Goal: Task Accomplishment & Management: Manage account settings

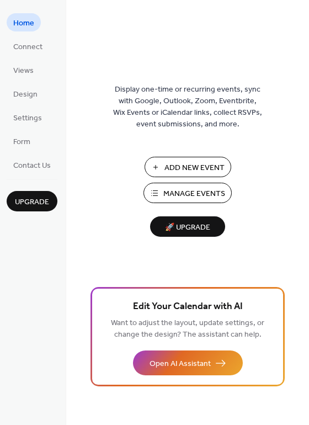
click at [196, 192] on span "Manage Events" at bounding box center [194, 194] width 62 height 12
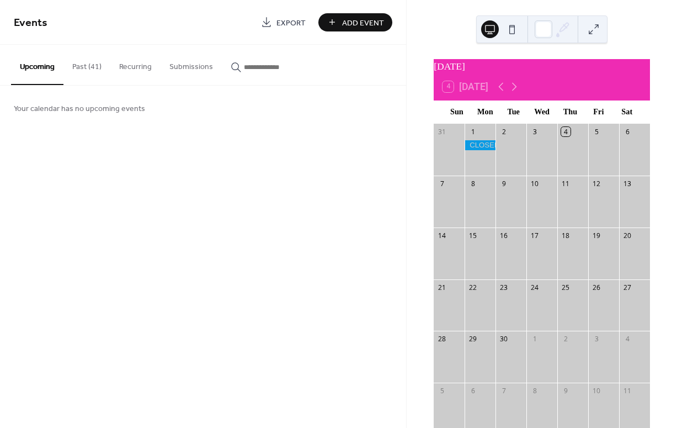
click at [91, 68] on button "Past (41)" at bounding box center [86, 64] width 47 height 39
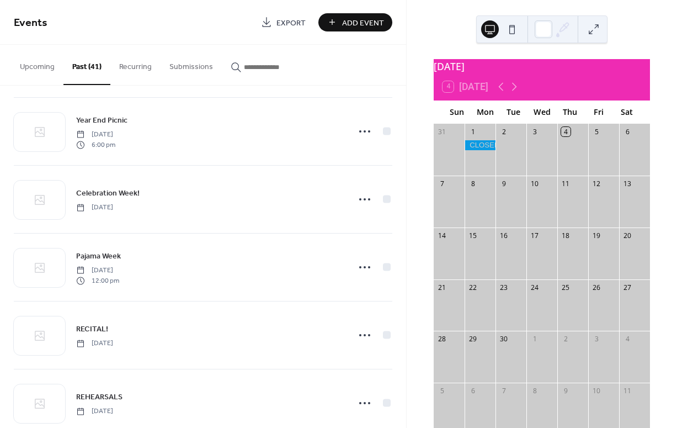
scroll to position [348, 0]
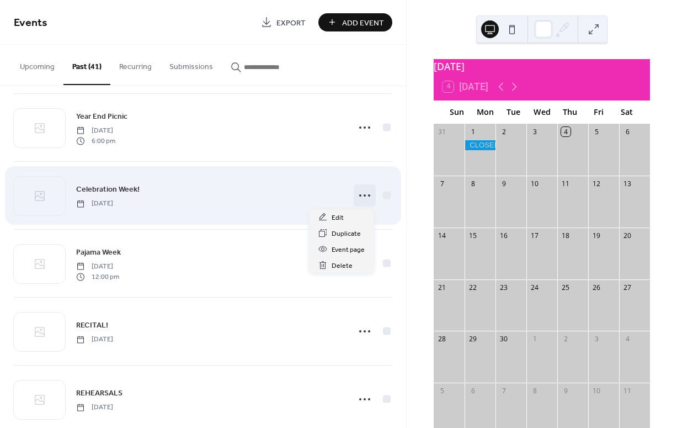
click at [359, 196] on icon at bounding box center [365, 196] width 18 height 18
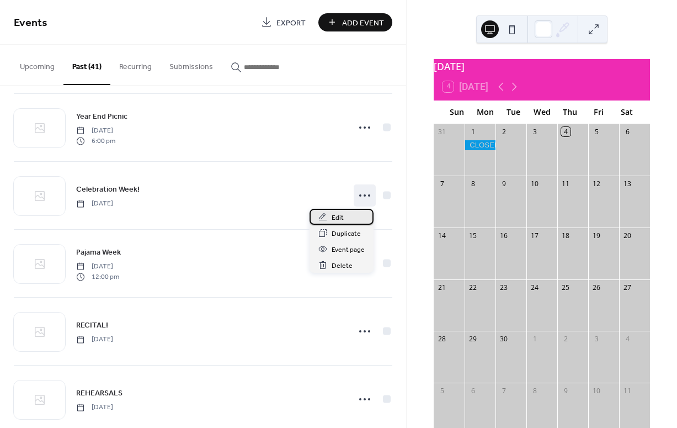
click at [341, 219] on span "Edit" at bounding box center [338, 218] width 12 height 12
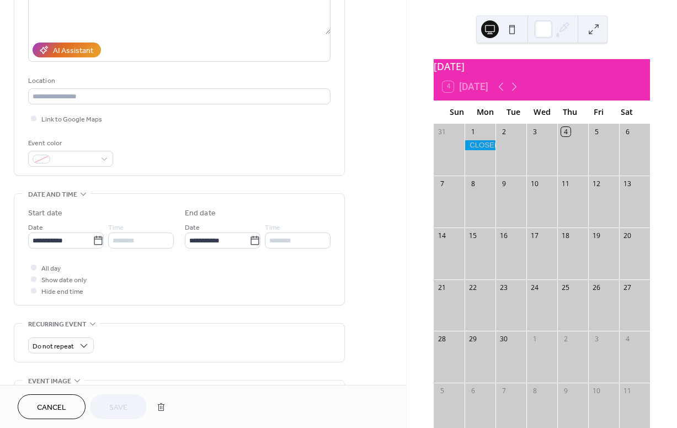
scroll to position [180, 0]
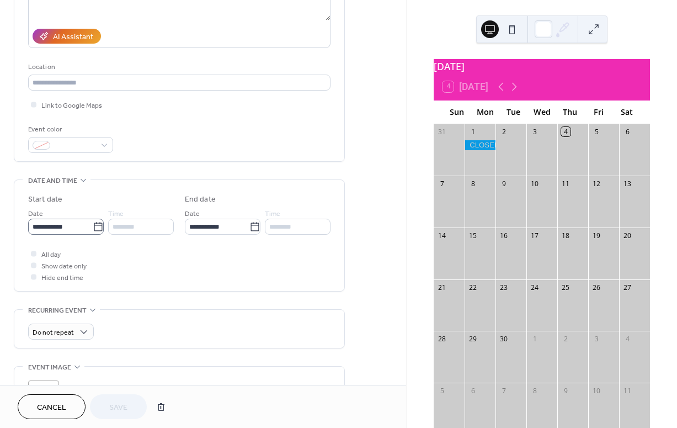
click at [95, 228] on icon at bounding box center [98, 226] width 11 height 11
click at [93, 228] on input "**********" at bounding box center [60, 227] width 65 height 16
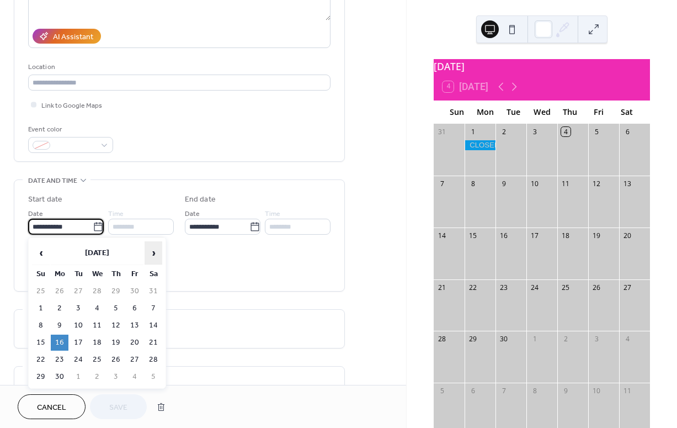
click at [152, 252] on span "›" at bounding box center [153, 253] width 17 height 22
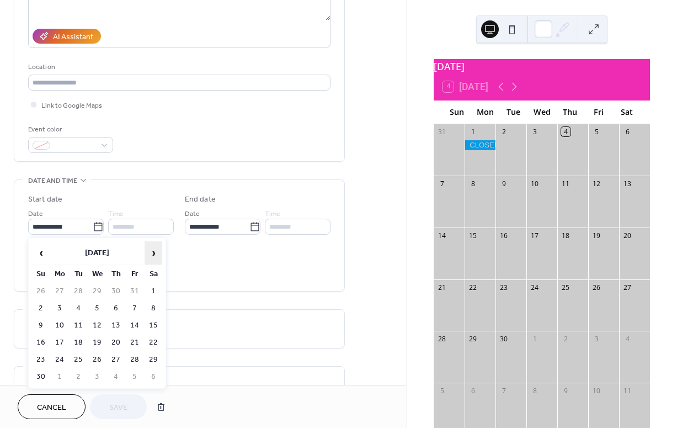
click at [152, 252] on span "›" at bounding box center [153, 253] width 17 height 22
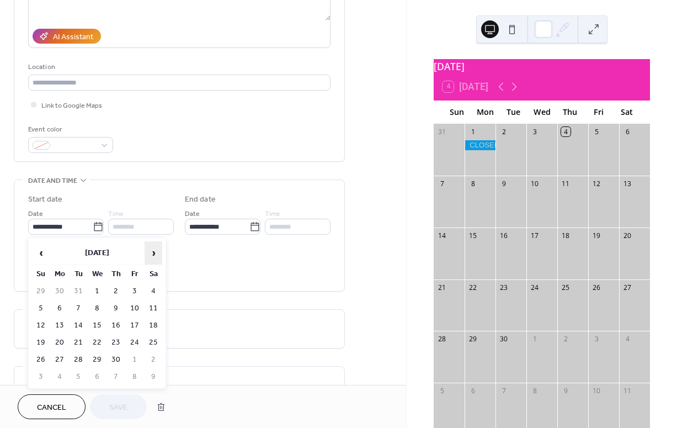
click at [152, 252] on span "›" at bounding box center [153, 253] width 17 height 22
click at [61, 319] on td "15" at bounding box center [60, 325] width 18 height 16
type input "**********"
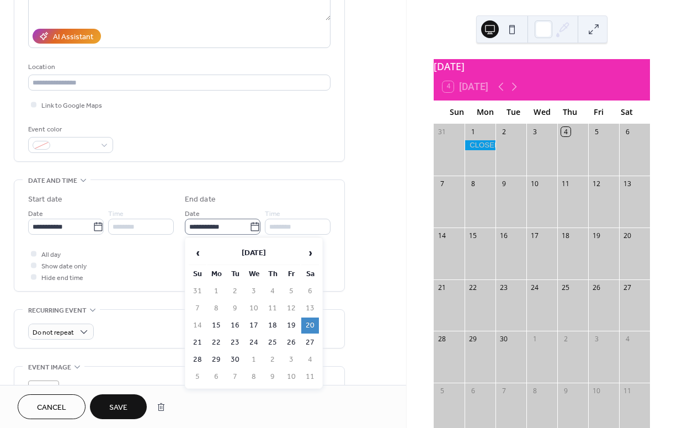
click at [253, 228] on icon at bounding box center [254, 226] width 11 height 11
click at [249, 228] on input "**********" at bounding box center [217, 227] width 65 height 16
click at [291, 327] on td "19" at bounding box center [292, 325] width 18 height 16
type input "**********"
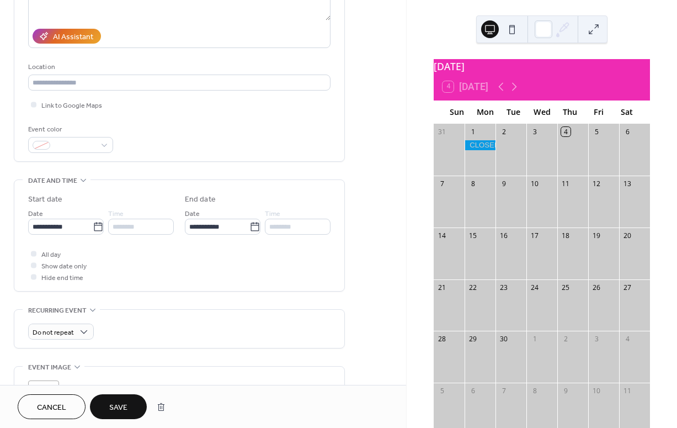
click at [121, 408] on span "Save" at bounding box center [118, 408] width 18 height 12
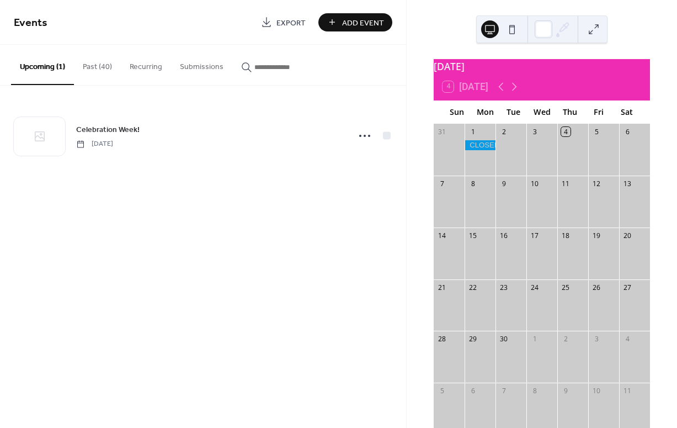
click at [107, 64] on button "Past (40)" at bounding box center [97, 64] width 47 height 39
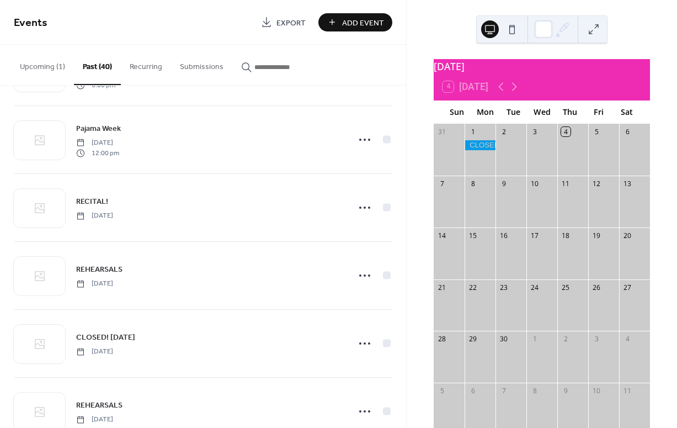
scroll to position [407, 0]
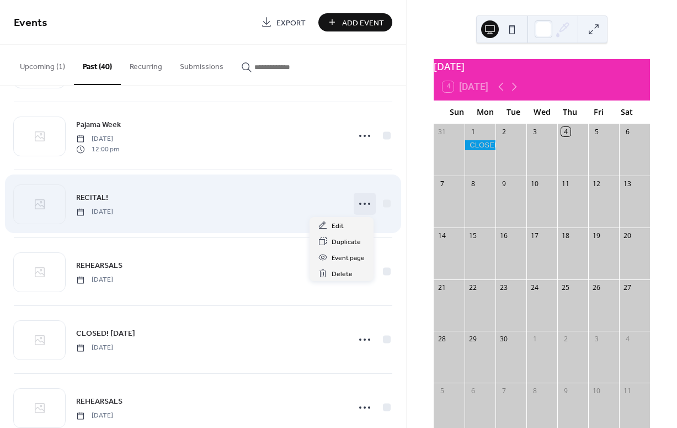
click at [363, 206] on icon at bounding box center [365, 204] width 18 height 18
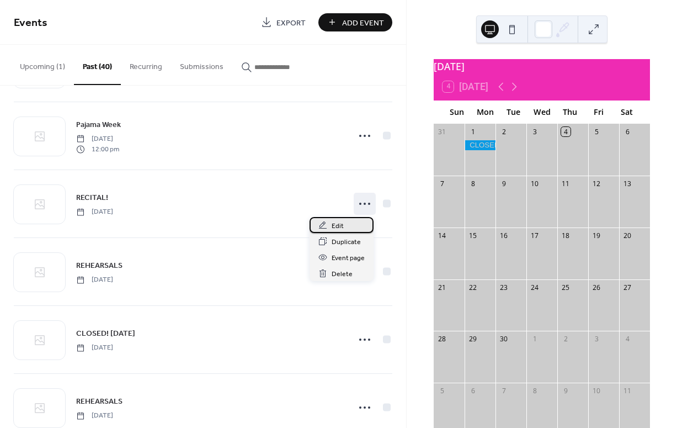
click at [338, 227] on span "Edit" at bounding box center [338, 226] width 12 height 12
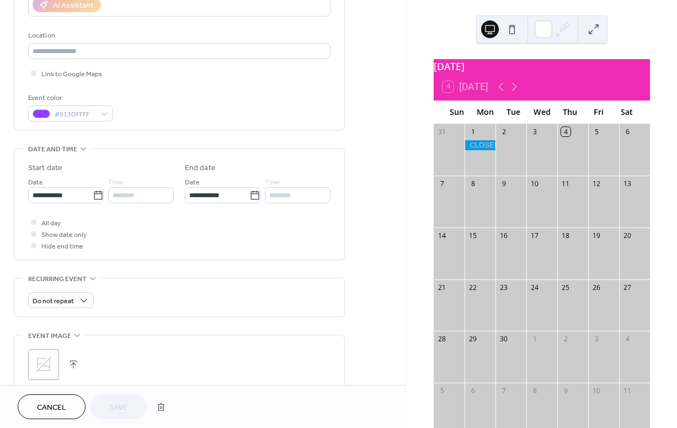
scroll to position [214, 0]
click at [98, 194] on icon at bounding box center [98, 193] width 11 height 11
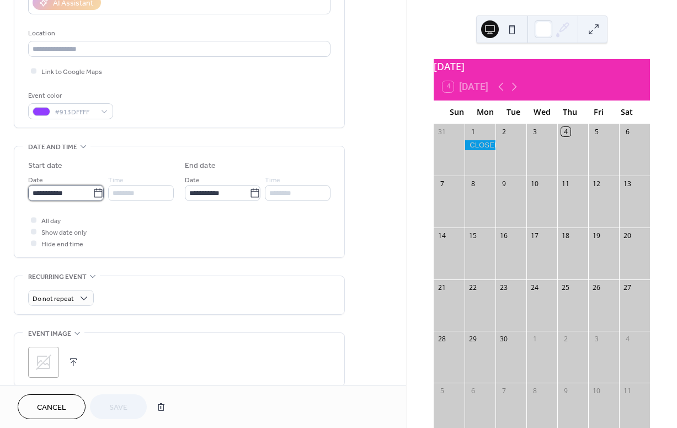
click at [93, 194] on input "**********" at bounding box center [60, 193] width 65 height 16
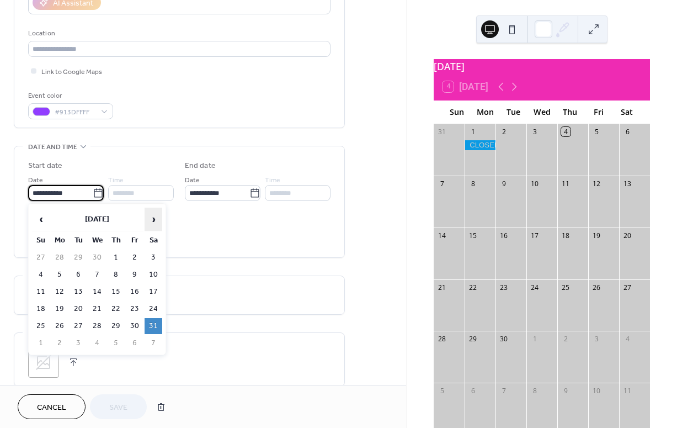
click at [154, 218] on span "›" at bounding box center [153, 219] width 17 height 22
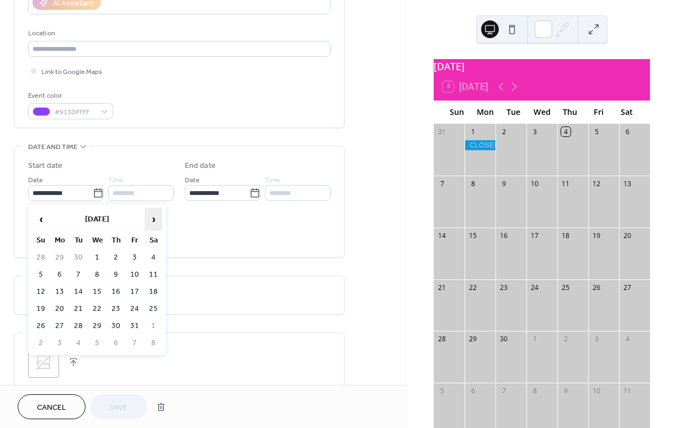
click at [154, 218] on span "›" at bounding box center [153, 219] width 17 height 22
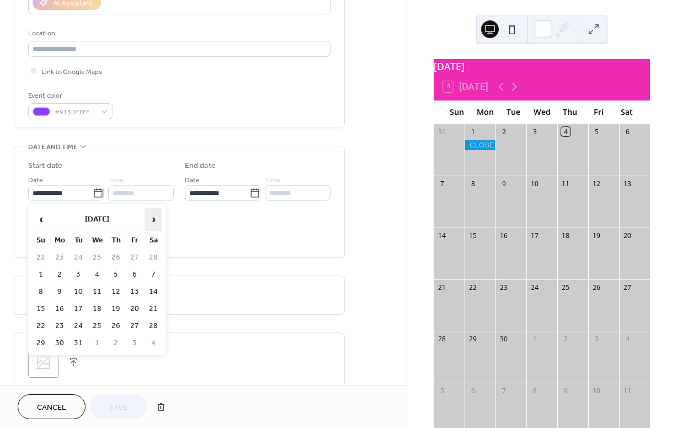
click at [154, 218] on span "›" at bounding box center [153, 219] width 17 height 22
click at [157, 323] on td "30" at bounding box center [154, 326] width 18 height 16
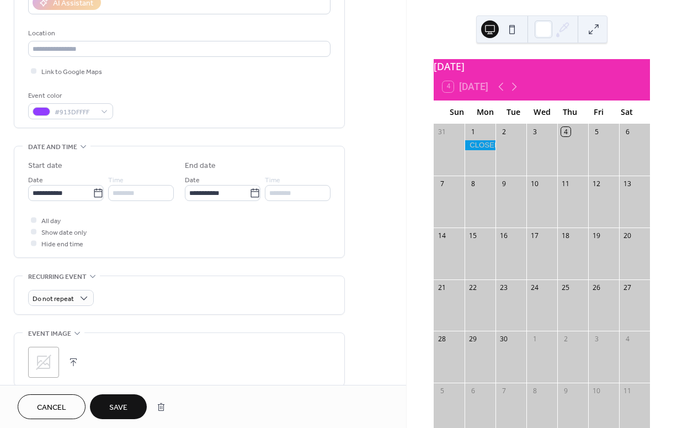
type input "**********"
click at [116, 406] on span "Save" at bounding box center [118, 408] width 18 height 12
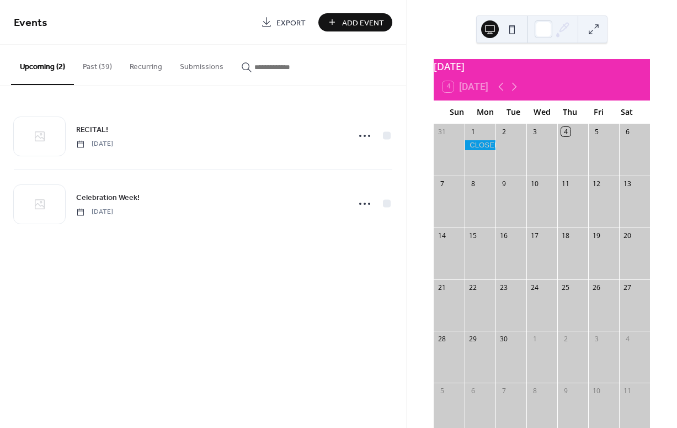
click at [104, 72] on button "Past (39)" at bounding box center [97, 64] width 47 height 39
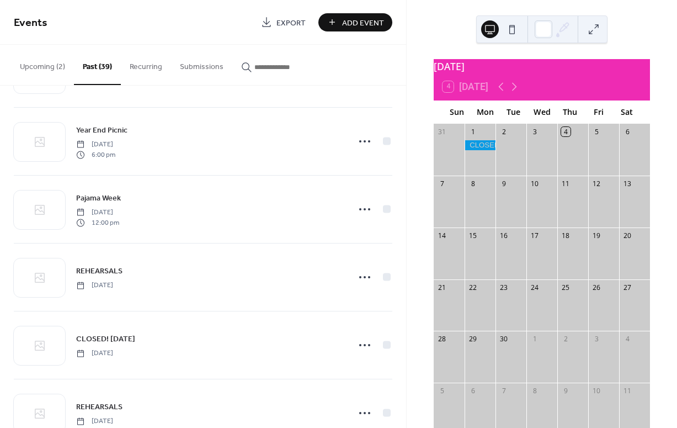
scroll to position [340, 0]
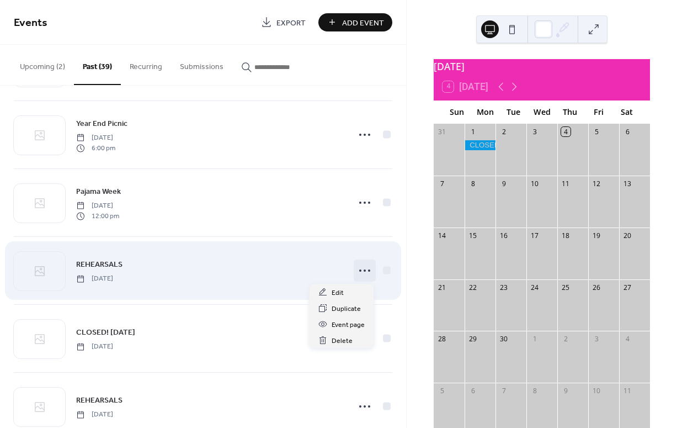
click at [361, 272] on icon at bounding box center [365, 271] width 18 height 18
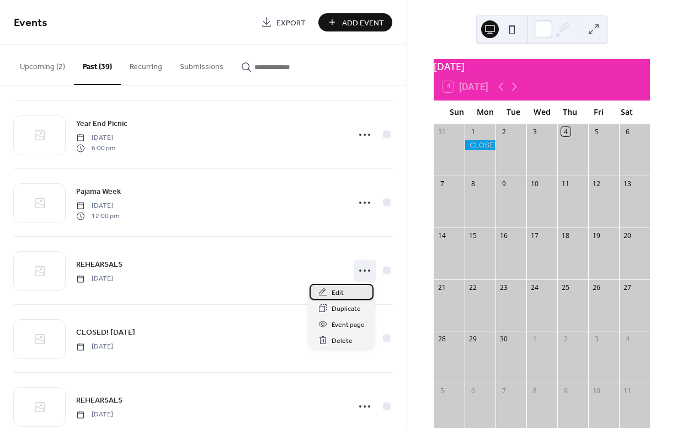
click at [340, 289] on span "Edit" at bounding box center [338, 293] width 12 height 12
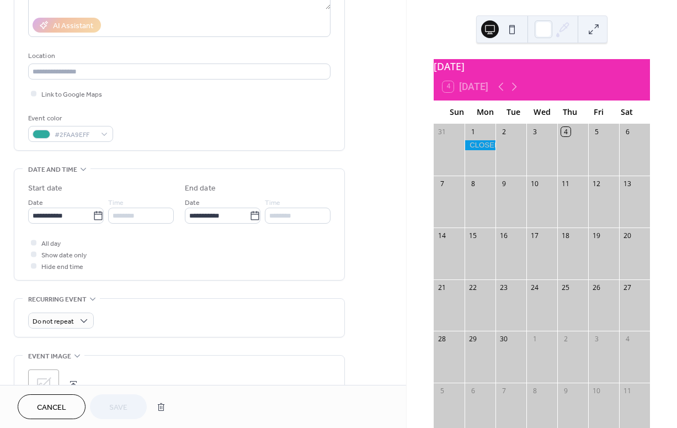
scroll to position [191, 0]
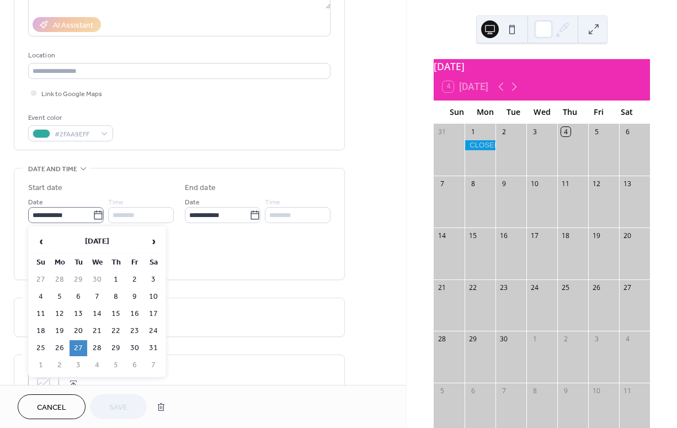
click at [97, 216] on icon at bounding box center [98, 215] width 11 height 11
click at [93, 216] on input "**********" at bounding box center [60, 215] width 65 height 16
click at [153, 240] on span "›" at bounding box center [153, 241] width 17 height 22
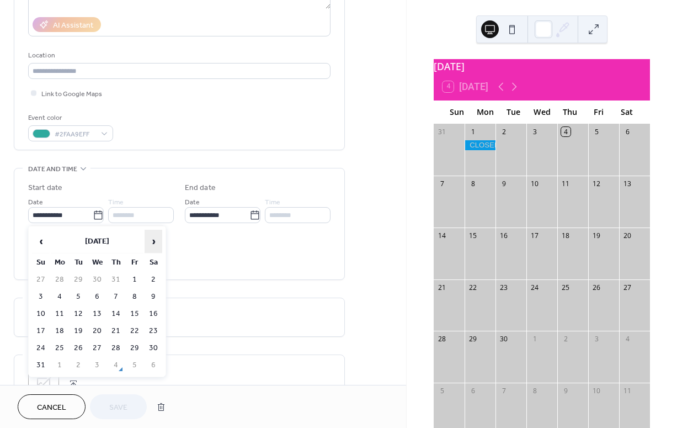
click at [153, 240] on span "›" at bounding box center [153, 241] width 17 height 22
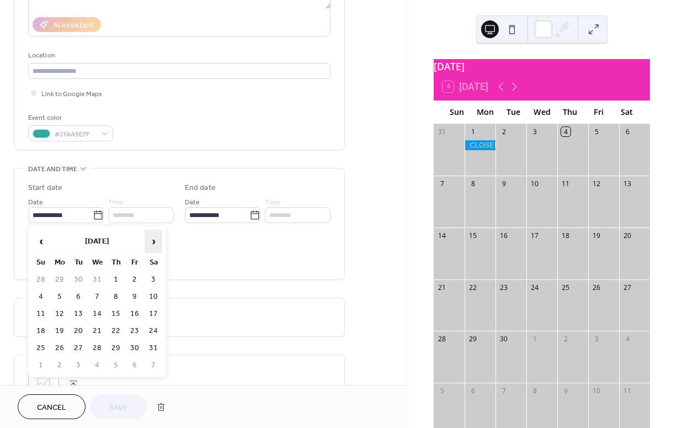
click at [153, 240] on span "›" at bounding box center [153, 241] width 17 height 22
click at [77, 348] on td "26" at bounding box center [79, 348] width 18 height 16
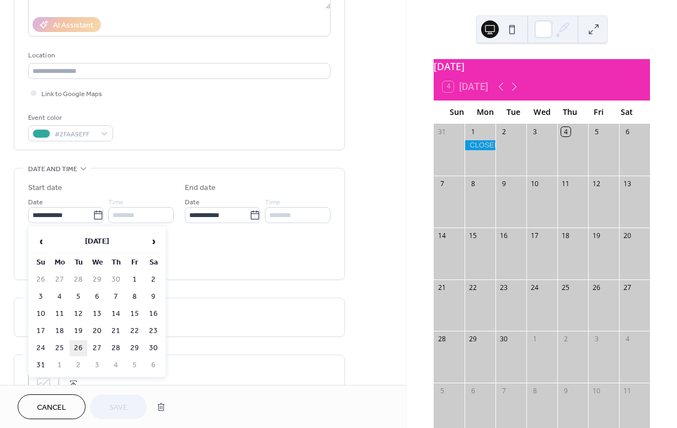
type input "**********"
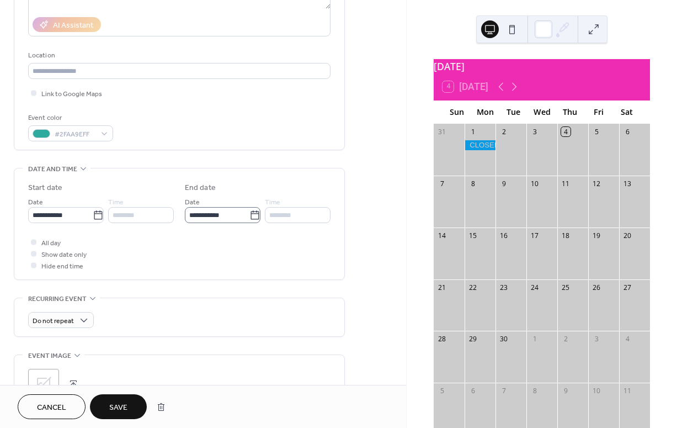
click at [254, 215] on icon at bounding box center [254, 215] width 11 height 11
click at [249, 215] on input "**********" at bounding box center [217, 215] width 65 height 16
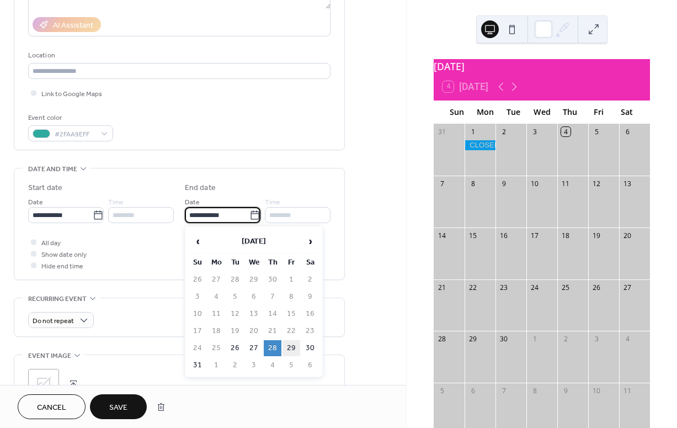
click at [291, 340] on td "29" at bounding box center [292, 348] width 18 height 16
type input "**********"
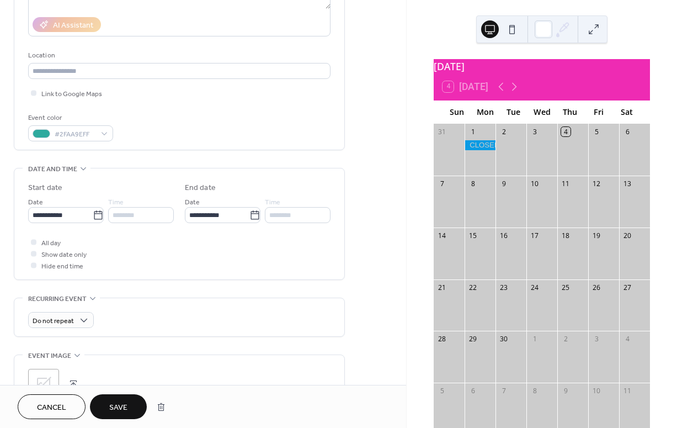
click at [119, 406] on span "Save" at bounding box center [118, 408] width 18 height 12
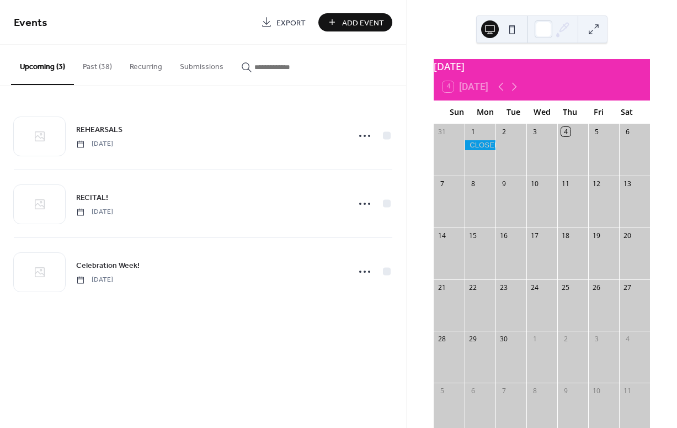
click at [100, 63] on button "Past (38)" at bounding box center [97, 64] width 47 height 39
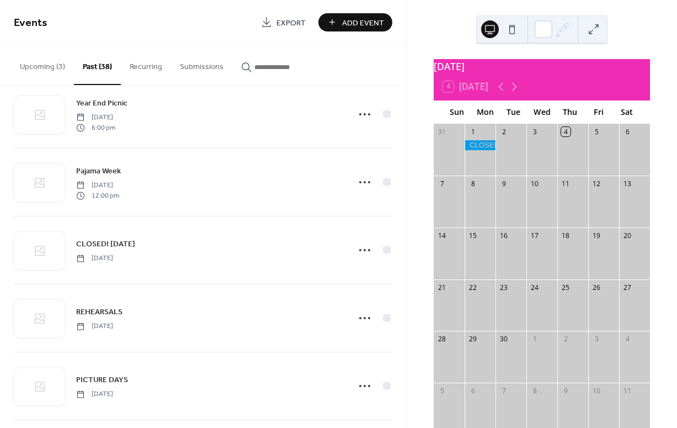
scroll to position [381, 0]
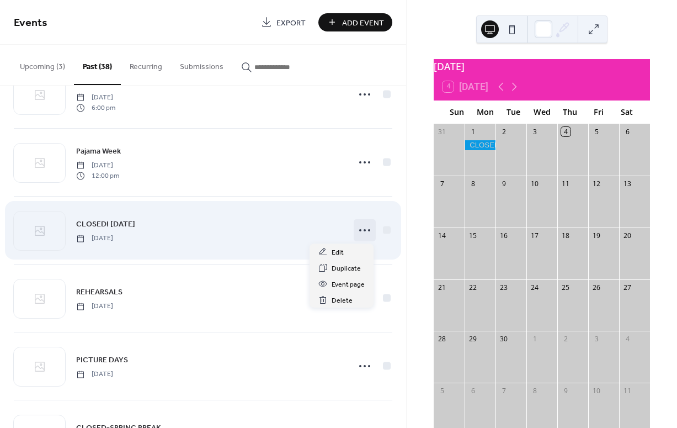
click at [360, 231] on icon at bounding box center [365, 230] width 18 height 18
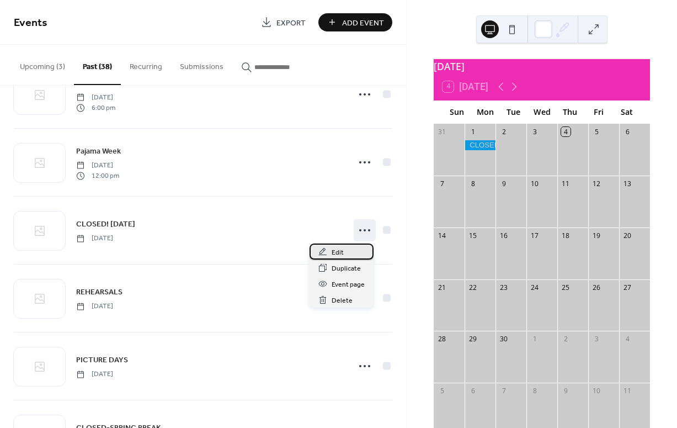
click at [342, 251] on span "Edit" at bounding box center [338, 253] width 12 height 12
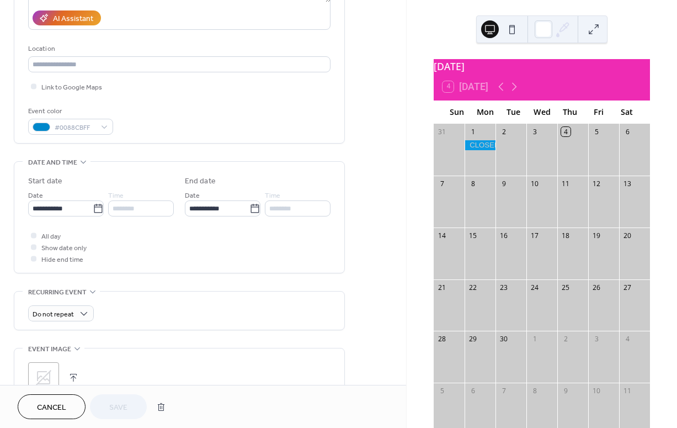
scroll to position [202, 0]
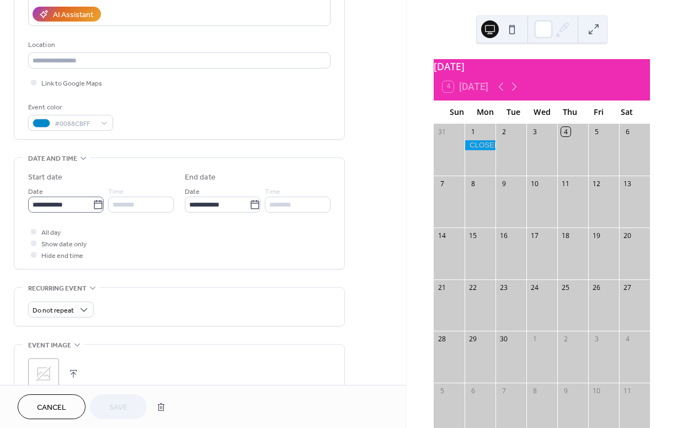
click at [93, 204] on icon at bounding box center [98, 204] width 11 height 11
click at [93, 204] on input "**********" at bounding box center [60, 204] width 65 height 16
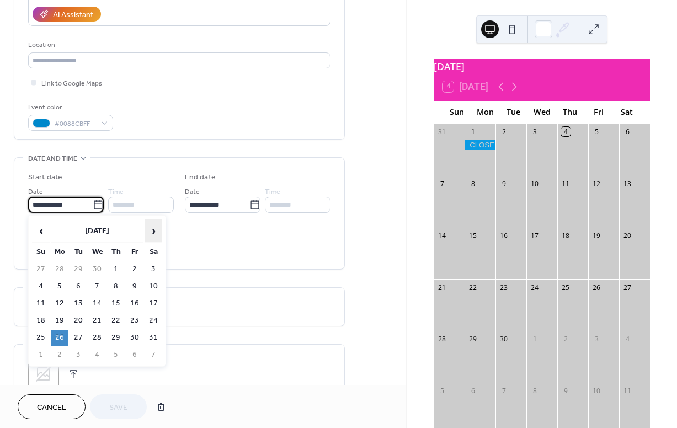
click at [155, 231] on span "›" at bounding box center [153, 231] width 17 height 22
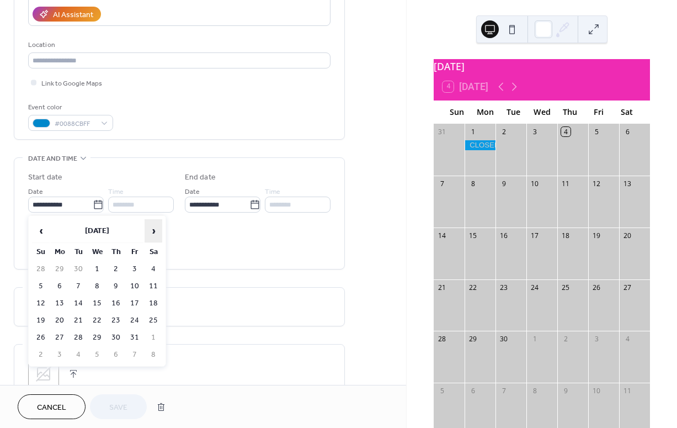
click at [155, 231] on span "›" at bounding box center [153, 231] width 17 height 22
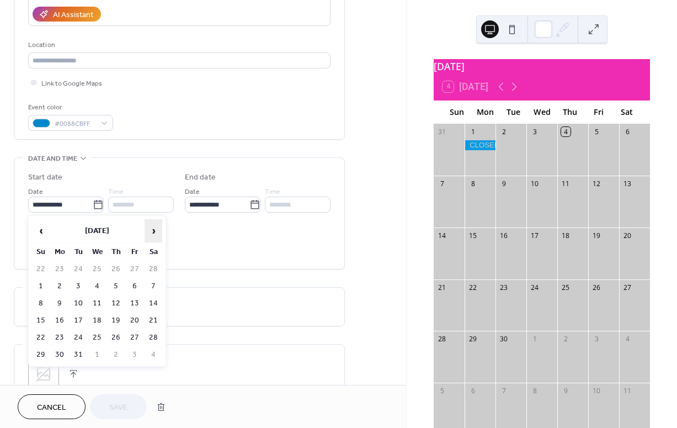
click at [155, 231] on span "›" at bounding box center [153, 231] width 17 height 22
click at [60, 334] on td "25" at bounding box center [60, 337] width 18 height 16
type input "**********"
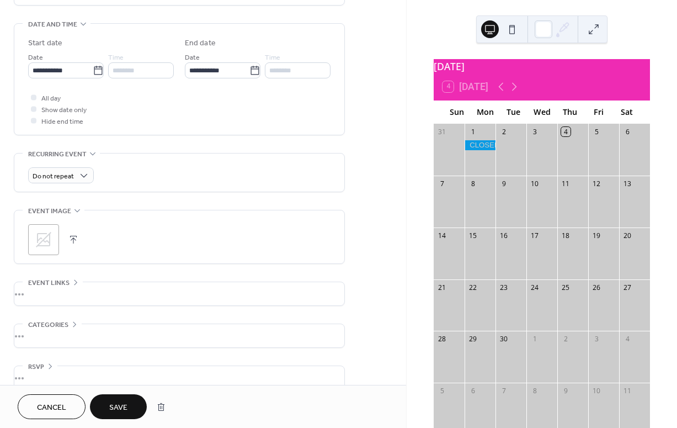
scroll to position [352, 0]
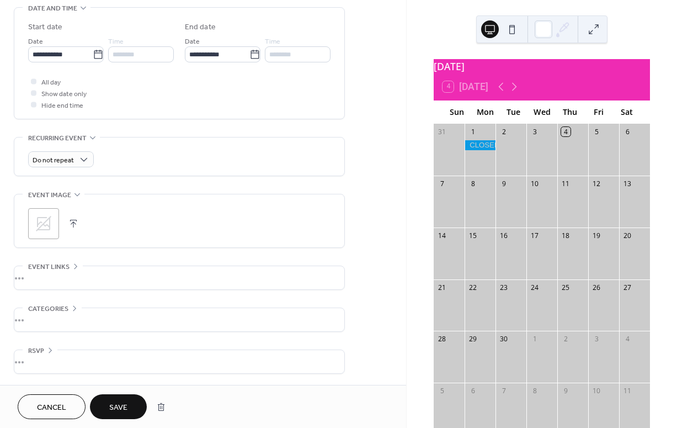
click at [115, 402] on span "Save" at bounding box center [118, 408] width 18 height 12
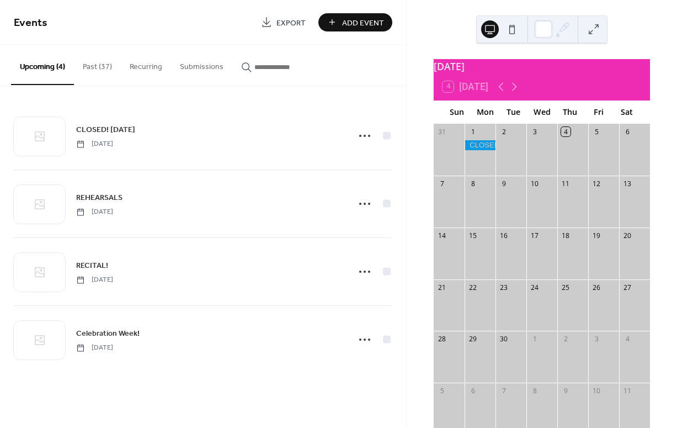
click at [102, 67] on button "Past (37)" at bounding box center [97, 64] width 47 height 39
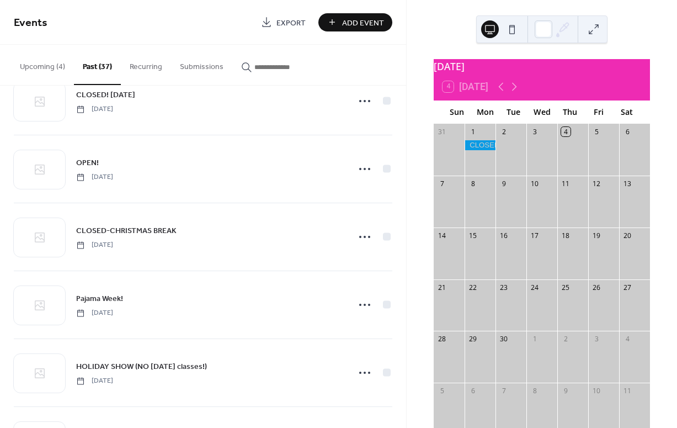
scroll to position [1556, 0]
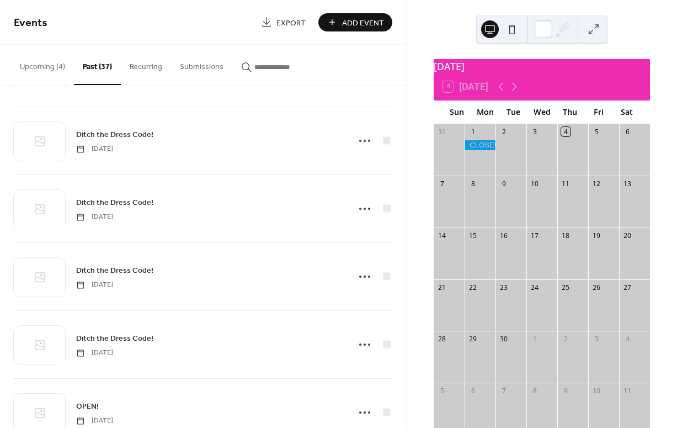
click at [42, 65] on button "Upcoming (4)" at bounding box center [42, 64] width 63 height 39
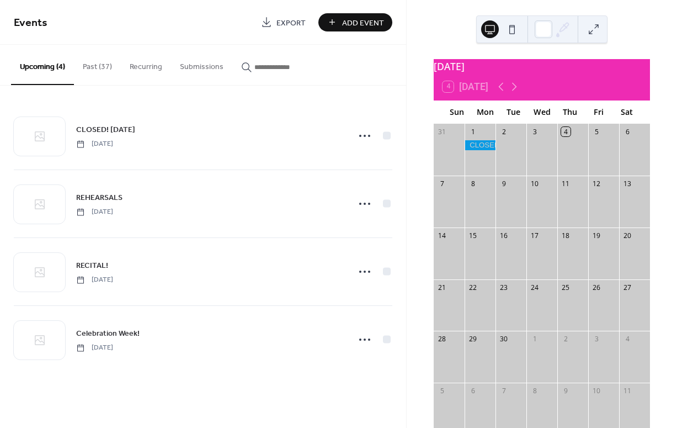
click at [97, 65] on button "Past (37)" at bounding box center [97, 64] width 47 height 39
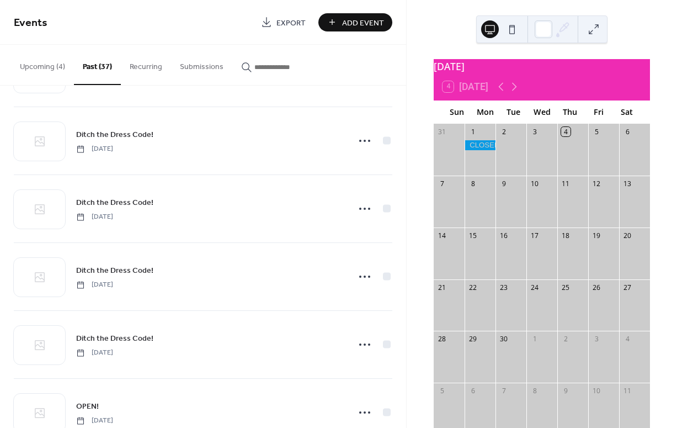
drag, startPoint x: 402, startPoint y: 356, endPoint x: 401, endPoint y: 366, distance: 10.0
click at [401, 366] on div "CLOSED - LABOR DAY Monday, September 1, 2025 NEW SEASON STARTS! Monday, August …" at bounding box center [203, 257] width 406 height 342
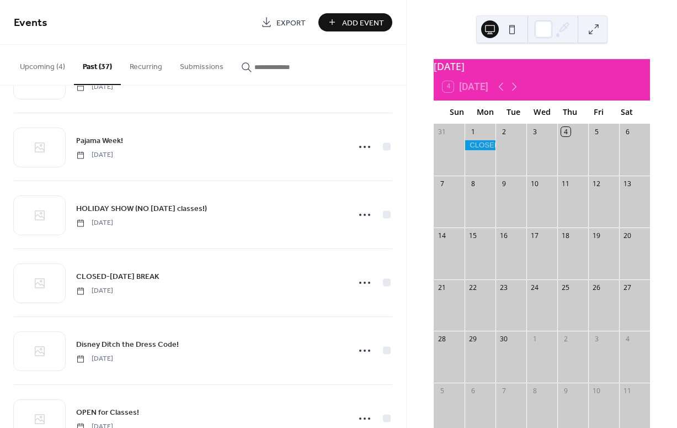
scroll to position [964, 0]
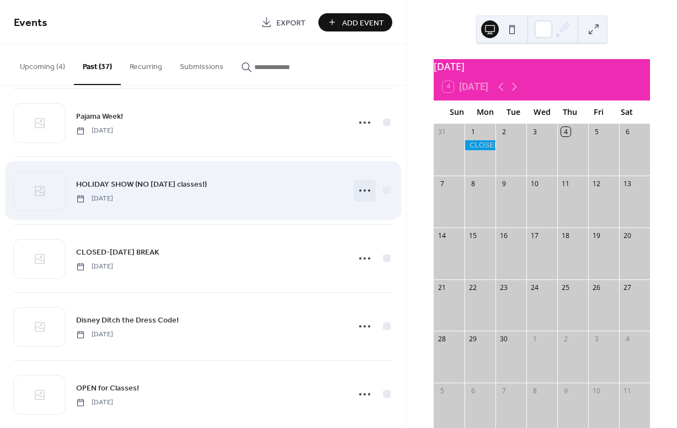
click at [359, 185] on icon at bounding box center [365, 191] width 18 height 18
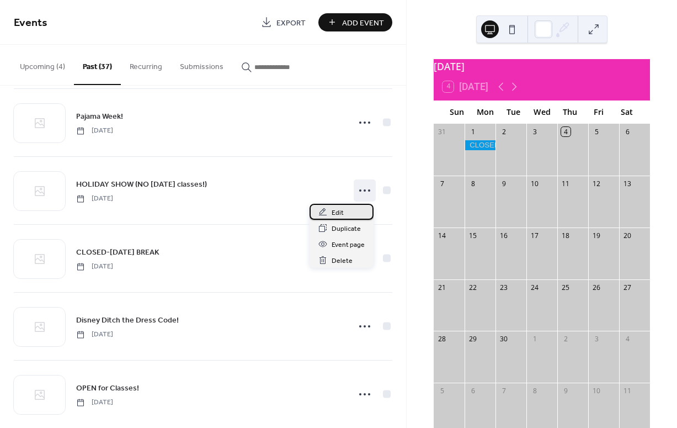
click at [343, 210] on div "Edit" at bounding box center [342, 212] width 64 height 16
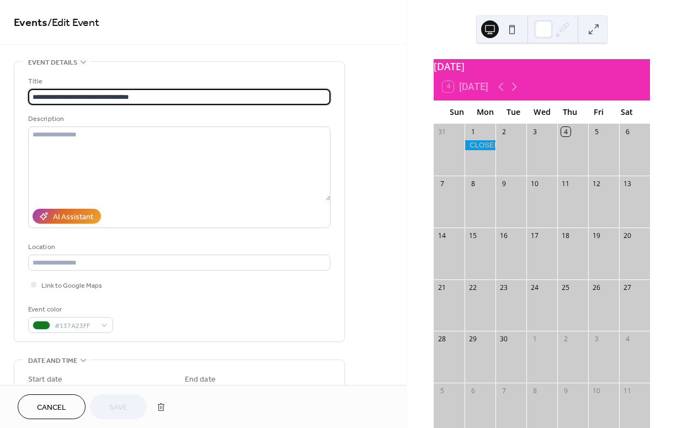
drag, startPoint x: 82, startPoint y: 95, endPoint x: 183, endPoint y: 98, distance: 101.6
click at [183, 98] on input "**********" at bounding box center [179, 97] width 302 height 16
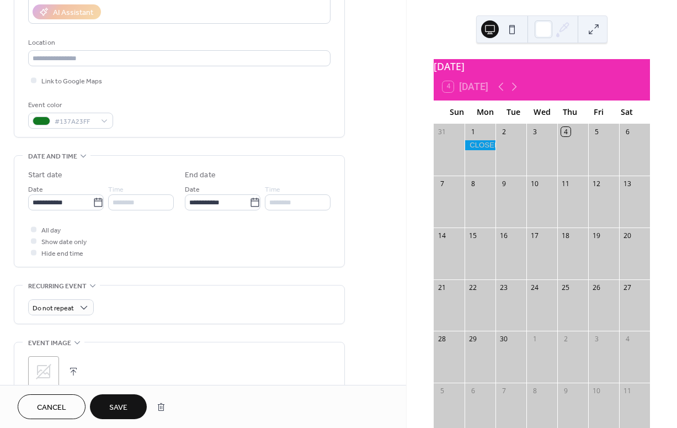
scroll to position [208, 0]
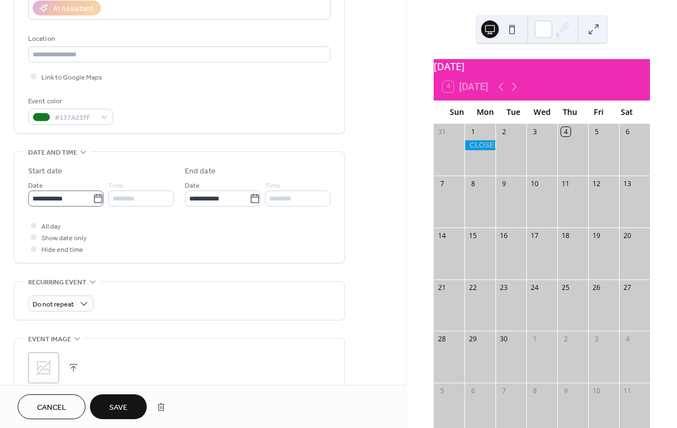
type input "**********"
click at [95, 199] on icon at bounding box center [98, 198] width 11 height 11
click at [93, 199] on input "**********" at bounding box center [60, 198] width 65 height 16
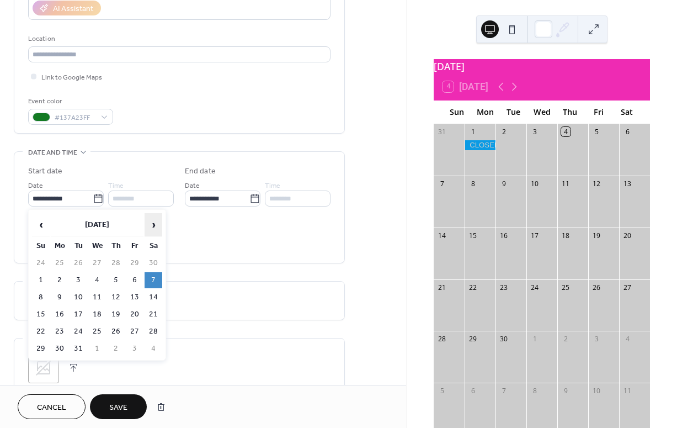
click at [156, 223] on span "›" at bounding box center [153, 225] width 17 height 22
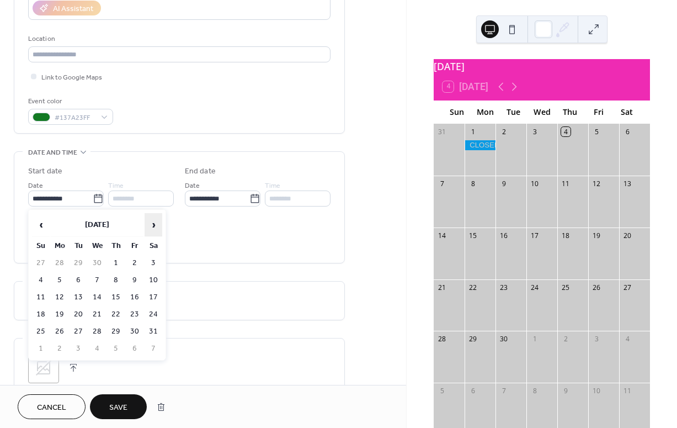
click at [156, 223] on span "›" at bounding box center [153, 225] width 17 height 22
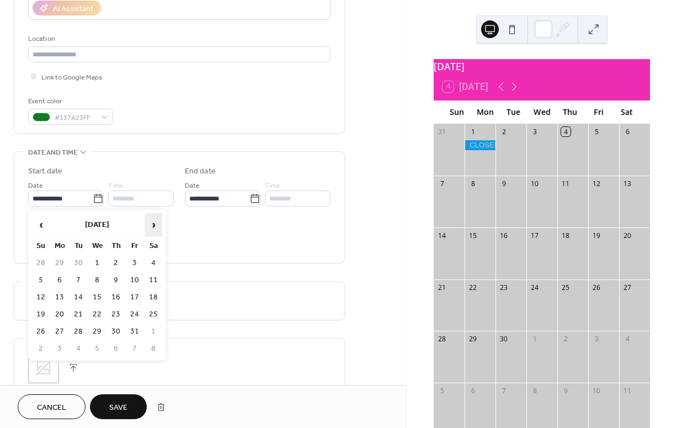
click at [156, 223] on span "›" at bounding box center [153, 225] width 17 height 22
click at [152, 259] on td "6" at bounding box center [154, 263] width 18 height 16
type input "**********"
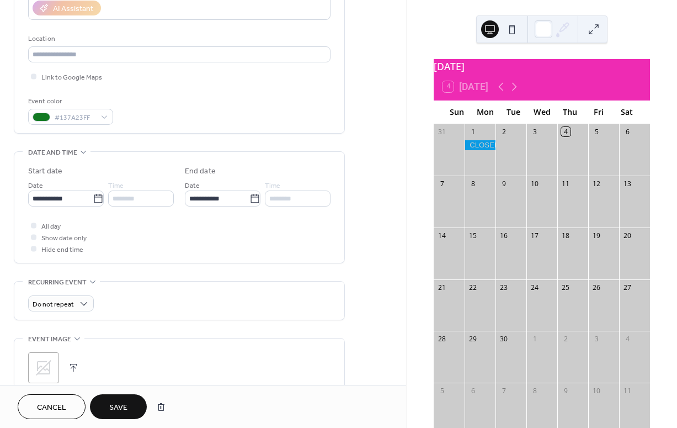
click at [120, 402] on span "Save" at bounding box center [118, 408] width 18 height 12
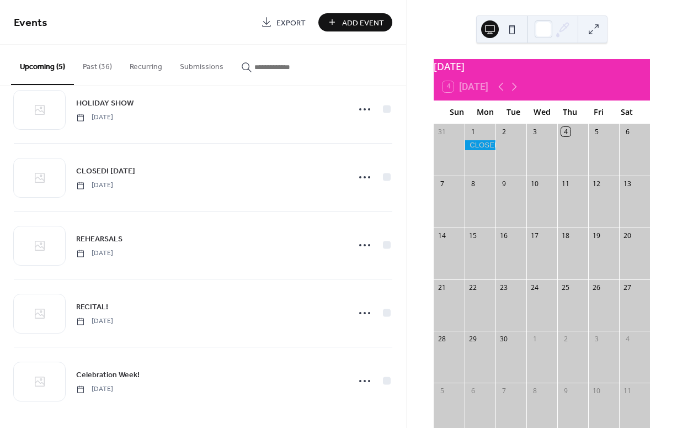
scroll to position [30, 0]
click at [96, 66] on button "Past (36)" at bounding box center [97, 64] width 47 height 39
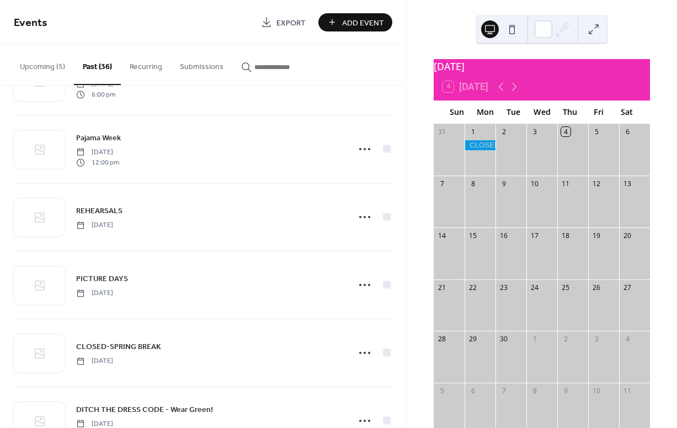
scroll to position [411, 0]
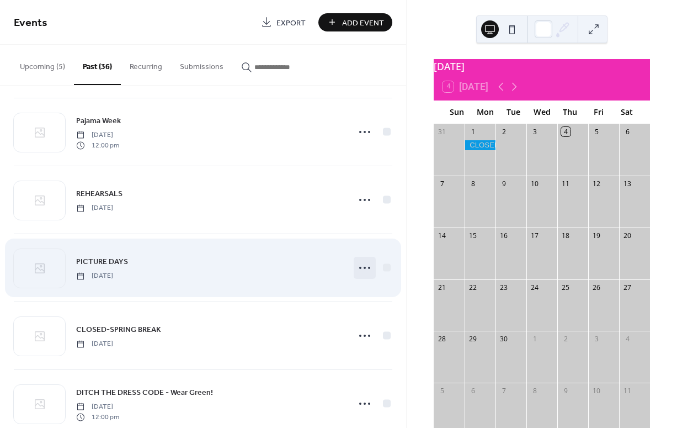
click at [358, 266] on icon at bounding box center [365, 268] width 18 height 18
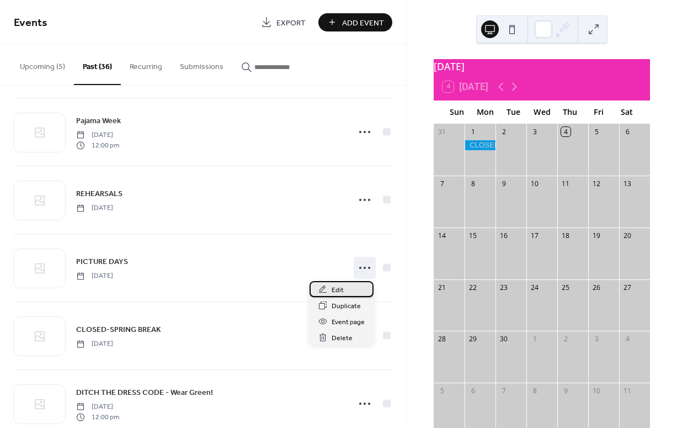
click at [340, 285] on span "Edit" at bounding box center [338, 290] width 12 height 12
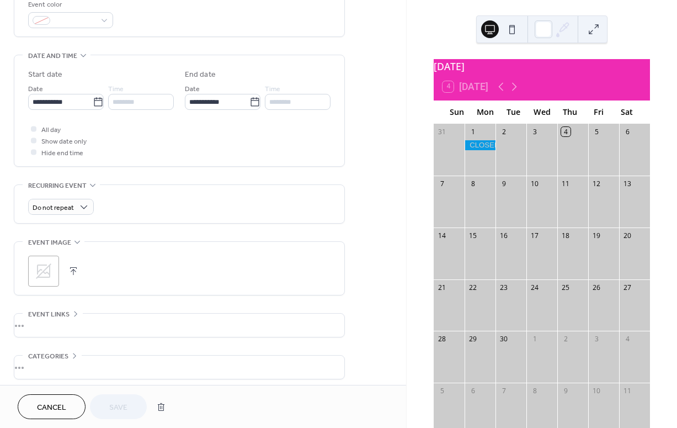
scroll to position [352, 0]
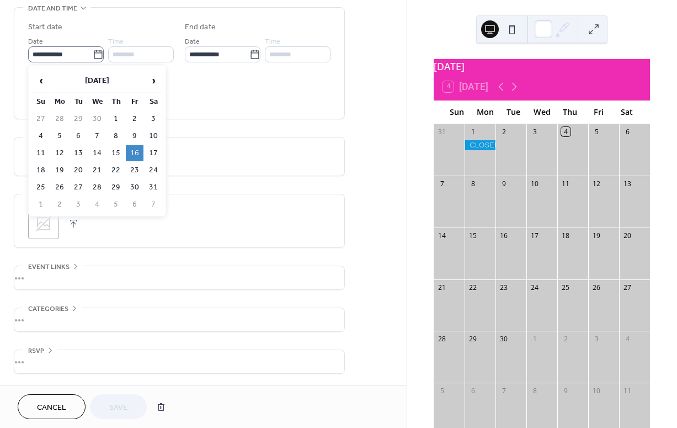
click at [94, 54] on icon at bounding box center [98, 54] width 11 height 11
click at [93, 54] on input "**********" at bounding box center [60, 54] width 65 height 16
click at [151, 83] on span "›" at bounding box center [153, 81] width 17 height 22
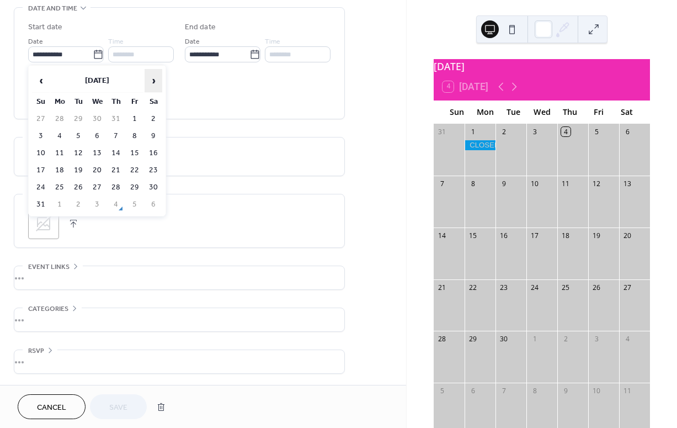
click at [151, 83] on span "›" at bounding box center [153, 81] width 17 height 22
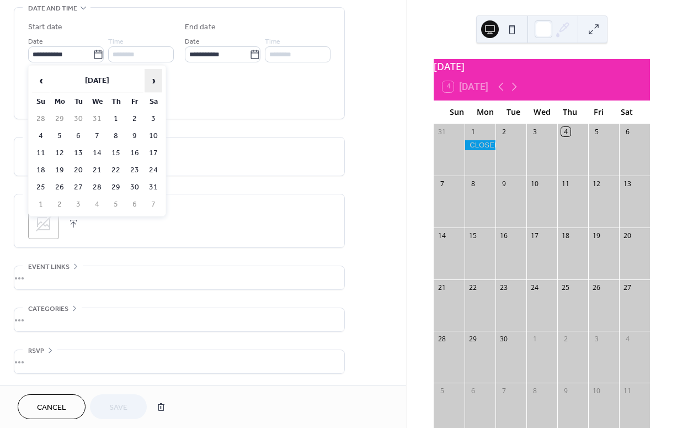
click at [151, 83] on span "›" at bounding box center [153, 81] width 17 height 22
click at [135, 152] on td "15" at bounding box center [135, 153] width 18 height 16
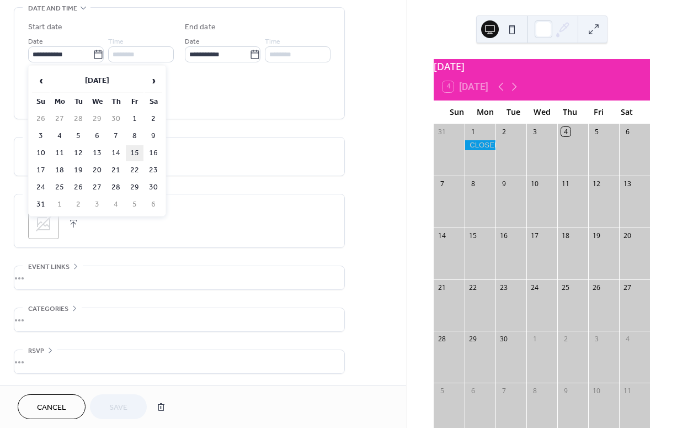
type input "**********"
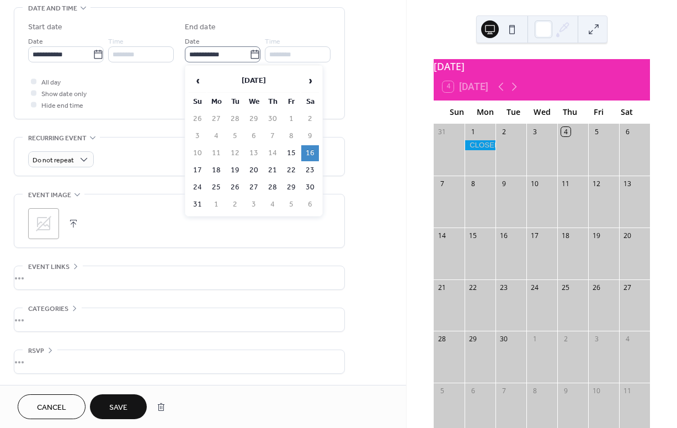
click at [254, 55] on icon at bounding box center [254, 54] width 11 height 11
click at [249, 55] on input "**********" at bounding box center [217, 54] width 65 height 16
click at [310, 151] on td "16" at bounding box center [310, 153] width 18 height 16
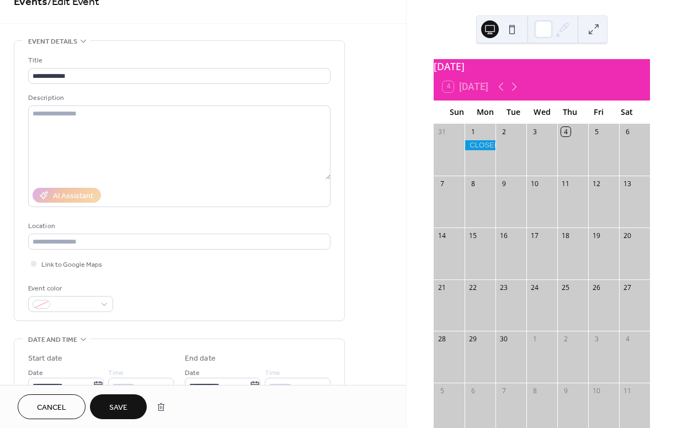
scroll to position [0, 0]
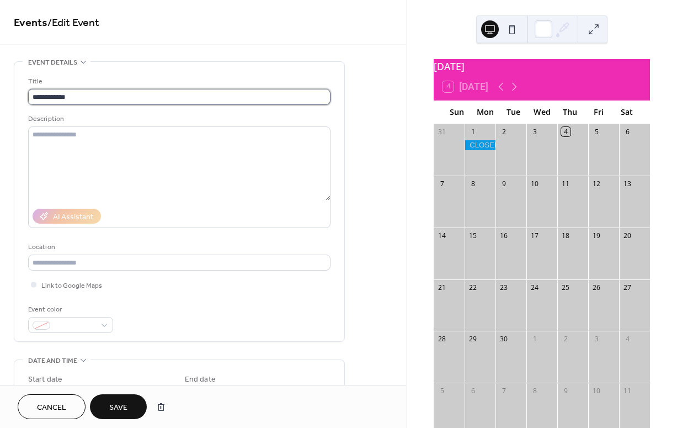
click at [91, 97] on input "**********" at bounding box center [179, 97] width 302 height 16
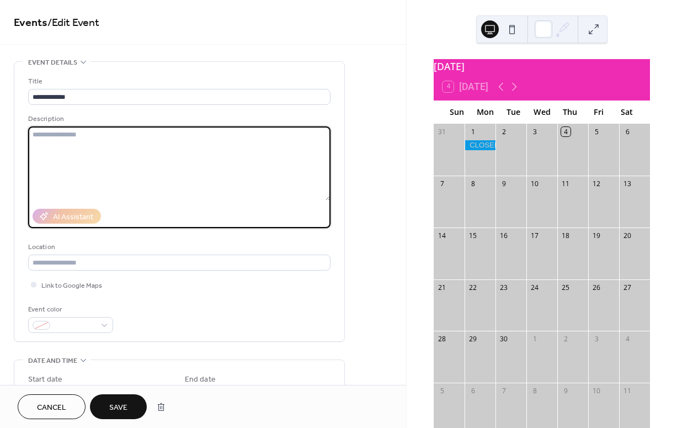
click at [49, 137] on textarea at bounding box center [179, 163] width 302 height 74
type textarea "**********"
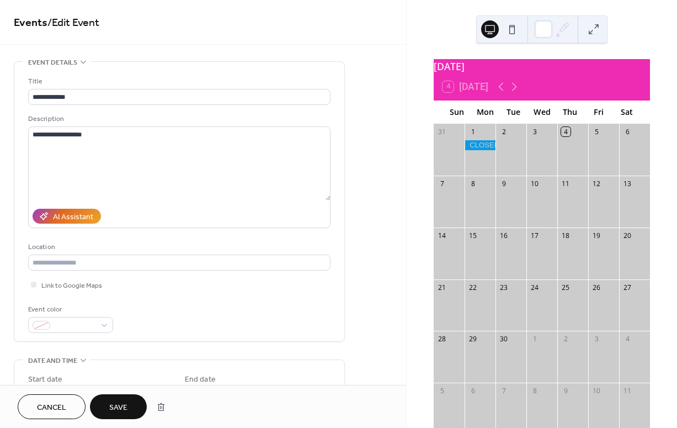
click at [116, 394] on button "Save" at bounding box center [118, 406] width 57 height 25
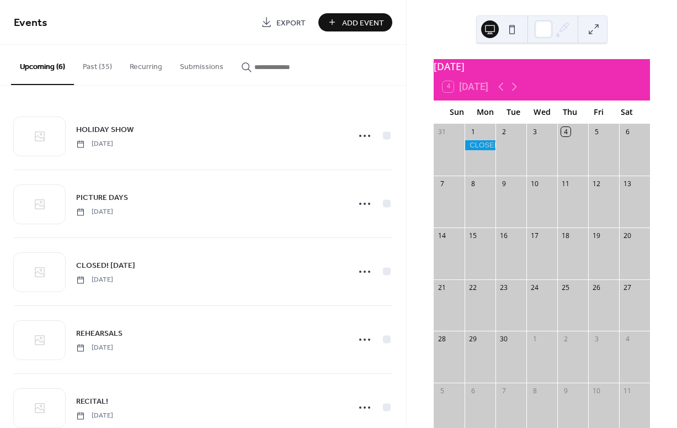
click at [102, 69] on button "Past (35)" at bounding box center [97, 64] width 47 height 39
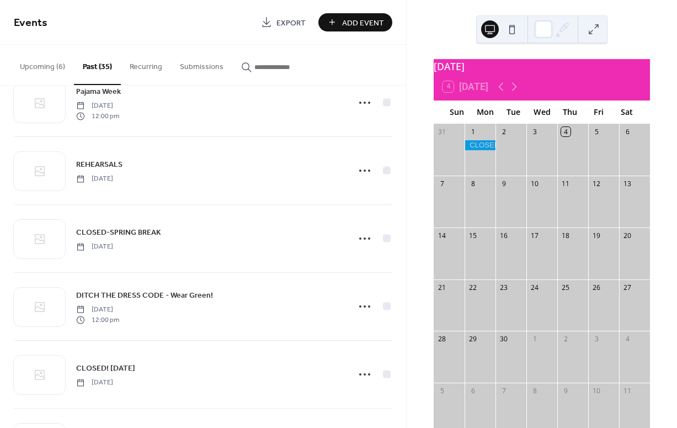
scroll to position [451, 0]
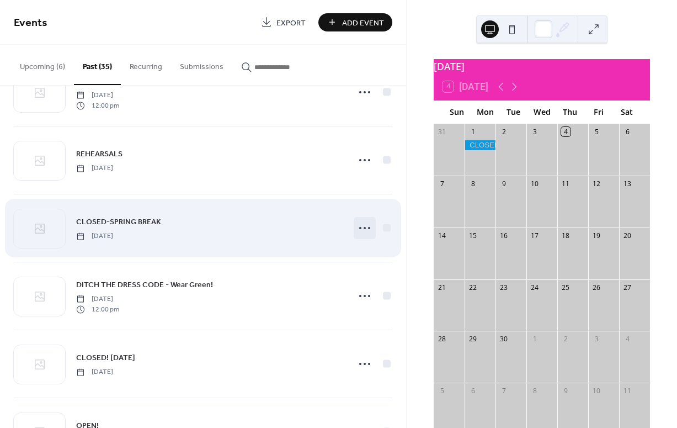
click at [363, 226] on icon at bounding box center [365, 228] width 18 height 18
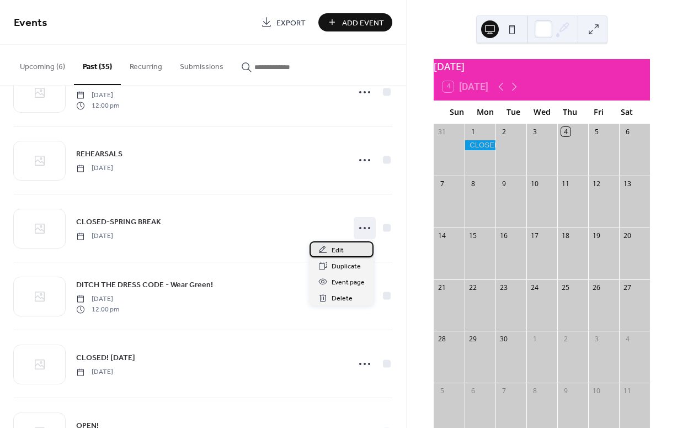
click at [336, 253] on span "Edit" at bounding box center [338, 250] width 12 height 12
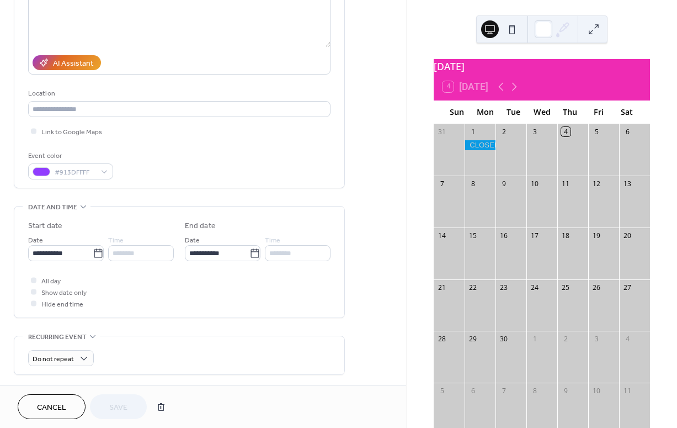
scroll to position [157, 0]
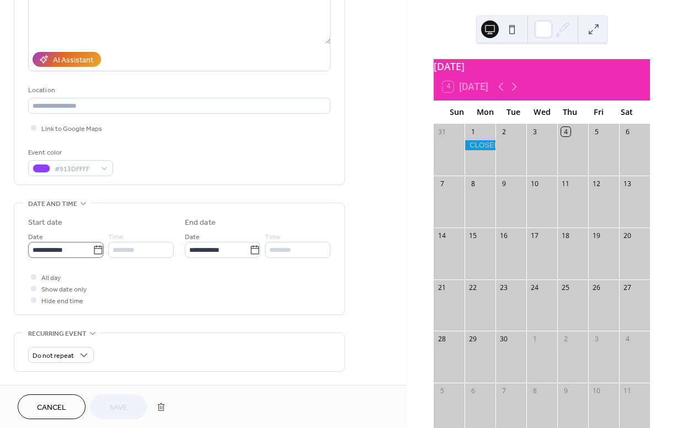
click at [97, 249] on icon at bounding box center [98, 249] width 11 height 11
click at [93, 249] on input "**********" at bounding box center [60, 250] width 65 height 16
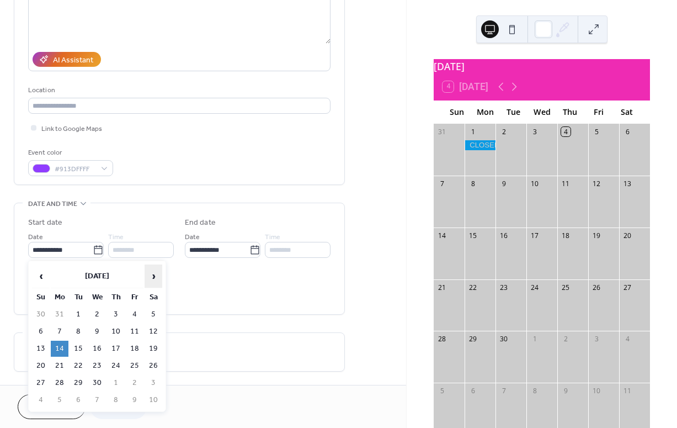
click at [151, 275] on span "›" at bounding box center [153, 276] width 17 height 22
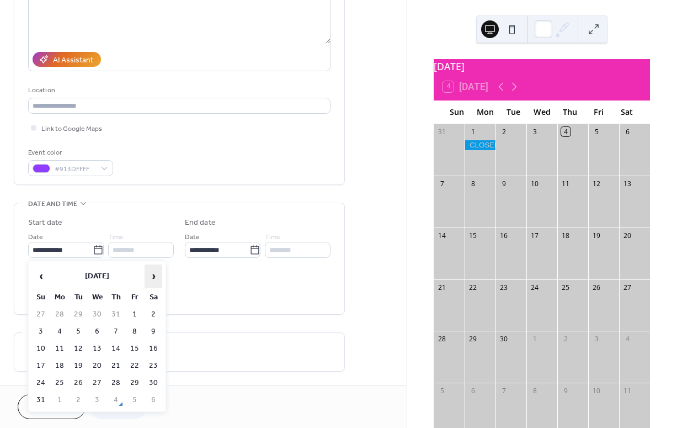
click at [151, 275] on span "›" at bounding box center [153, 276] width 17 height 22
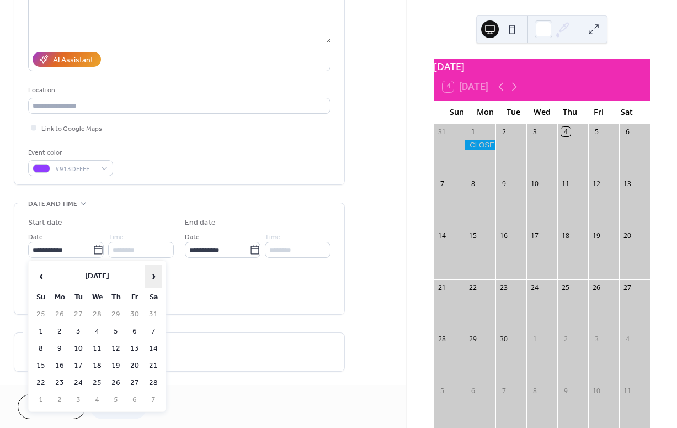
click at [151, 275] on span "›" at bounding box center [153, 276] width 17 height 22
click at [60, 397] on td "30" at bounding box center [60, 400] width 18 height 16
type input "**********"
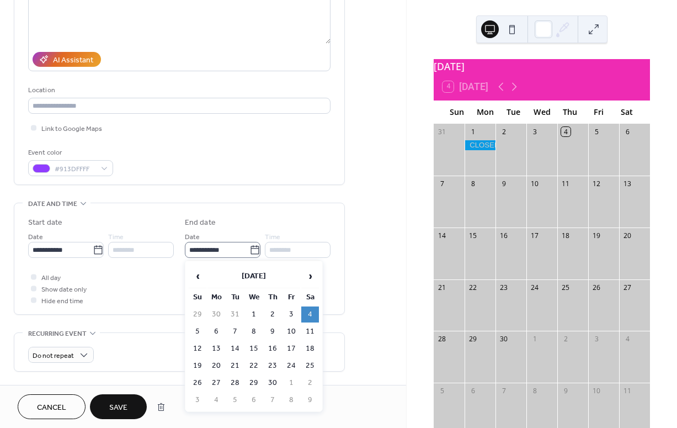
click at [254, 251] on icon at bounding box center [254, 249] width 11 height 11
click at [249, 251] on input "**********" at bounding box center [217, 250] width 65 height 16
click at [288, 315] on td "3" at bounding box center [292, 314] width 18 height 16
type input "**********"
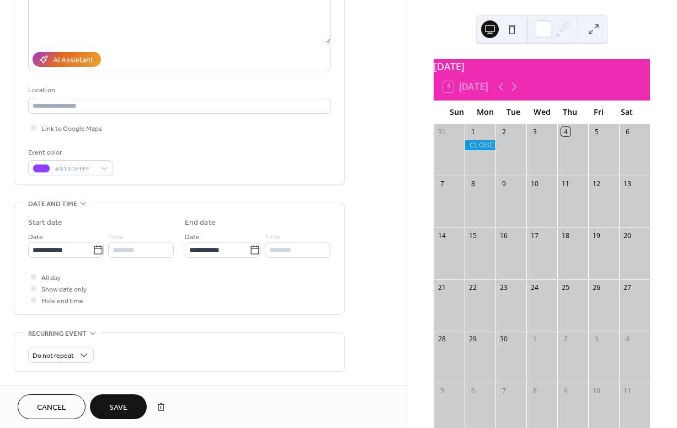
click at [125, 403] on span "Save" at bounding box center [118, 408] width 18 height 12
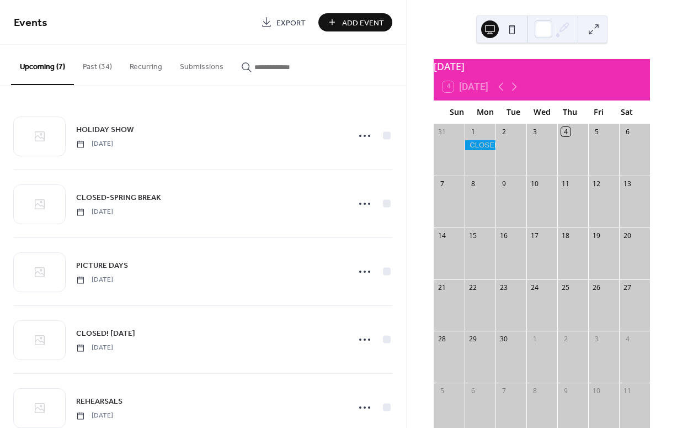
click at [99, 66] on button "Past (34)" at bounding box center [97, 64] width 47 height 39
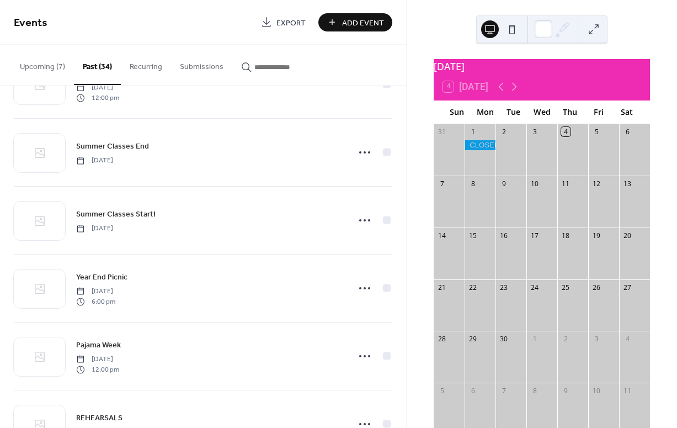
scroll to position [468, 0]
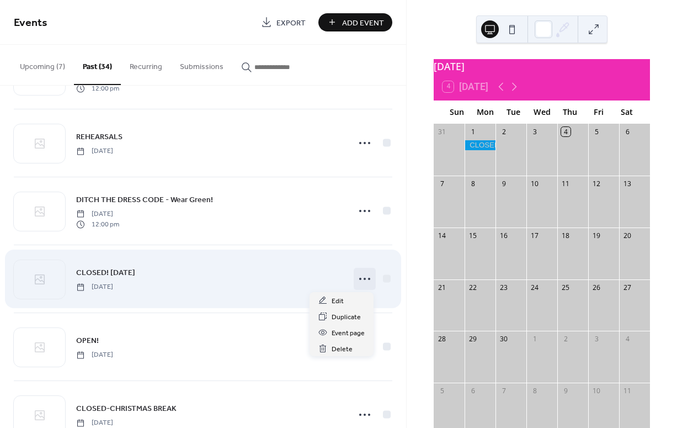
click at [361, 281] on icon at bounding box center [365, 279] width 18 height 18
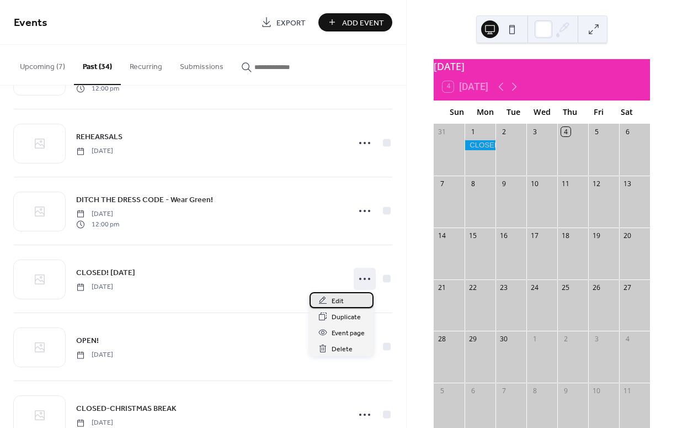
click at [338, 303] on span "Edit" at bounding box center [338, 301] width 12 height 12
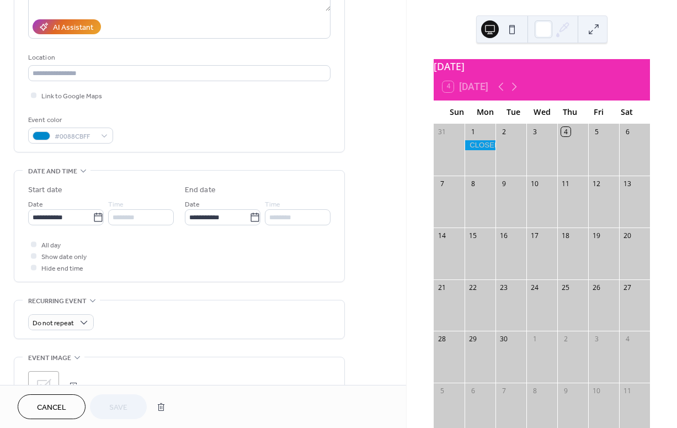
scroll to position [193, 0]
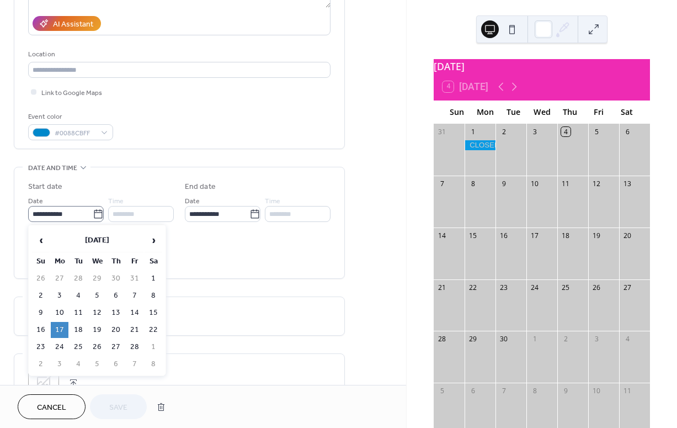
click at [94, 214] on icon at bounding box center [98, 214] width 11 height 11
click at [93, 214] on input "**********" at bounding box center [60, 214] width 65 height 16
click at [155, 239] on span "›" at bounding box center [153, 240] width 17 height 22
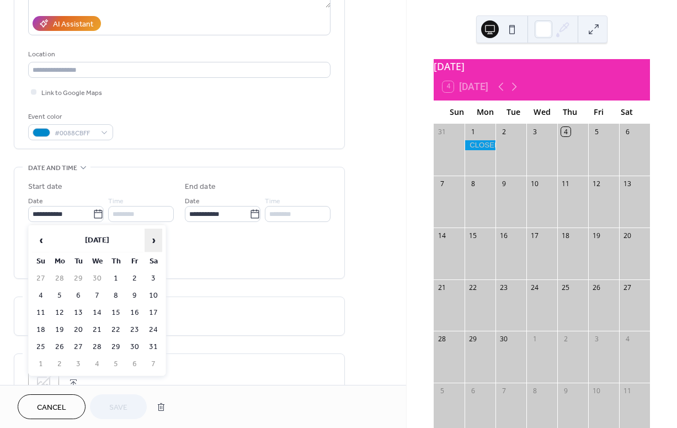
click at [155, 239] on span "›" at bounding box center [153, 240] width 17 height 22
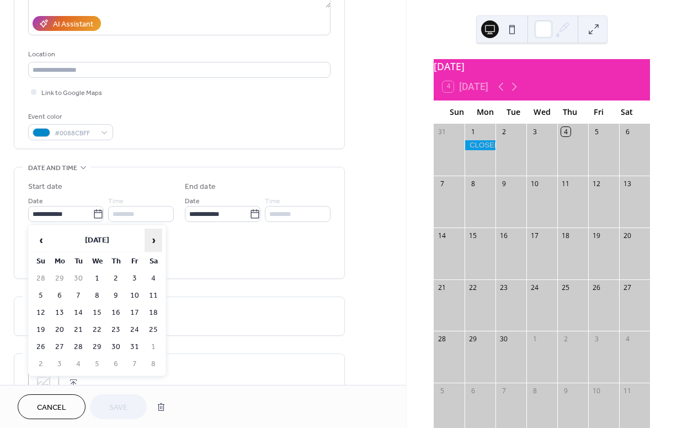
click at [155, 239] on span "›" at bounding box center [153, 240] width 17 height 22
click at [60, 331] on td "16" at bounding box center [60, 330] width 18 height 16
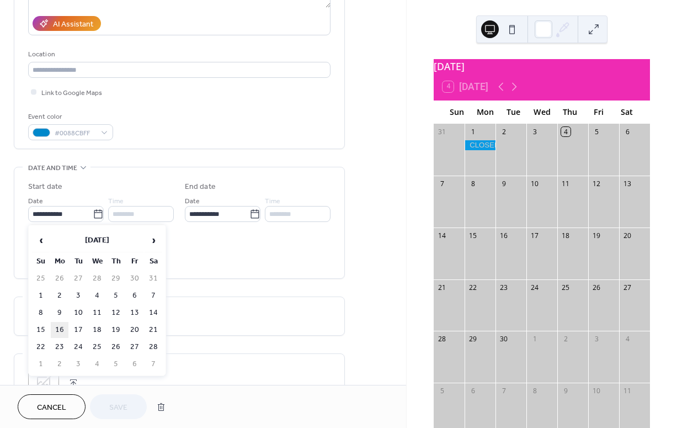
type input "**********"
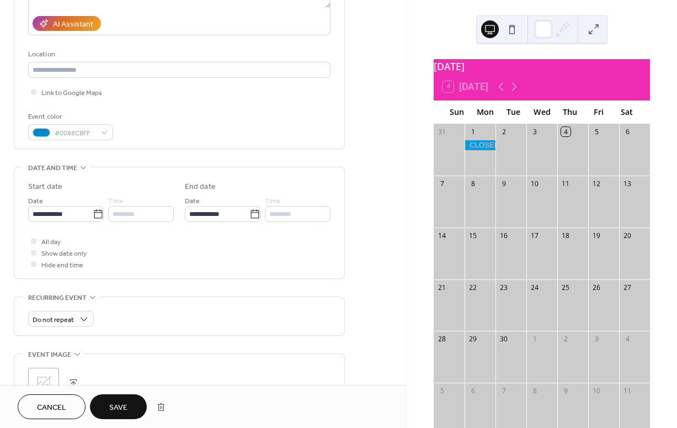
click at [114, 403] on span "Save" at bounding box center [118, 408] width 18 height 12
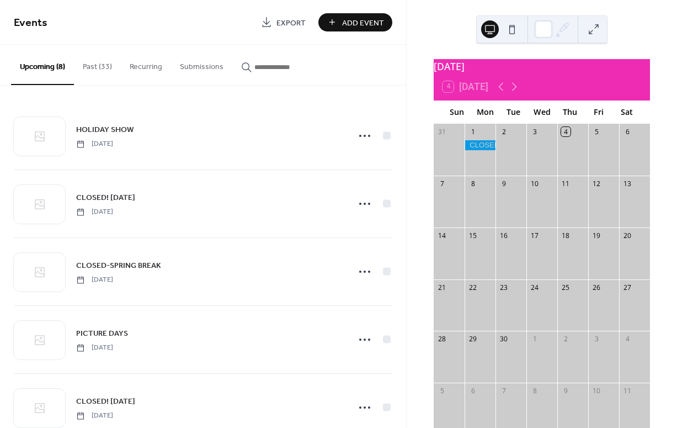
click at [97, 64] on button "Past (33)" at bounding box center [97, 64] width 47 height 39
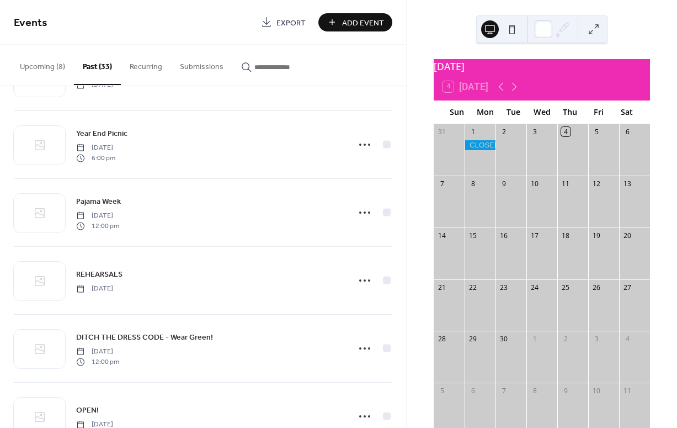
scroll to position [528, 0]
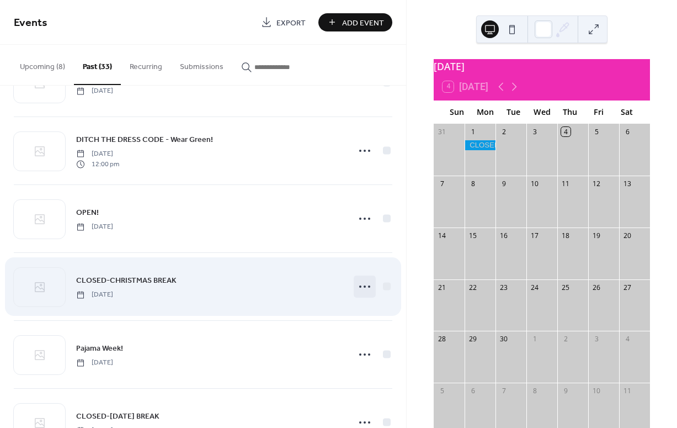
click at [357, 285] on icon at bounding box center [365, 287] width 18 height 18
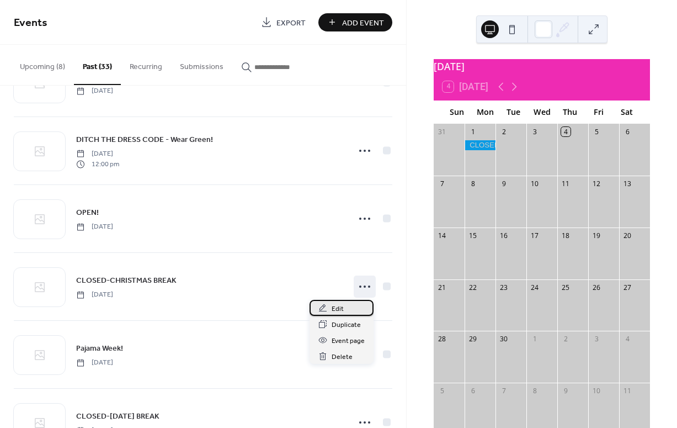
click at [336, 309] on span "Edit" at bounding box center [338, 309] width 12 height 12
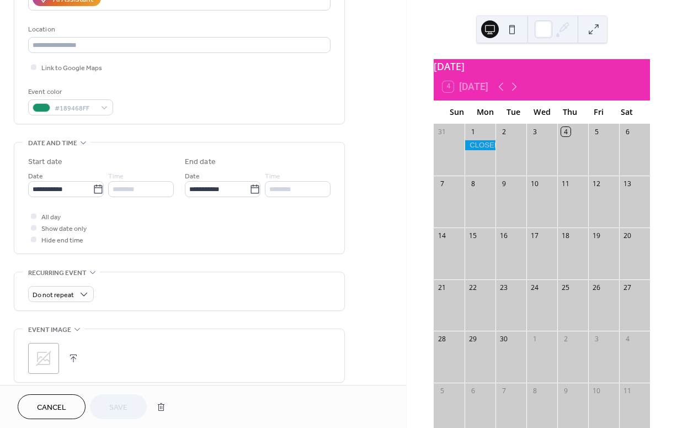
scroll to position [226, 0]
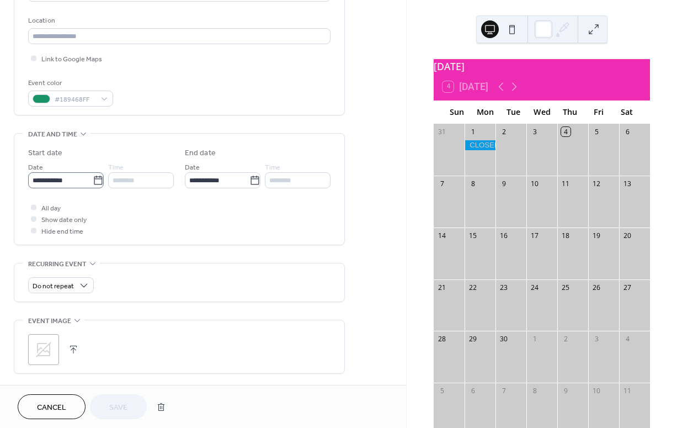
click at [97, 181] on icon at bounding box center [98, 180] width 11 height 11
click at [93, 181] on input "**********" at bounding box center [60, 180] width 65 height 16
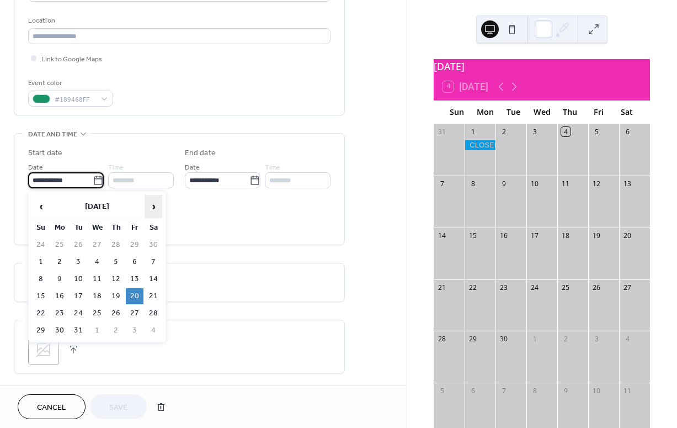
click at [158, 205] on span "›" at bounding box center [153, 206] width 17 height 22
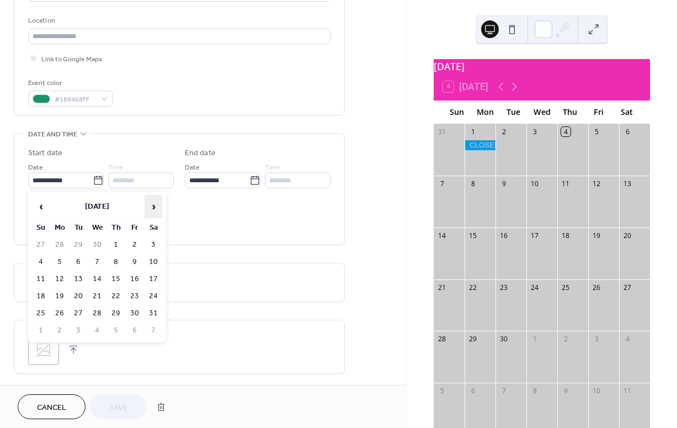
click at [158, 205] on span "›" at bounding box center [153, 206] width 17 height 22
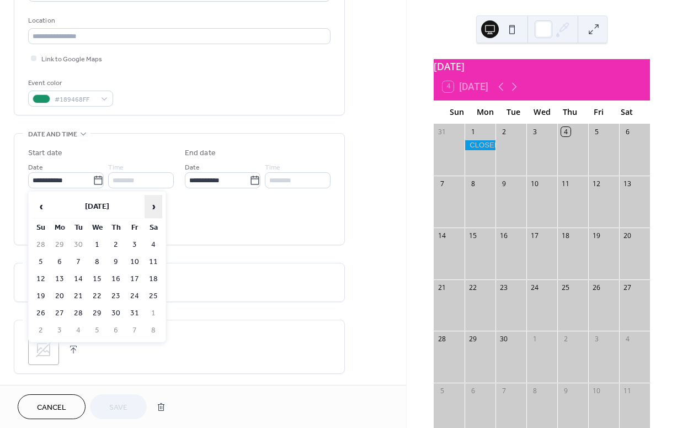
click at [158, 205] on span "›" at bounding box center [153, 206] width 17 height 22
click at [64, 295] on td "22" at bounding box center [60, 296] width 18 height 16
type input "**********"
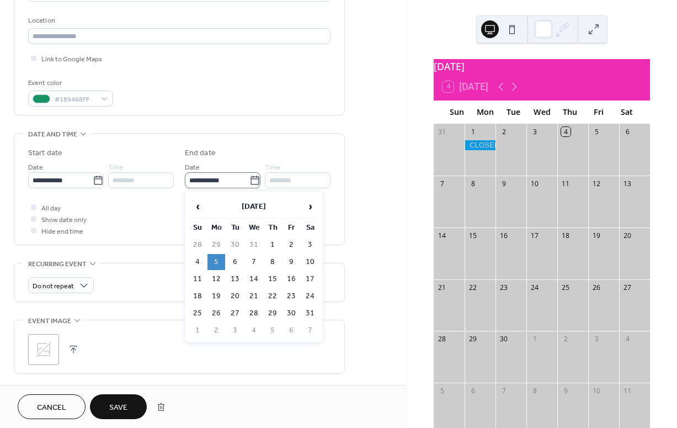
click at [252, 179] on icon at bounding box center [254, 180] width 11 height 11
click at [249, 179] on input "**********" at bounding box center [217, 180] width 65 height 16
click at [201, 204] on span "‹" at bounding box center [197, 206] width 17 height 22
click at [312, 205] on span "›" at bounding box center [310, 206] width 17 height 22
click at [290, 242] on td "2" at bounding box center [292, 245] width 18 height 16
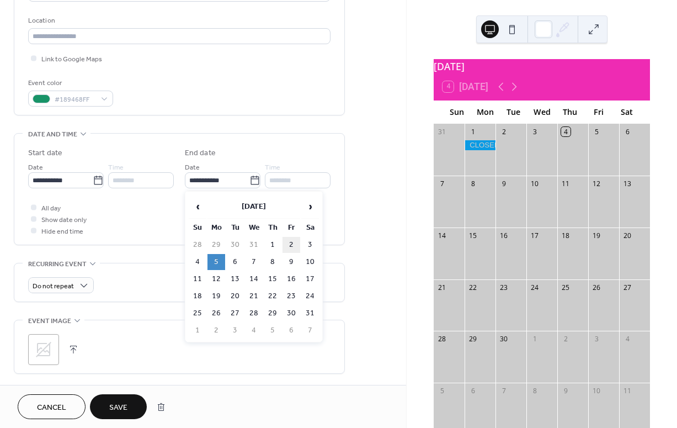
type input "**********"
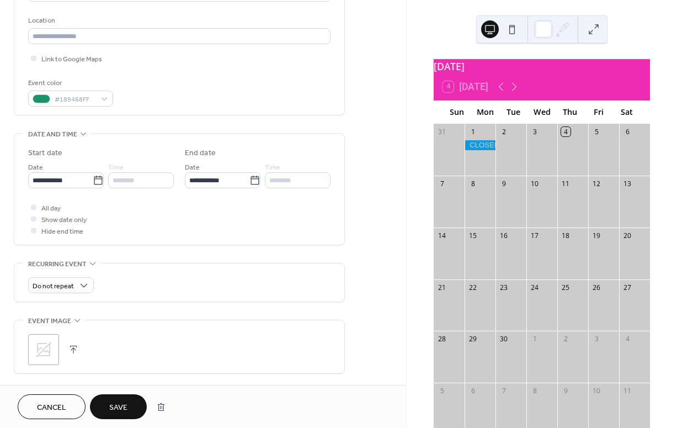
click at [119, 406] on span "Save" at bounding box center [118, 408] width 18 height 12
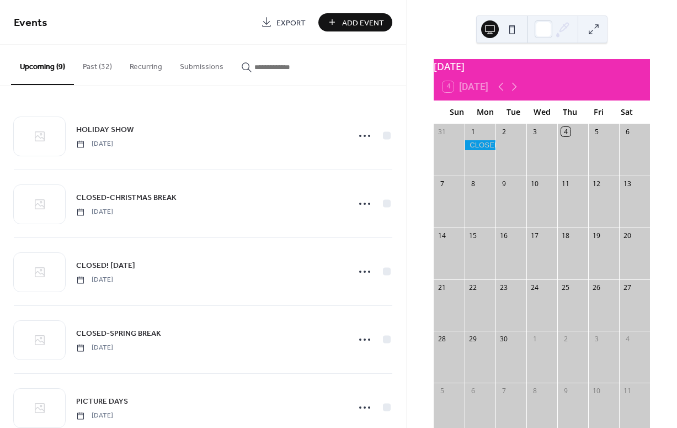
click at [97, 68] on button "Past (32)" at bounding box center [97, 64] width 47 height 39
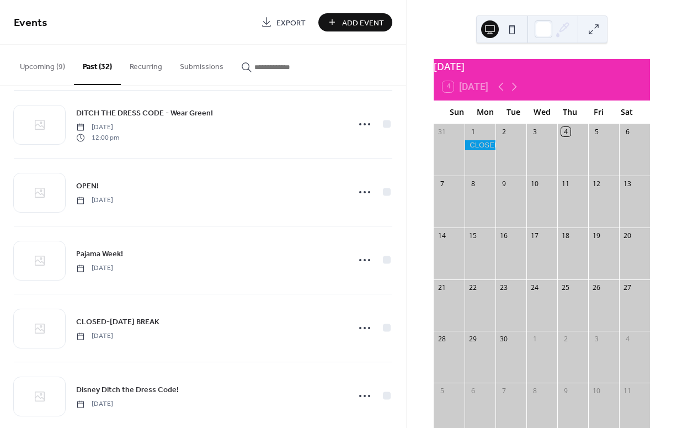
scroll to position [574, 0]
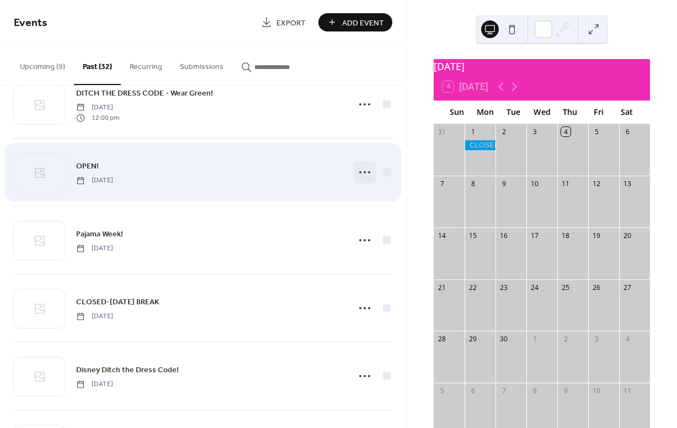
click at [366, 174] on icon at bounding box center [365, 172] width 18 height 18
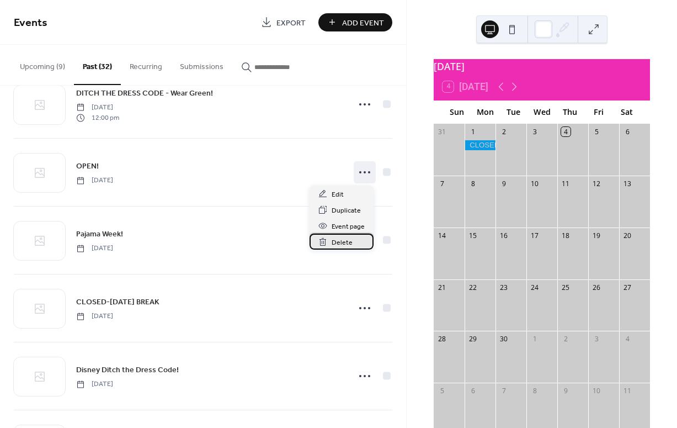
click at [348, 243] on span "Delete" at bounding box center [342, 243] width 21 height 12
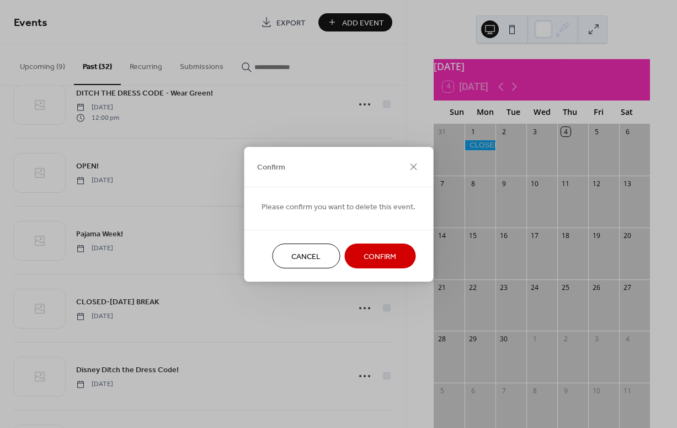
click at [381, 256] on span "Confirm" at bounding box center [380, 257] width 33 height 12
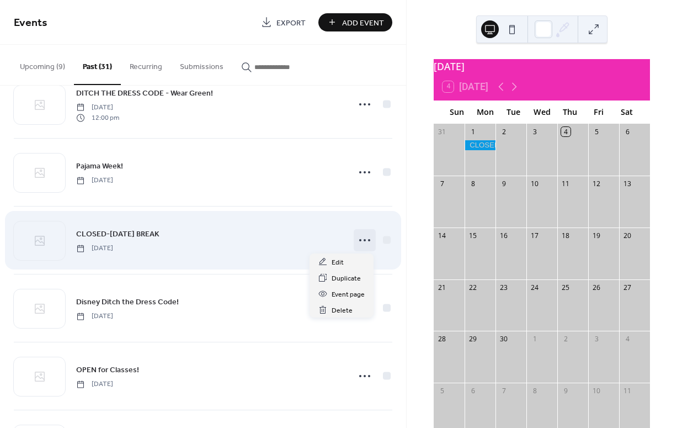
click at [358, 237] on icon at bounding box center [365, 240] width 18 height 18
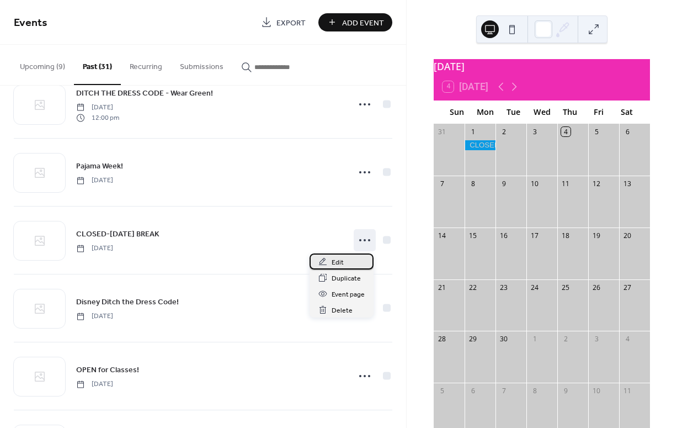
click at [338, 260] on span "Edit" at bounding box center [338, 263] width 12 height 12
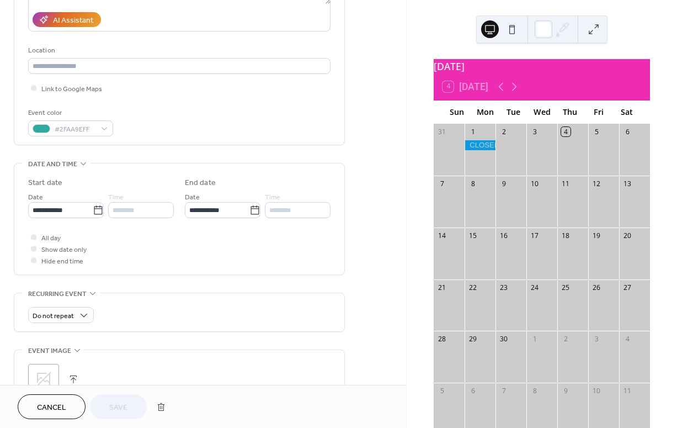
scroll to position [197, 0]
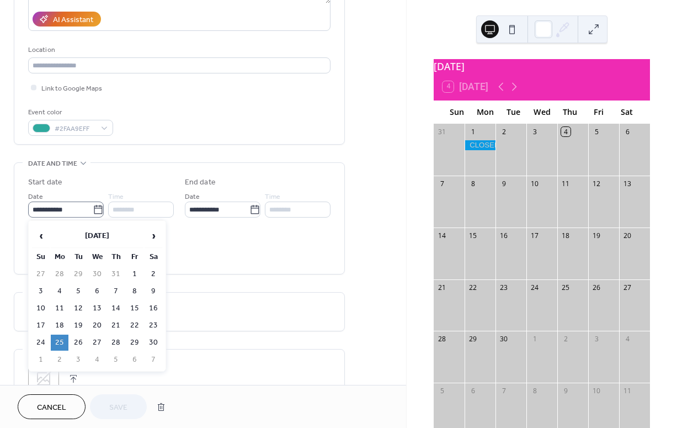
click at [94, 208] on icon at bounding box center [98, 209] width 11 height 11
click at [93, 208] on input "**********" at bounding box center [60, 209] width 65 height 16
click at [150, 235] on span "›" at bounding box center [153, 236] width 17 height 22
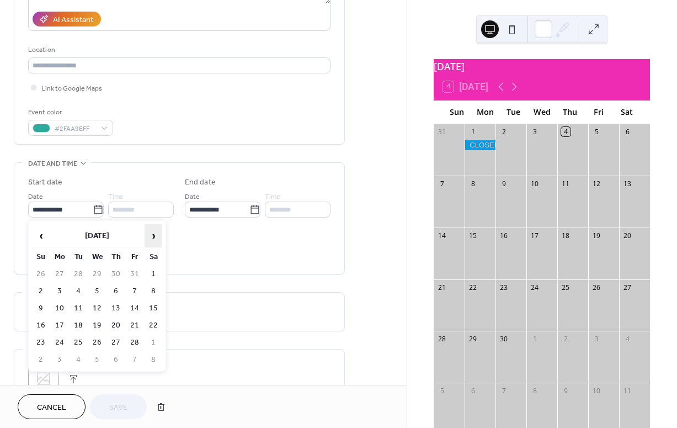
click at [150, 235] on span "›" at bounding box center [153, 236] width 17 height 22
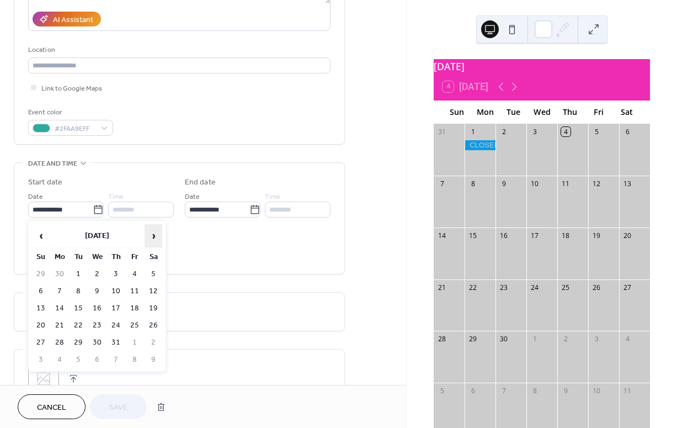
click at [150, 235] on span "›" at bounding box center [153, 236] width 17 height 22
click at [60, 344] on td "24" at bounding box center [60, 342] width 18 height 16
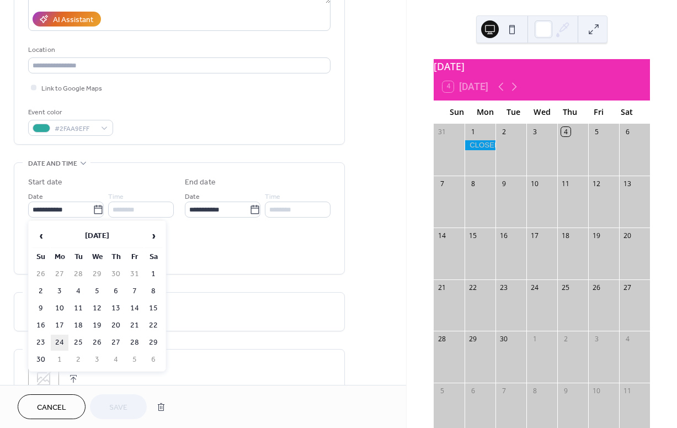
type input "**********"
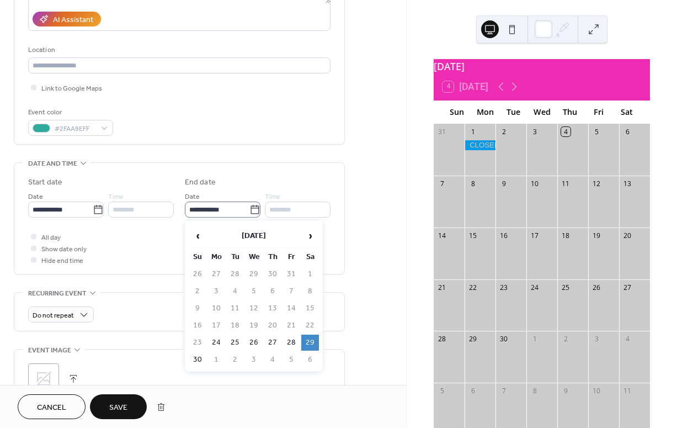
click at [253, 208] on icon at bounding box center [254, 209] width 11 height 11
click at [249, 208] on input "**********" at bounding box center [217, 209] width 65 height 16
click at [290, 342] on td "28" at bounding box center [292, 342] width 18 height 16
type input "**********"
click at [125, 403] on span "Save" at bounding box center [118, 408] width 18 height 12
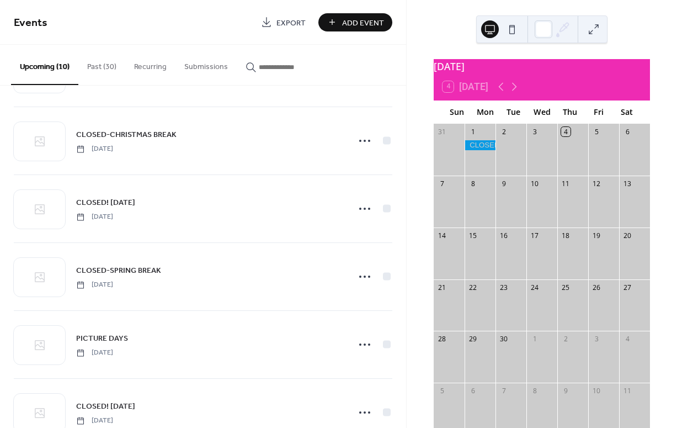
scroll to position [72, 0]
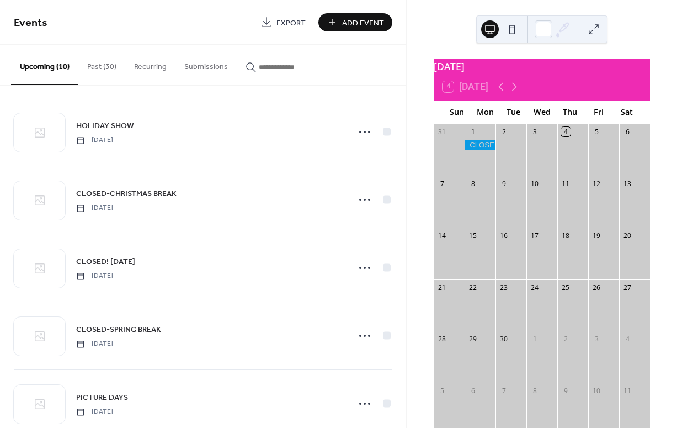
click at [102, 69] on button "Past (30)" at bounding box center [101, 64] width 47 height 39
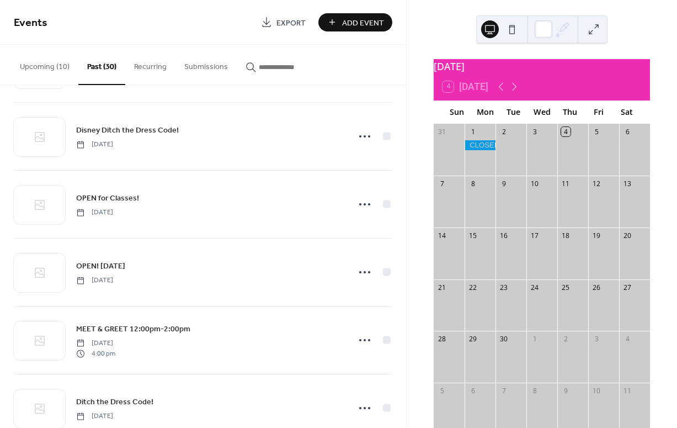
scroll to position [695, 0]
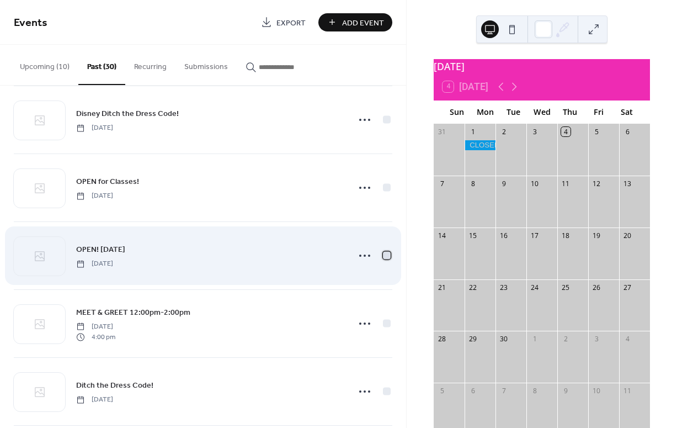
click at [383, 256] on div at bounding box center [387, 255] width 8 height 8
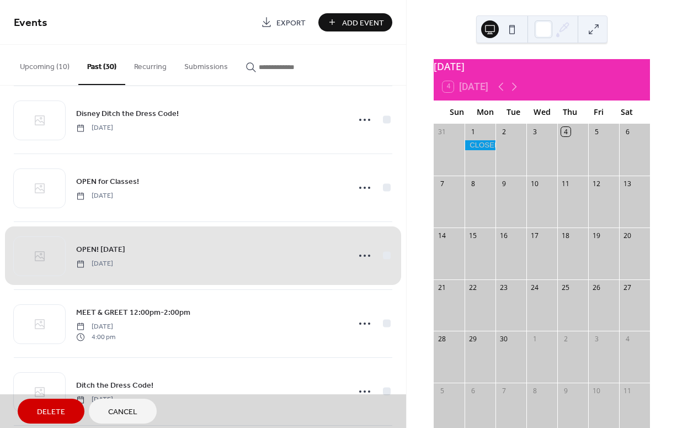
click at [383, 256] on div "OPEN! Labor Day Monday, September 2, 2024" at bounding box center [203, 255] width 379 height 68
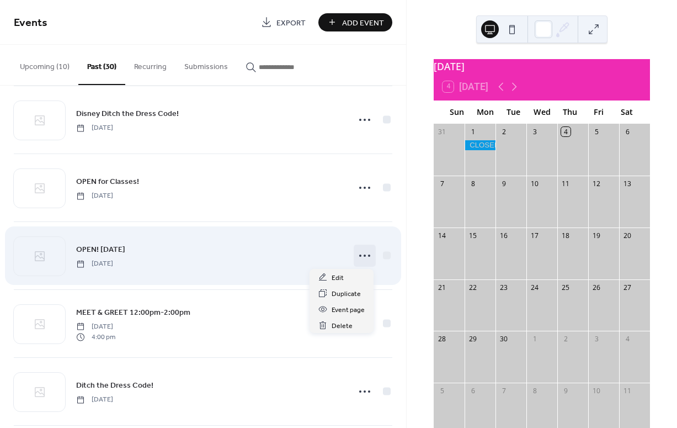
click at [359, 257] on icon at bounding box center [365, 256] width 18 height 18
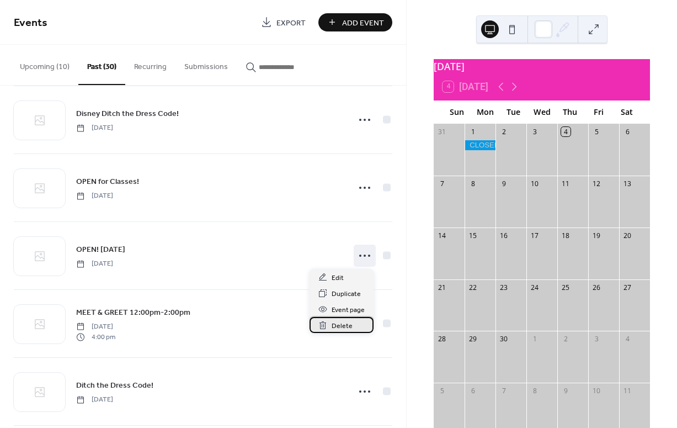
click at [340, 326] on span "Delete" at bounding box center [342, 326] width 21 height 12
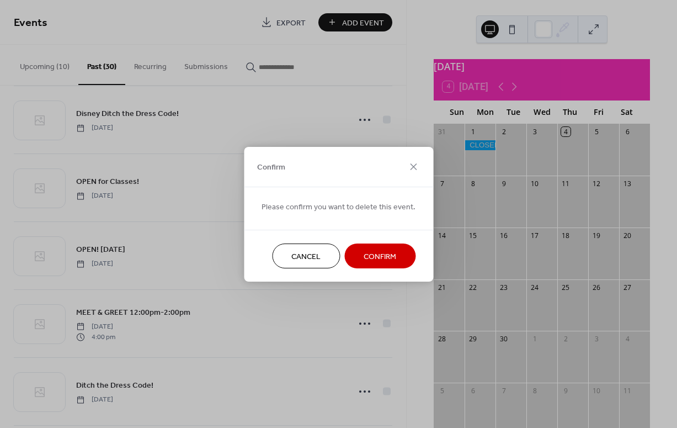
click at [390, 256] on span "Confirm" at bounding box center [380, 257] width 33 height 12
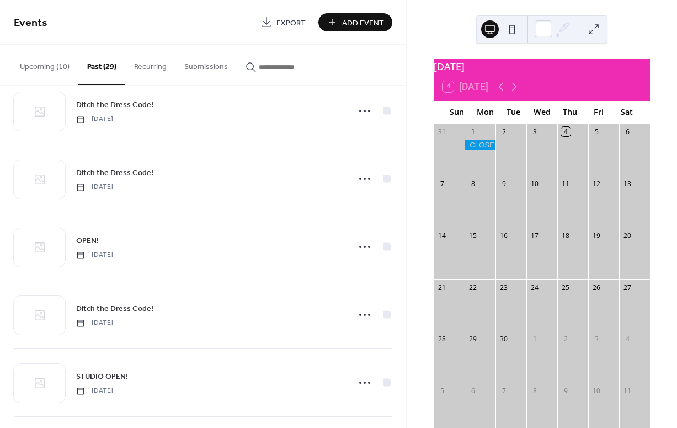
scroll to position [1167, 0]
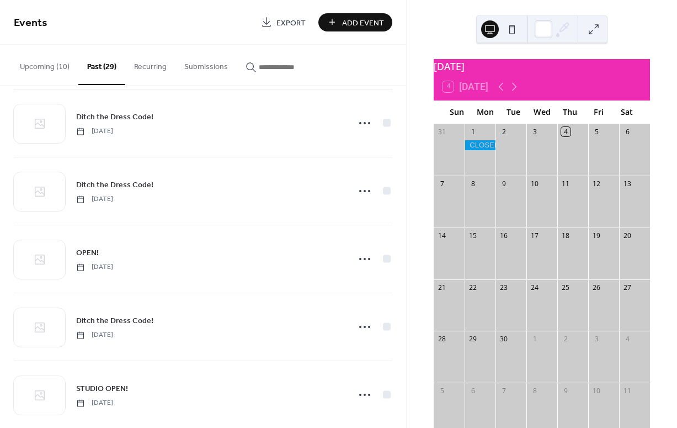
click at [49, 69] on button "Upcoming (10)" at bounding box center [44, 64] width 67 height 39
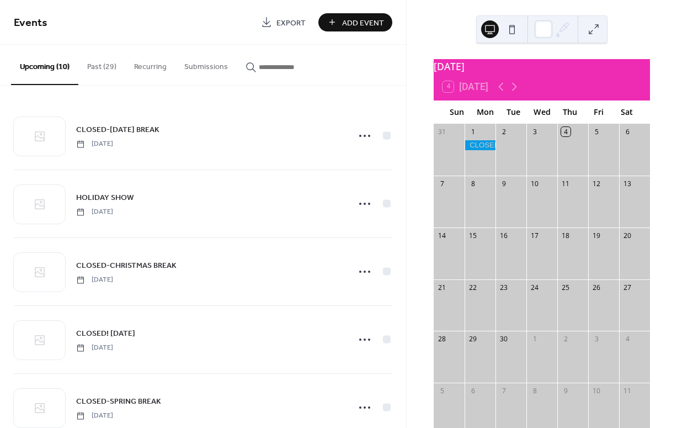
click at [103, 68] on button "Past (29)" at bounding box center [101, 64] width 47 height 39
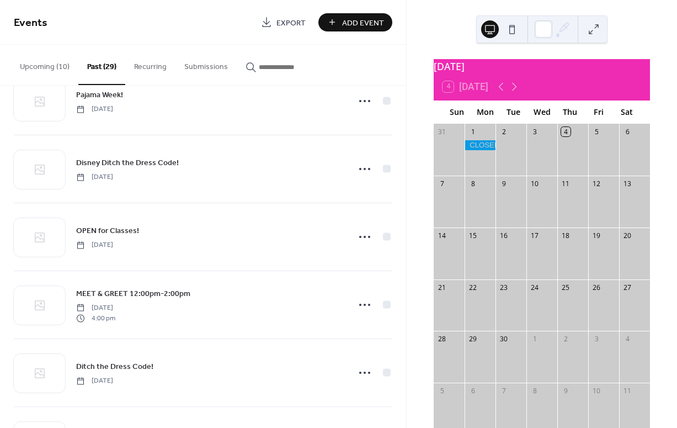
scroll to position [668, 0]
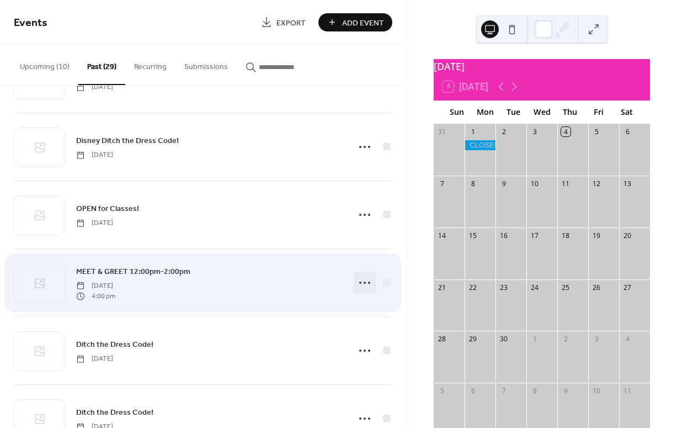
click at [360, 284] on icon at bounding box center [365, 283] width 18 height 18
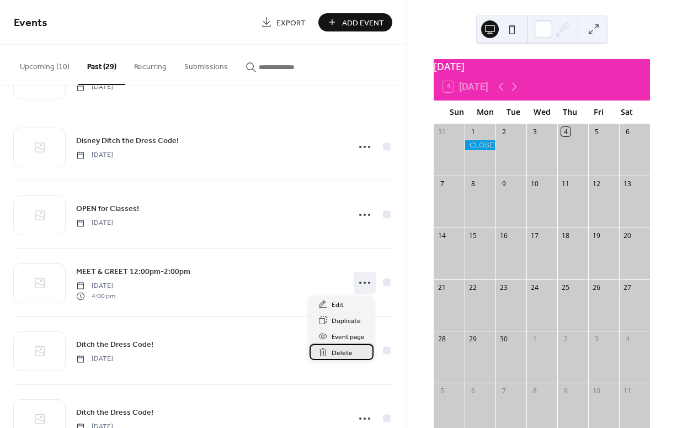
click at [342, 352] on span "Delete" at bounding box center [342, 353] width 21 height 12
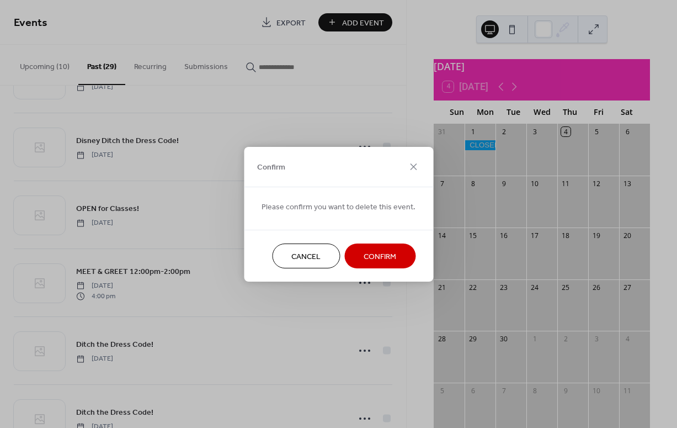
click at [375, 257] on span "Confirm" at bounding box center [380, 257] width 33 height 12
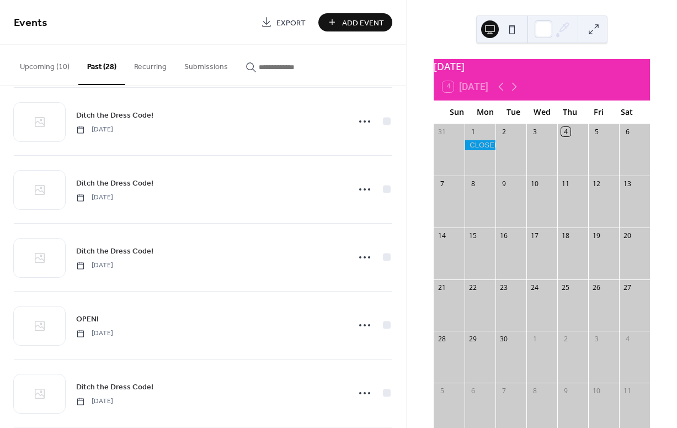
scroll to position [1086, 0]
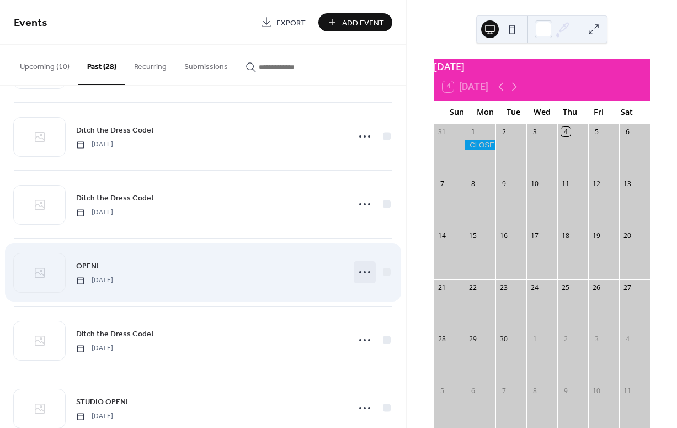
click at [360, 274] on icon at bounding box center [365, 272] width 18 height 18
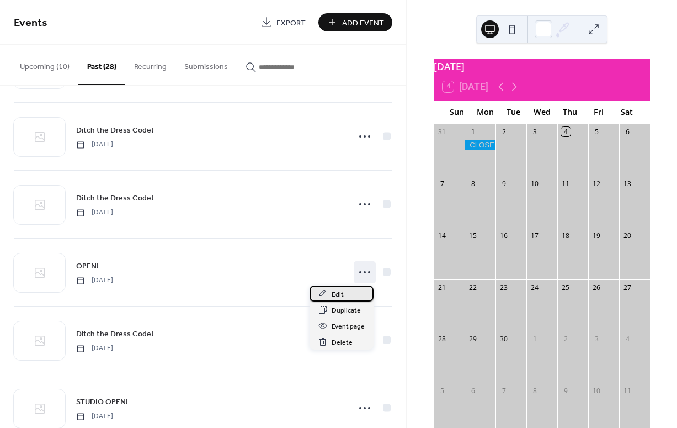
click at [338, 293] on span "Edit" at bounding box center [338, 295] width 12 height 12
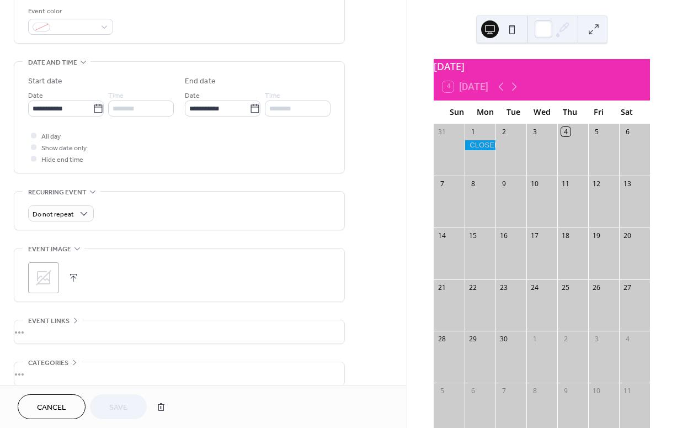
scroll to position [312, 0]
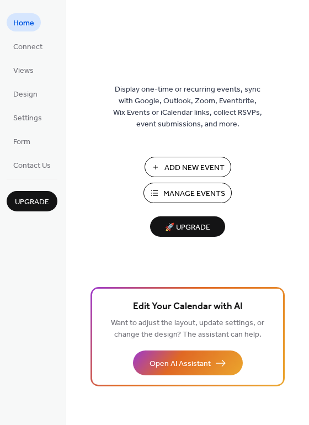
click at [193, 191] on span "Manage Events" at bounding box center [194, 194] width 62 height 12
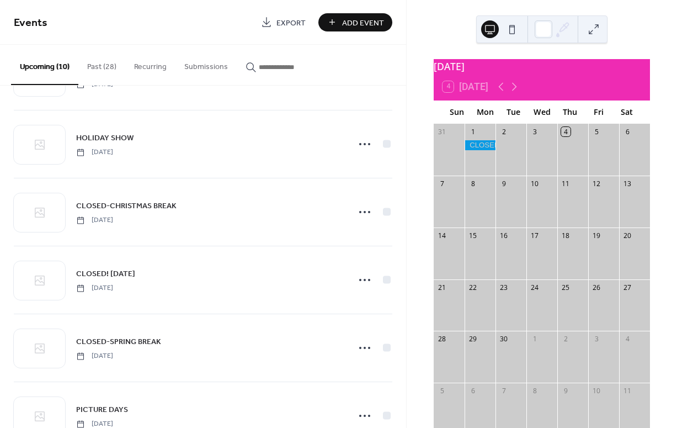
scroll to position [65, 0]
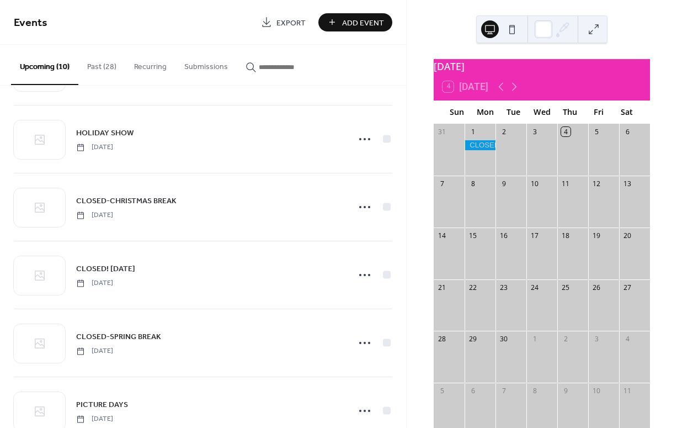
click at [106, 71] on button "Past (28)" at bounding box center [101, 64] width 47 height 39
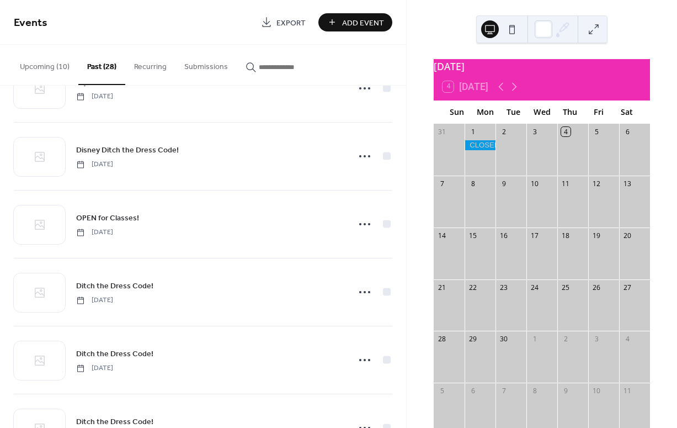
scroll to position [677, 0]
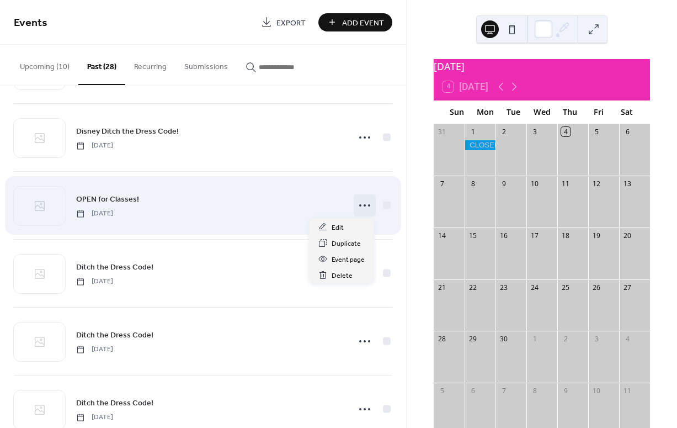
click at [365, 207] on icon at bounding box center [365, 205] width 18 height 18
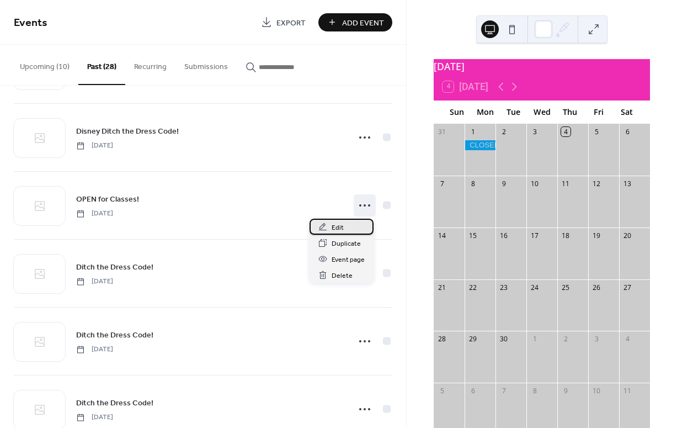
click at [341, 228] on span "Edit" at bounding box center [338, 228] width 12 height 12
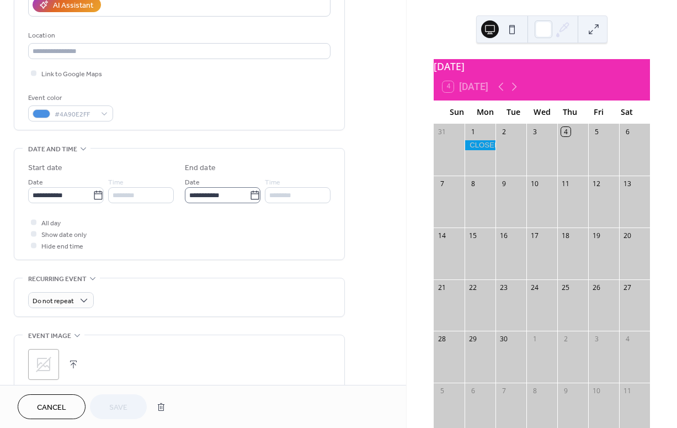
scroll to position [221, 0]
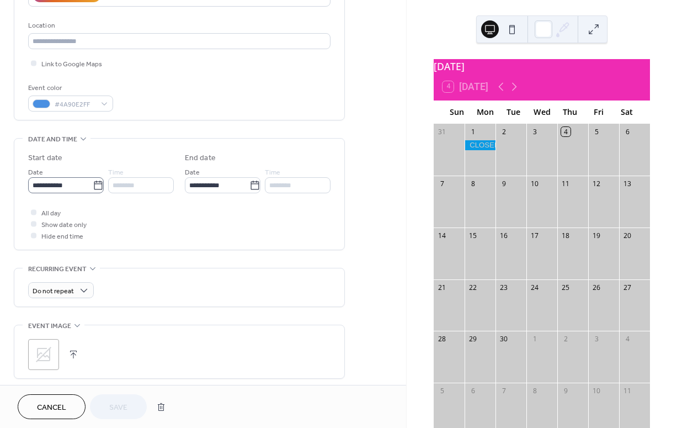
click at [98, 183] on icon at bounding box center [98, 184] width 8 height 9
click at [93, 183] on input "**********" at bounding box center [60, 185] width 65 height 16
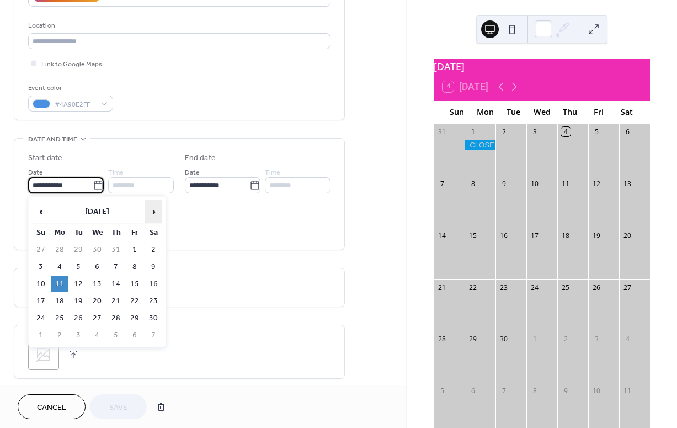
click at [152, 211] on span "›" at bounding box center [153, 211] width 17 height 22
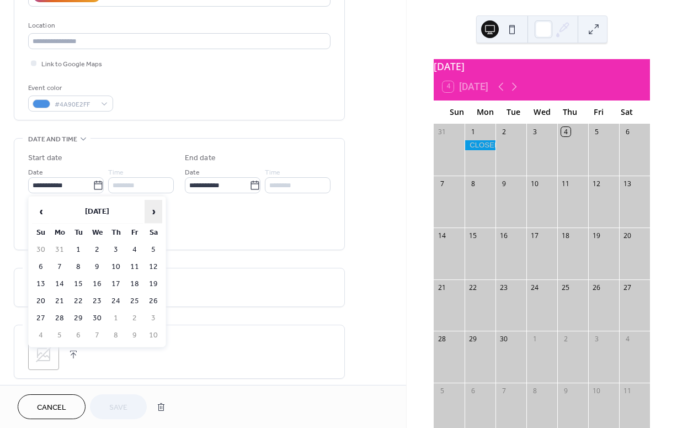
click at [152, 211] on span "›" at bounding box center [153, 211] width 17 height 22
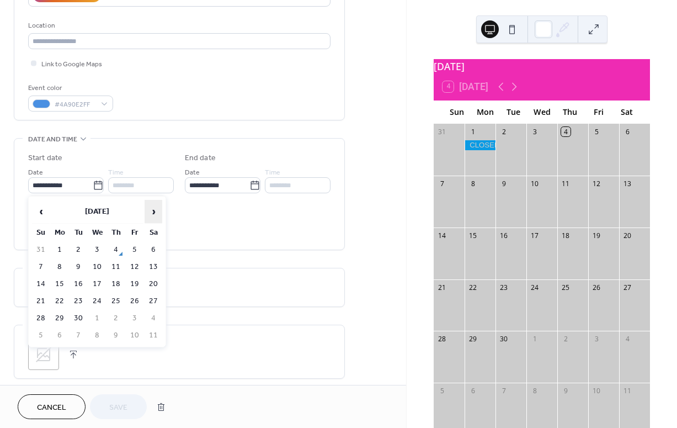
click at [152, 211] on span "›" at bounding box center [153, 211] width 17 height 22
click at [60, 280] on td "10" at bounding box center [60, 284] width 18 height 16
type input "**********"
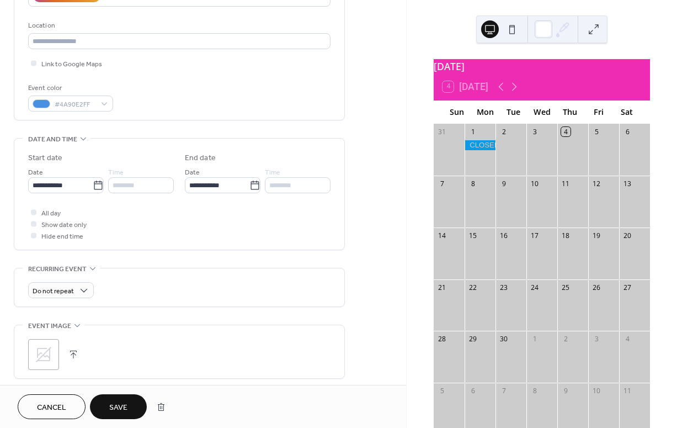
scroll to position [40, 0]
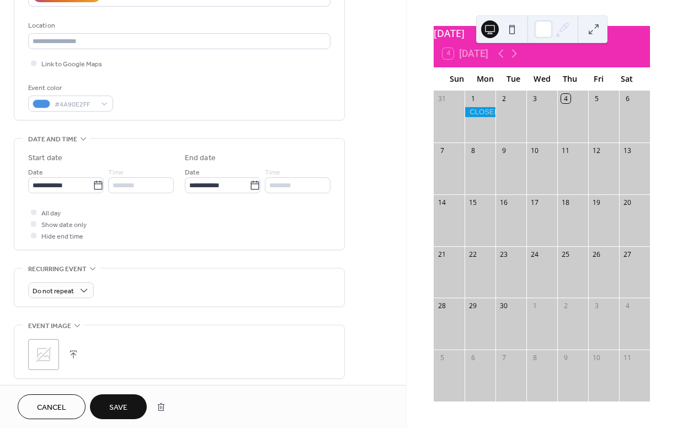
click at [113, 405] on span "Save" at bounding box center [118, 408] width 18 height 12
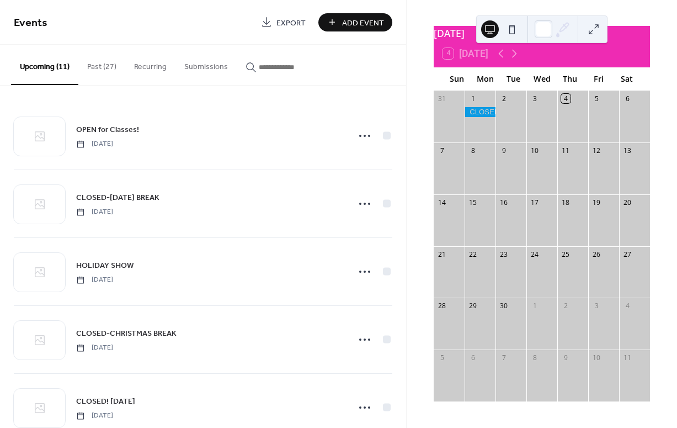
click at [100, 69] on button "Past (27)" at bounding box center [101, 64] width 47 height 39
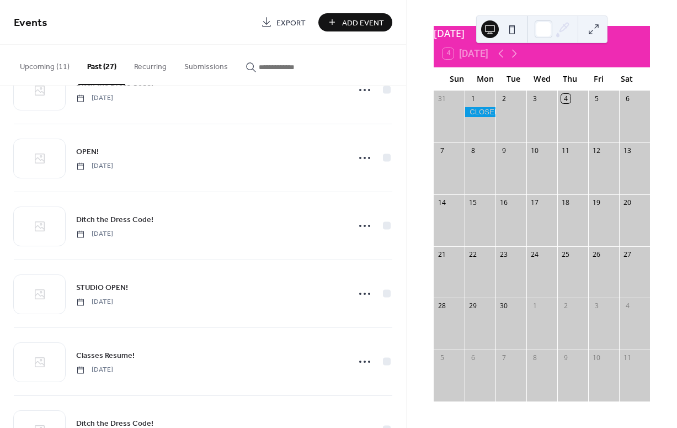
scroll to position [1171, 0]
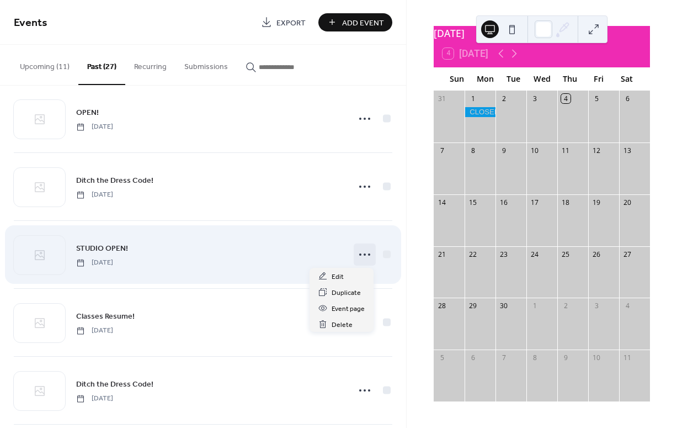
click at [360, 254] on icon at bounding box center [365, 255] width 18 height 18
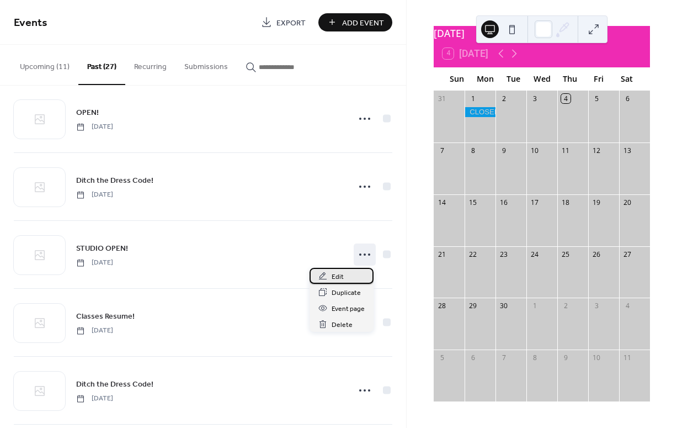
click at [340, 280] on span "Edit" at bounding box center [338, 277] width 12 height 12
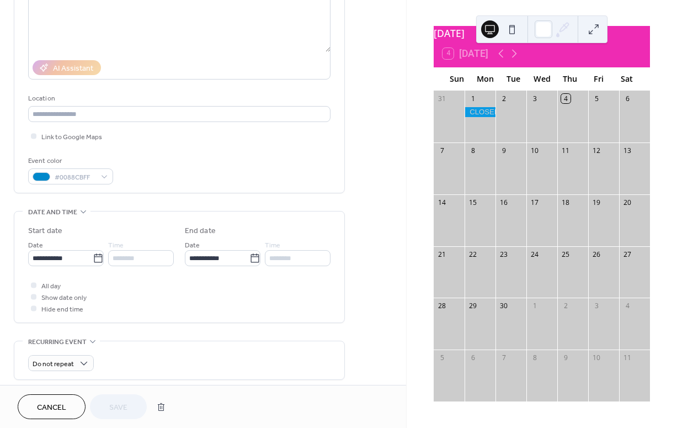
scroll to position [166, 0]
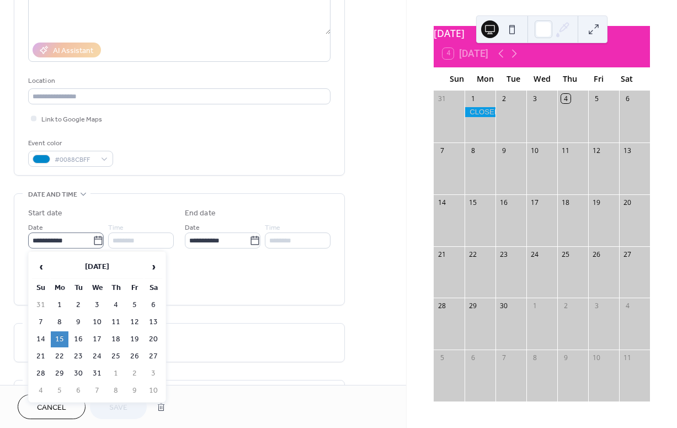
click at [95, 241] on icon at bounding box center [98, 240] width 11 height 11
click at [93, 241] on input "**********" at bounding box center [60, 240] width 65 height 16
click at [152, 268] on span "›" at bounding box center [153, 267] width 17 height 22
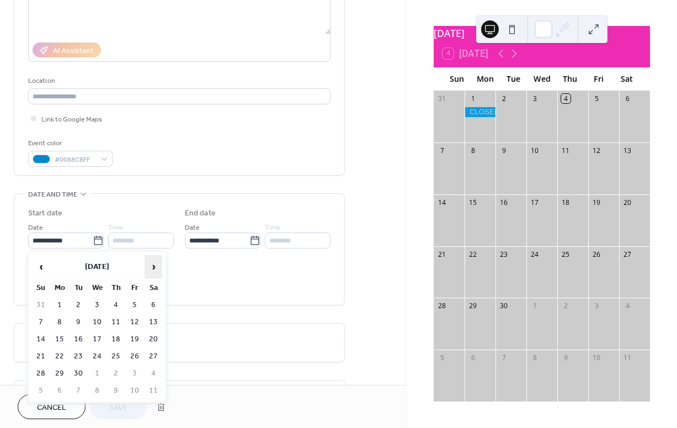
click at [152, 268] on span "›" at bounding box center [153, 267] width 17 height 22
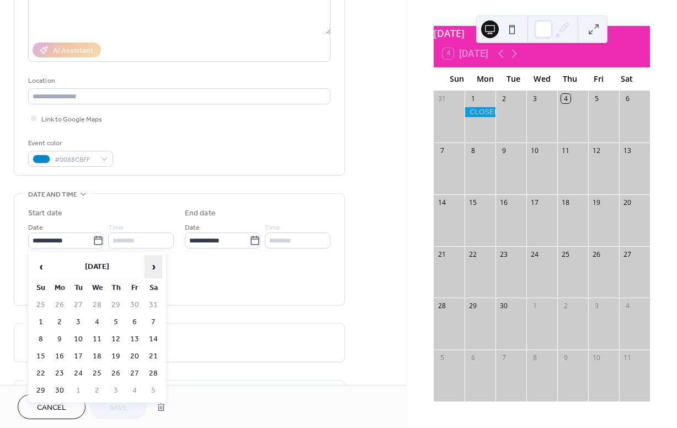
click at [152, 268] on span "›" at bounding box center [153, 267] width 17 height 22
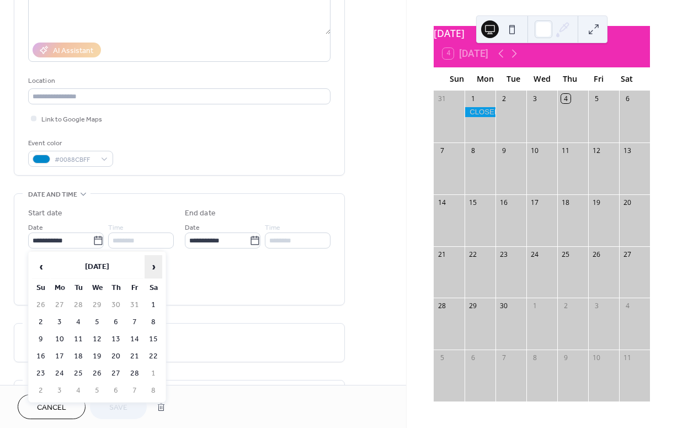
click at [152, 268] on span "›" at bounding box center [153, 267] width 17 height 22
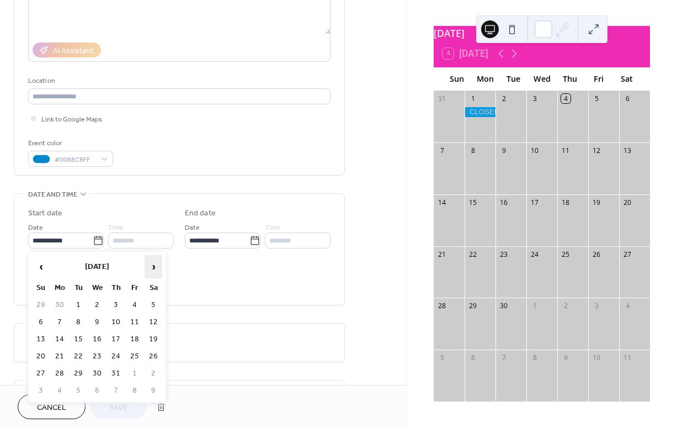
click at [152, 268] on span "›" at bounding box center [153, 267] width 17 height 22
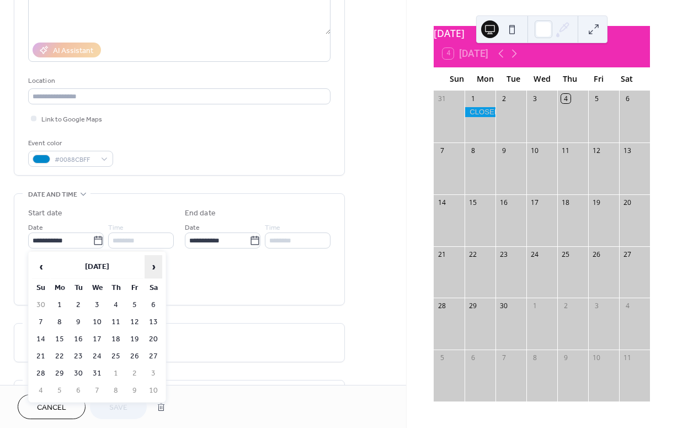
click at [152, 268] on span "›" at bounding box center [153, 267] width 17 height 22
click at [42, 267] on span "‹" at bounding box center [41, 267] width 17 height 22
click at [61, 354] on td "19" at bounding box center [60, 356] width 18 height 16
type input "**********"
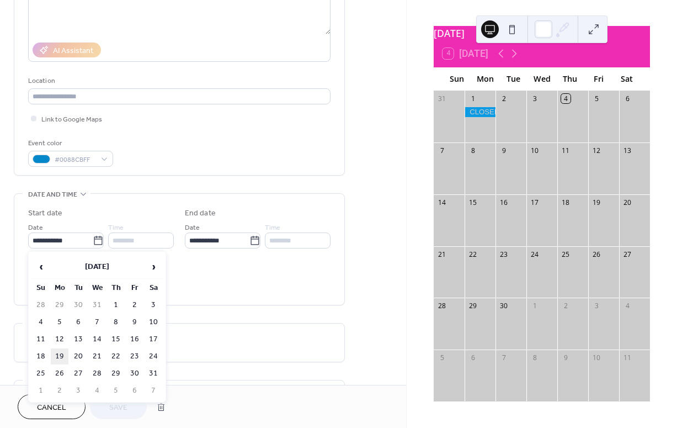
type input "**********"
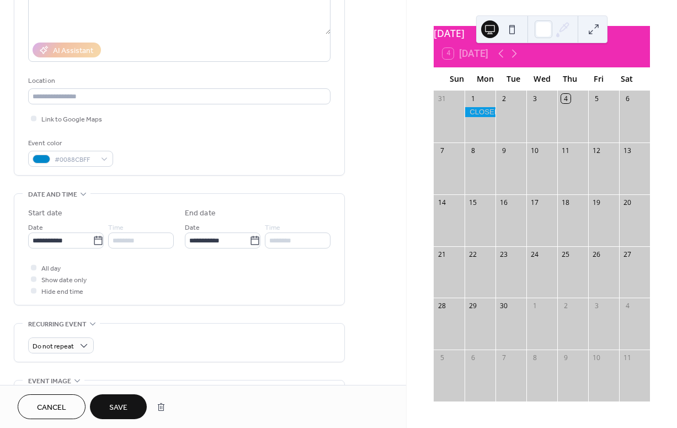
click at [114, 402] on span "Save" at bounding box center [118, 408] width 18 height 12
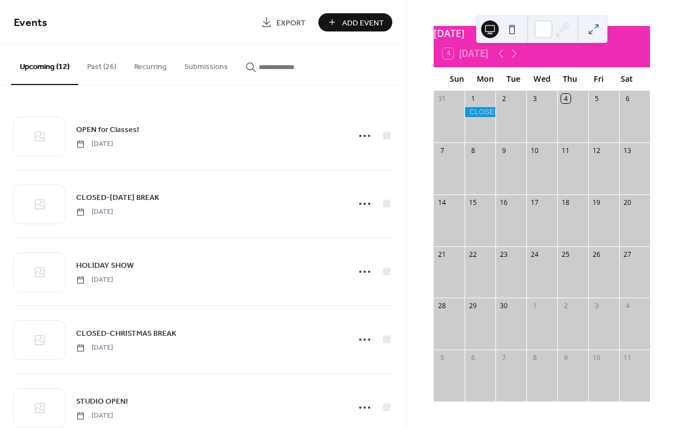
click at [93, 64] on button "Past (26)" at bounding box center [101, 64] width 47 height 39
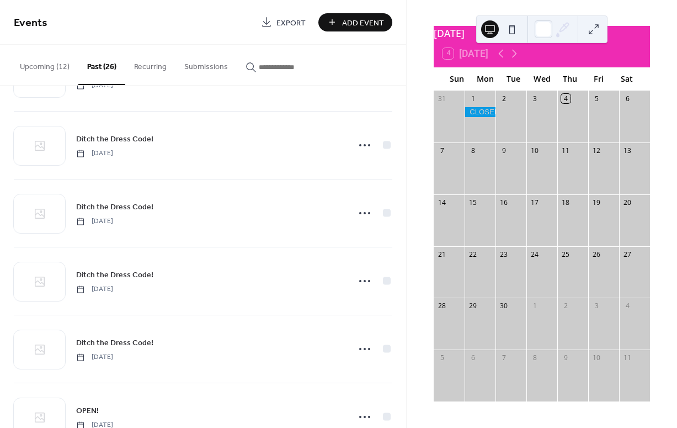
scroll to position [1455, 0]
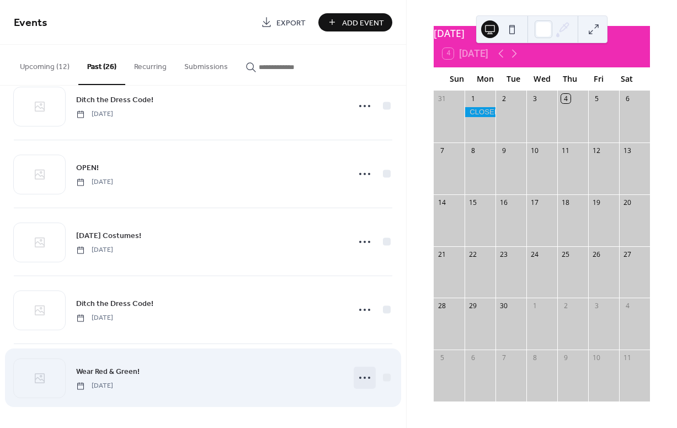
click at [358, 376] on icon at bounding box center [365, 378] width 18 height 18
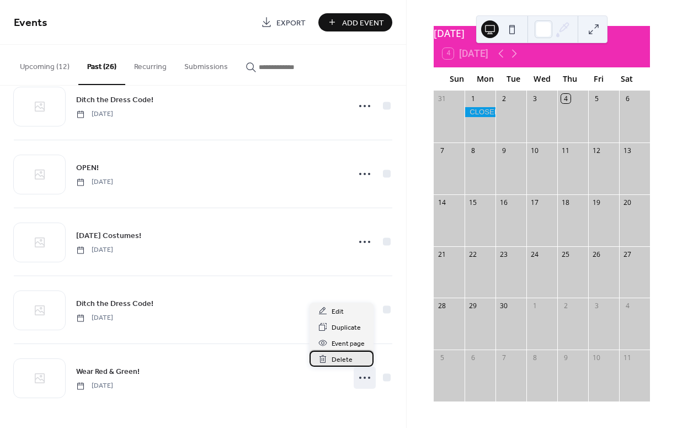
click at [338, 359] on span "Delete" at bounding box center [342, 360] width 21 height 12
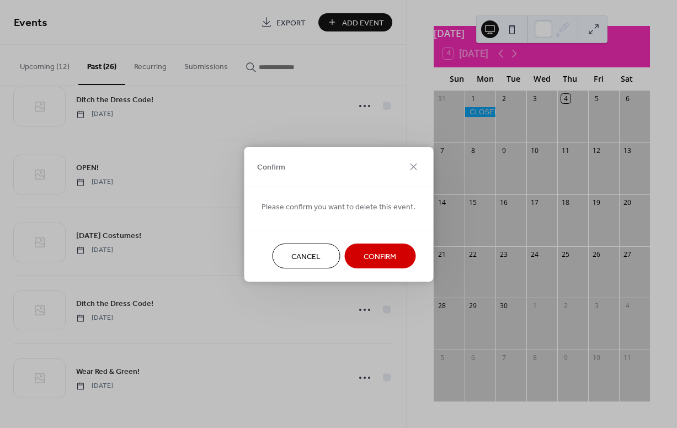
click at [377, 261] on span "Confirm" at bounding box center [380, 257] width 33 height 12
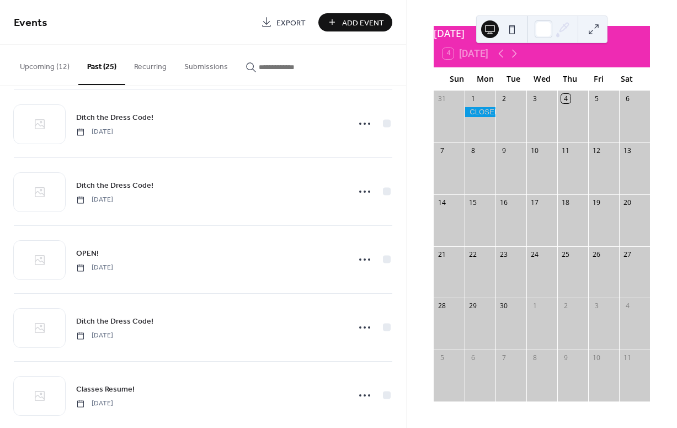
scroll to position [1387, 0]
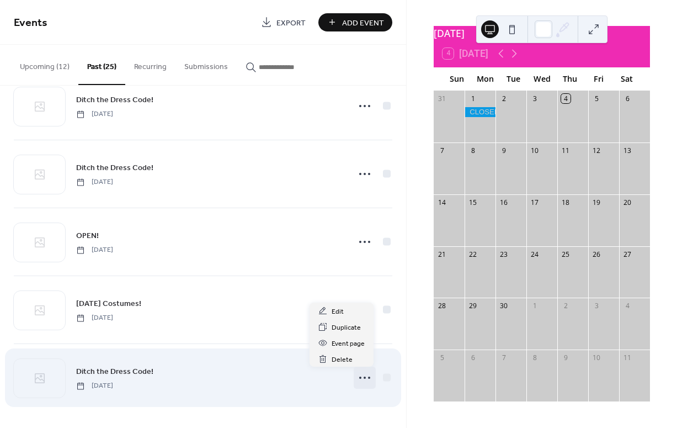
click at [364, 376] on icon at bounding box center [365, 378] width 18 height 18
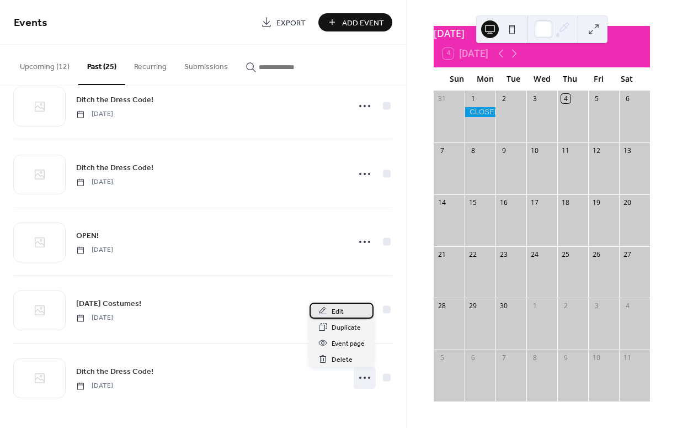
click at [338, 310] on span "Edit" at bounding box center [338, 312] width 12 height 12
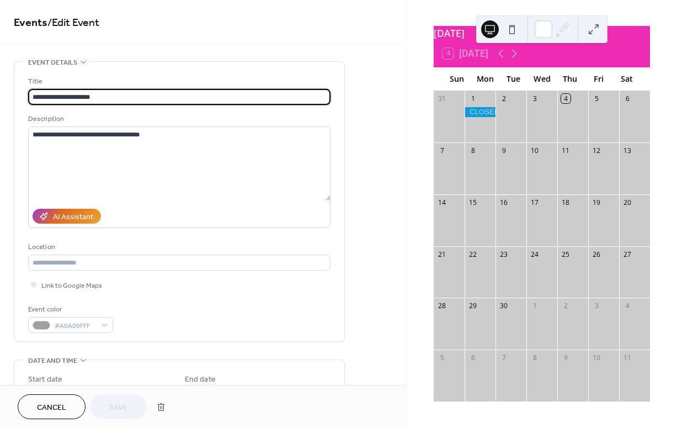
click at [67, 406] on button "Cancel" at bounding box center [52, 406] width 68 height 25
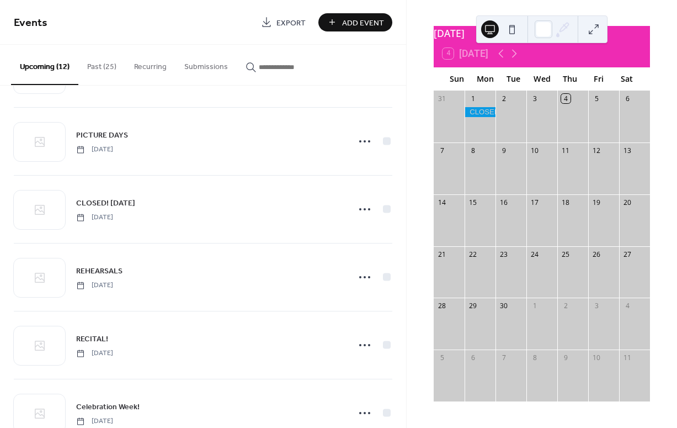
scroll to position [505, 0]
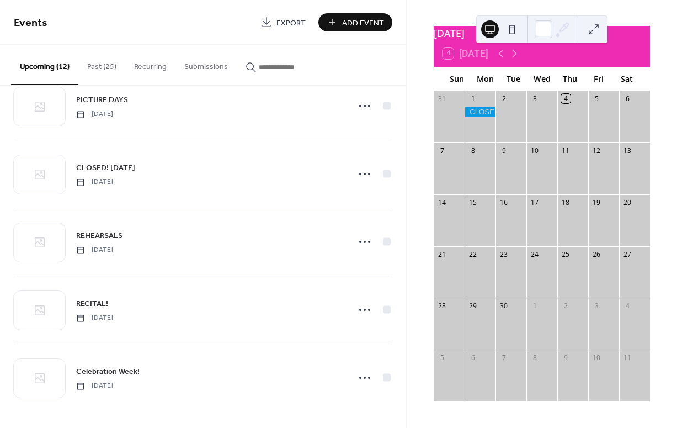
click at [101, 67] on button "Past (25)" at bounding box center [101, 64] width 47 height 39
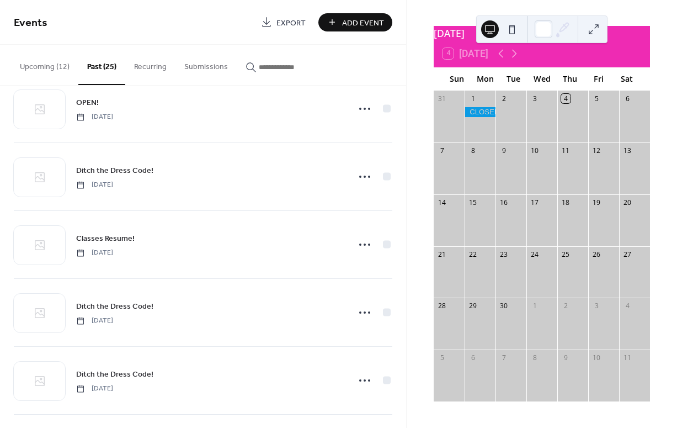
scroll to position [1387, 0]
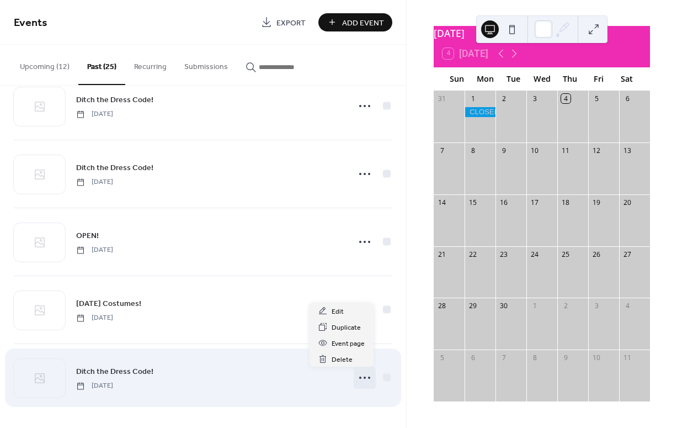
click at [365, 381] on icon at bounding box center [365, 378] width 18 height 18
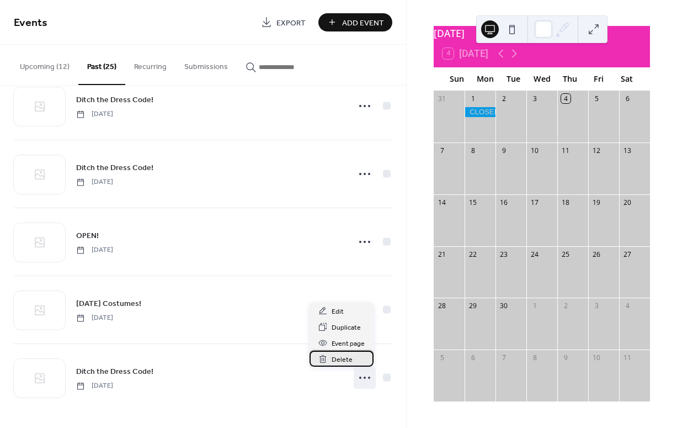
click at [343, 362] on span "Delete" at bounding box center [342, 360] width 21 height 12
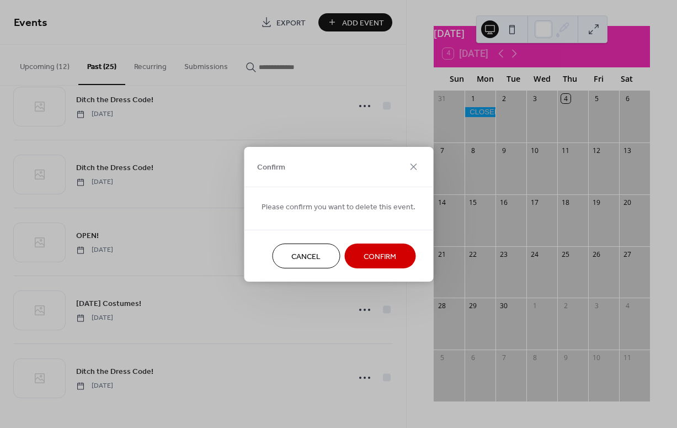
click at [377, 254] on span "Confirm" at bounding box center [380, 257] width 33 height 12
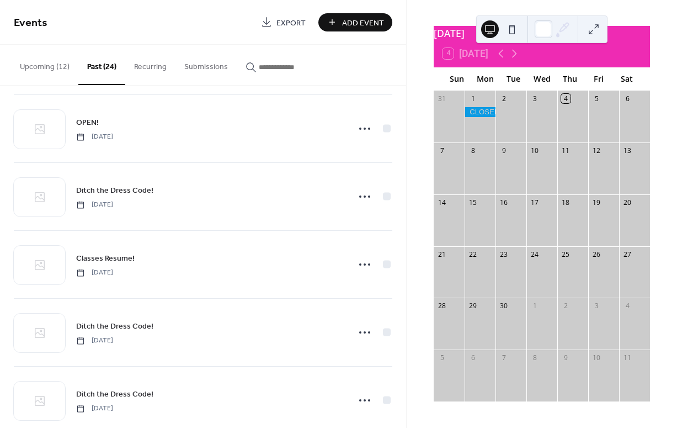
scroll to position [1133, 0]
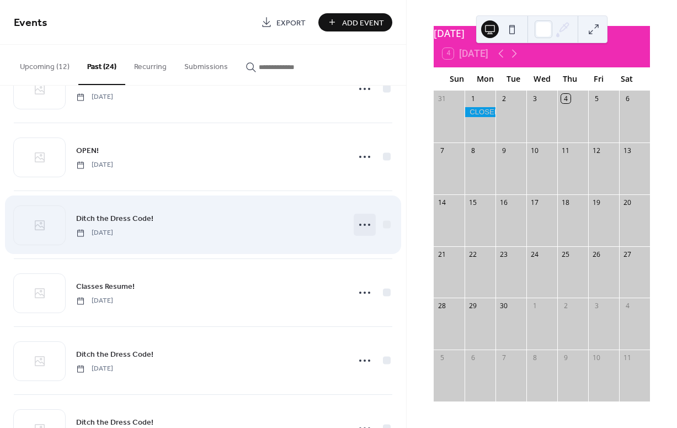
click at [364, 224] on circle at bounding box center [365, 225] width 2 height 2
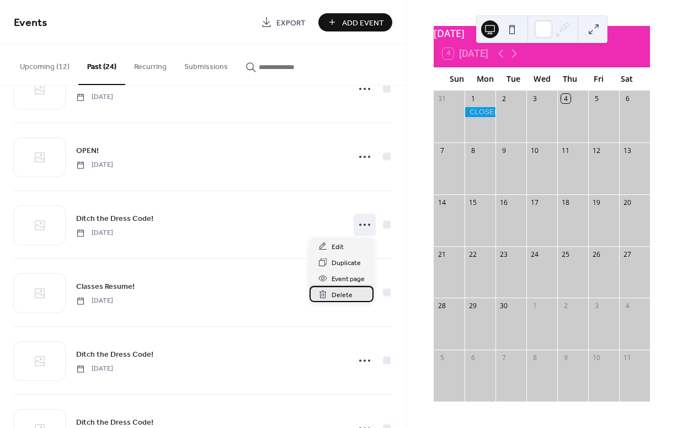
click at [339, 296] on span "Delete" at bounding box center [342, 295] width 21 height 12
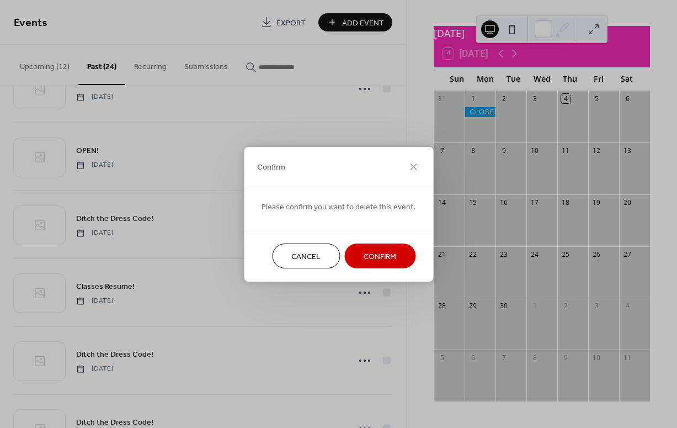
click at [370, 253] on span "Confirm" at bounding box center [380, 257] width 33 height 12
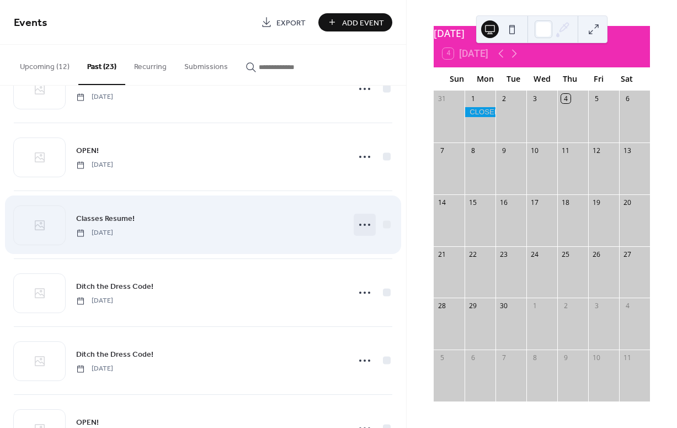
click at [364, 224] on icon at bounding box center [365, 225] width 18 height 18
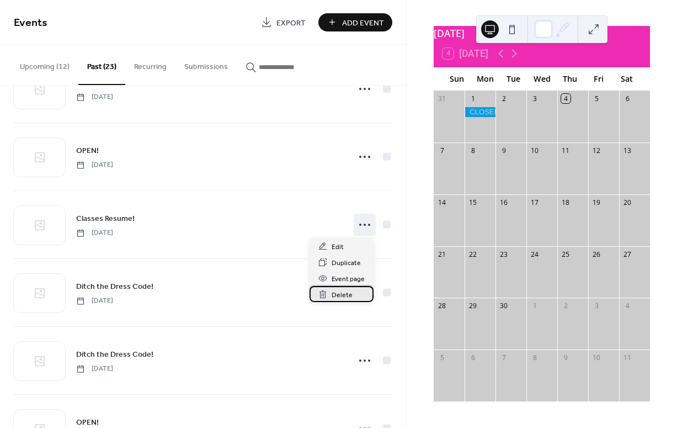
click at [343, 295] on span "Delete" at bounding box center [342, 295] width 21 height 12
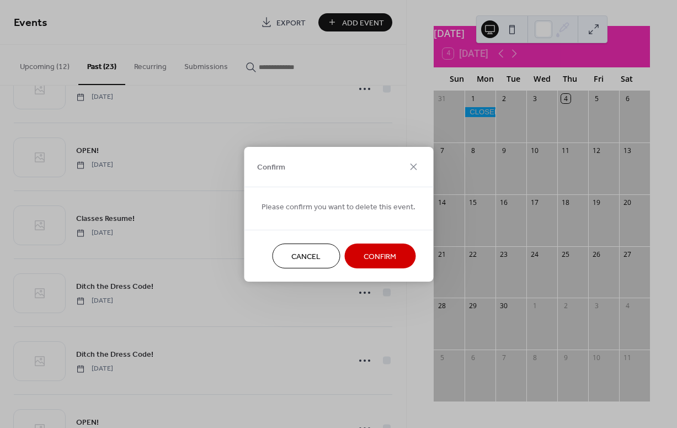
click at [370, 262] on span "Confirm" at bounding box center [380, 257] width 33 height 12
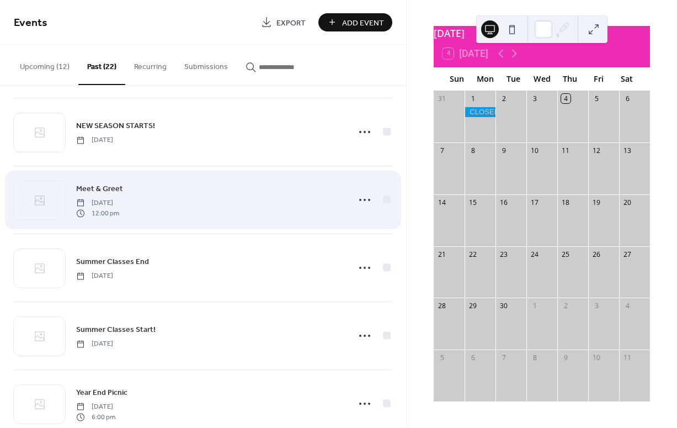
scroll to position [67, 0]
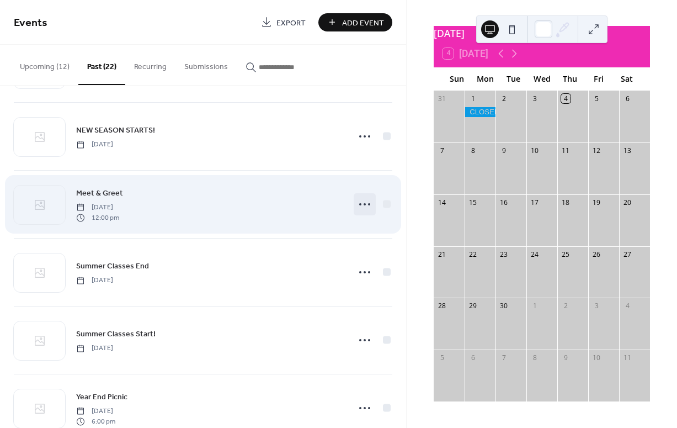
click at [364, 204] on circle at bounding box center [365, 204] width 2 height 2
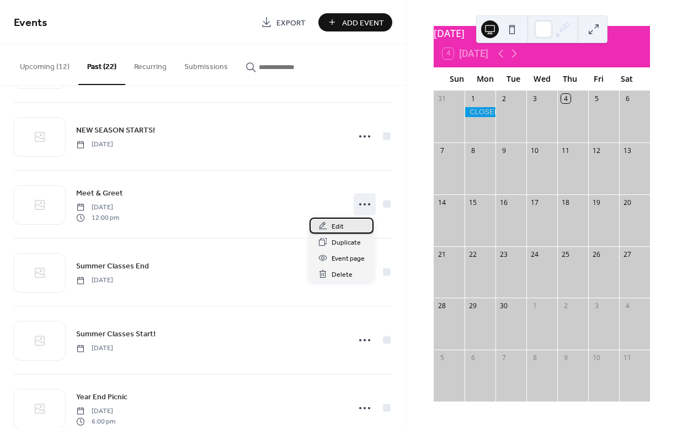
click at [341, 222] on span "Edit" at bounding box center [338, 227] width 12 height 12
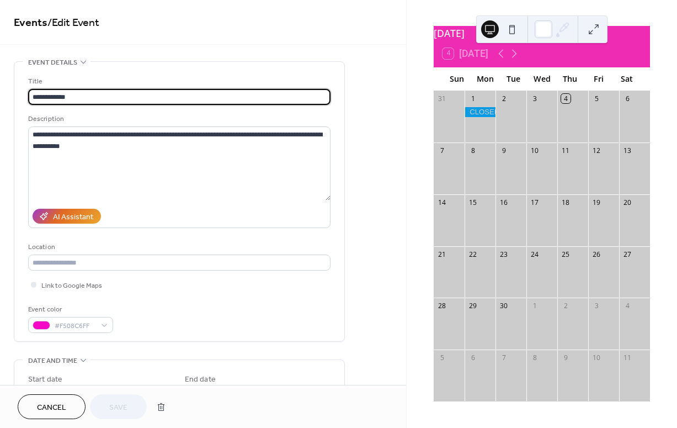
drag, startPoint x: 46, startPoint y: 95, endPoint x: 38, endPoint y: 97, distance: 9.0
click at [38, 97] on input "**********" at bounding box center [179, 97] width 302 height 16
drag, startPoint x: 61, startPoint y: 98, endPoint x: 78, endPoint y: 100, distance: 17.2
click at [78, 100] on input "**********" at bounding box center [179, 97] width 302 height 16
type input "**********"
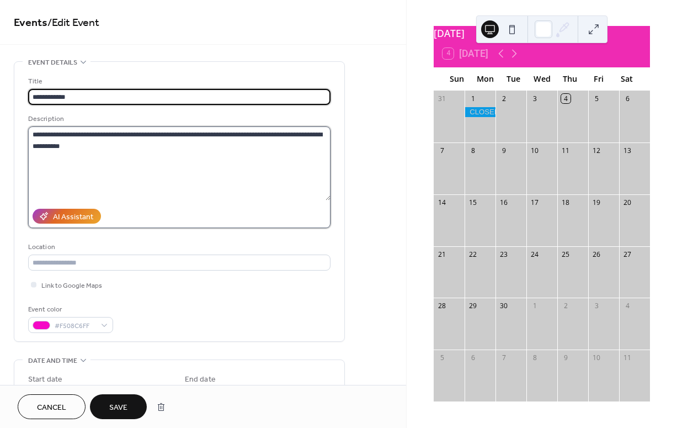
click at [64, 146] on textarea "**********" at bounding box center [179, 163] width 302 height 74
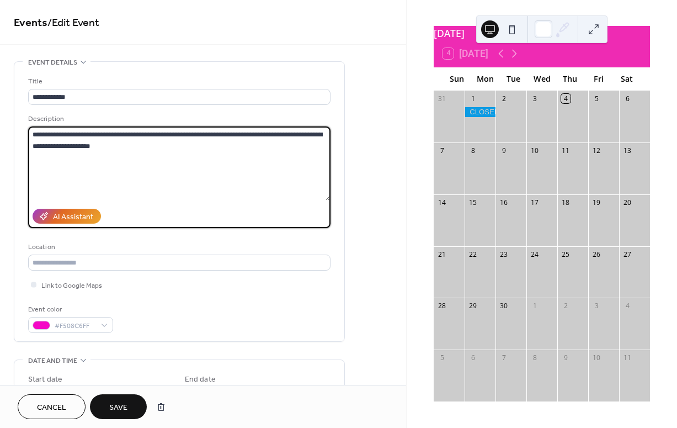
click at [323, 136] on textarea "**********" at bounding box center [179, 163] width 302 height 74
click at [96, 146] on textarea "**********" at bounding box center [179, 163] width 302 height 74
drag, startPoint x: 96, startPoint y: 146, endPoint x: 188, endPoint y: 145, distance: 92.2
click at [188, 145] on textarea "**********" at bounding box center [179, 163] width 302 height 74
click at [105, 145] on textarea "**********" at bounding box center [179, 163] width 302 height 74
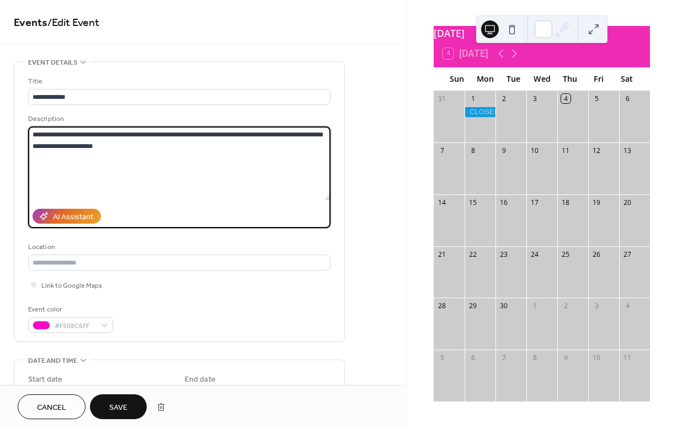
click at [328, 133] on textarea "**********" at bounding box center [179, 163] width 302 height 74
type textarea "**********"
click at [125, 405] on span "Save" at bounding box center [118, 408] width 18 height 12
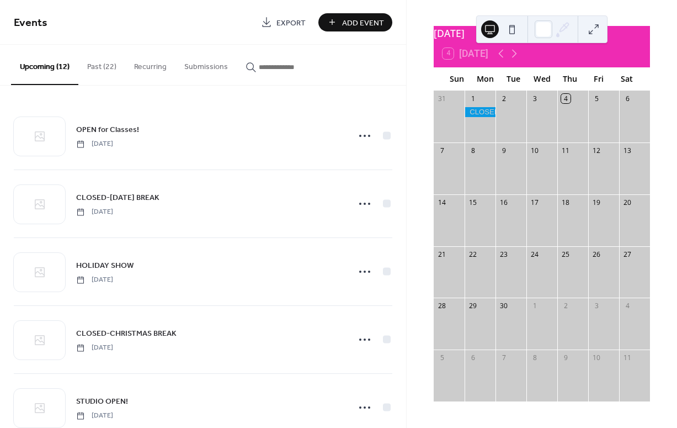
click at [93, 67] on button "Past (22)" at bounding box center [101, 64] width 47 height 39
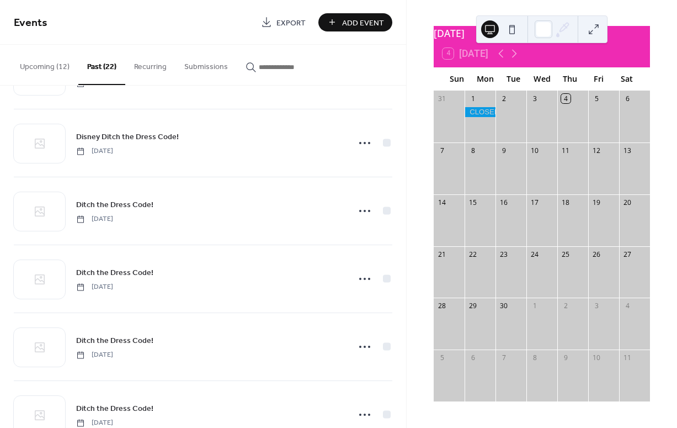
scroll to position [1184, 0]
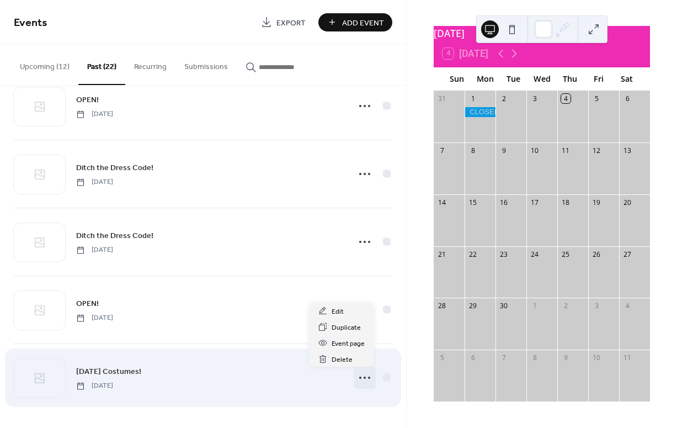
click at [365, 375] on icon at bounding box center [365, 378] width 18 height 18
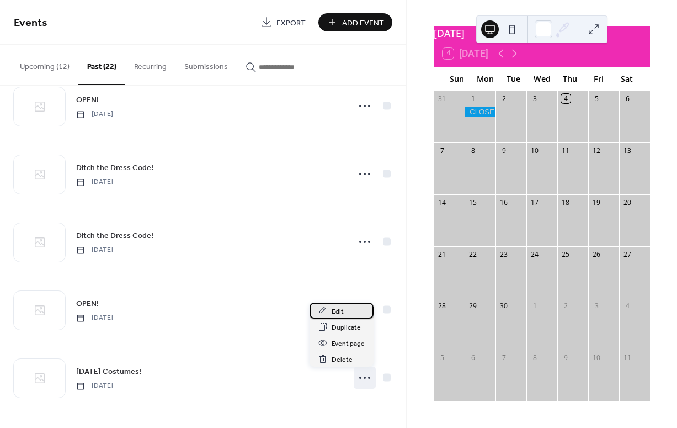
click at [340, 310] on span "Edit" at bounding box center [338, 312] width 12 height 12
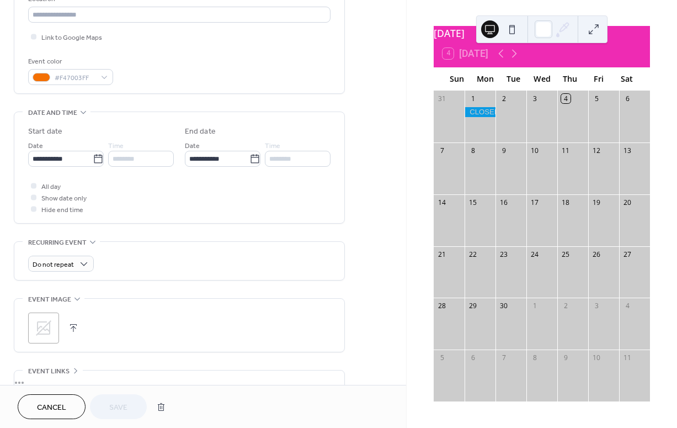
scroll to position [265, 0]
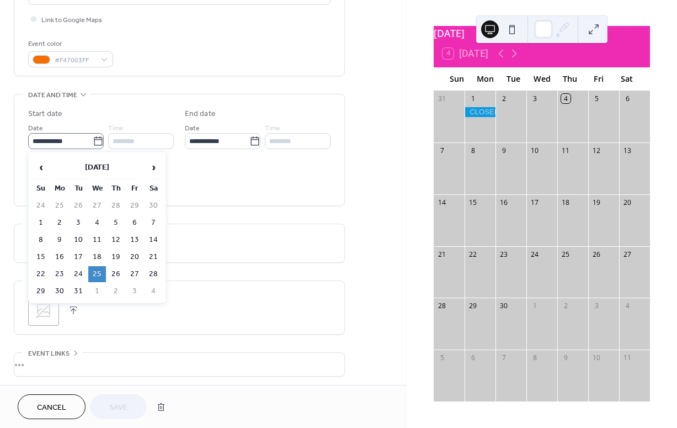
click at [94, 141] on icon at bounding box center [98, 141] width 11 height 11
click at [93, 141] on input "**********" at bounding box center [60, 141] width 65 height 16
click at [150, 164] on span "›" at bounding box center [153, 167] width 17 height 22
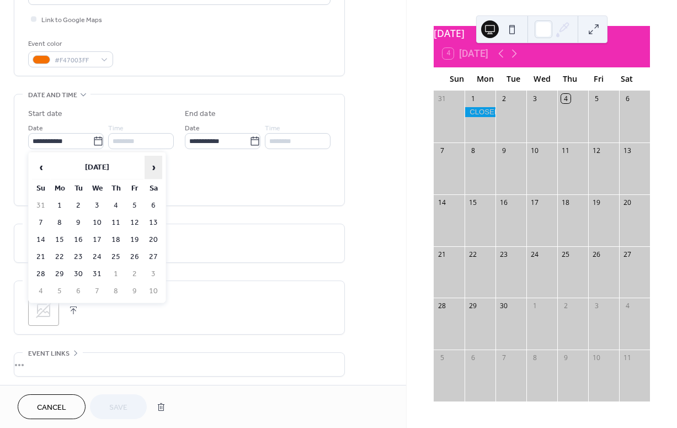
click at [150, 164] on span "›" at bounding box center [153, 167] width 17 height 22
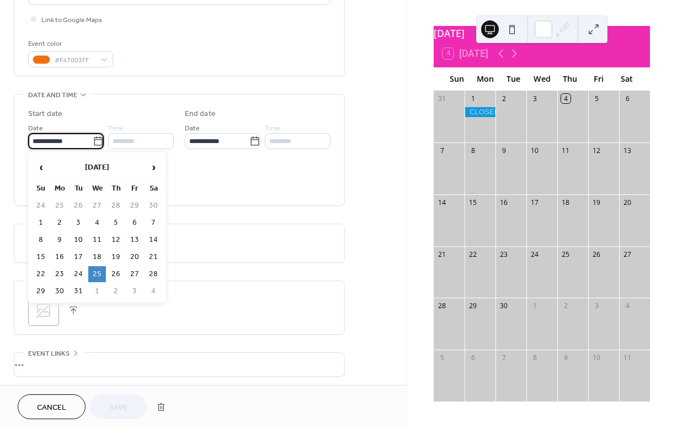
click at [80, 141] on input "**********" at bounding box center [60, 141] width 65 height 16
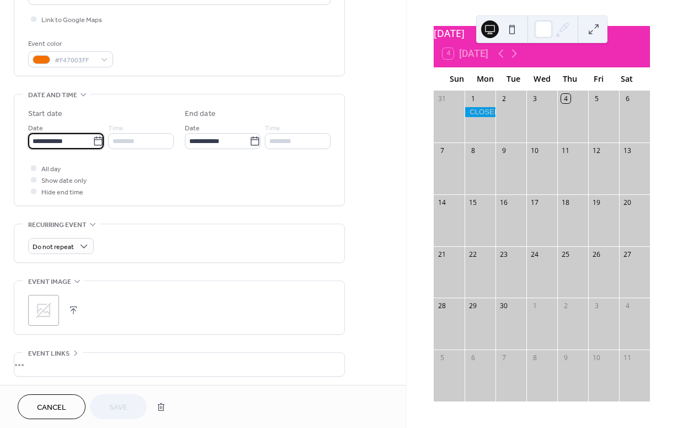
click at [80, 141] on input "**********" at bounding box center [60, 141] width 65 height 16
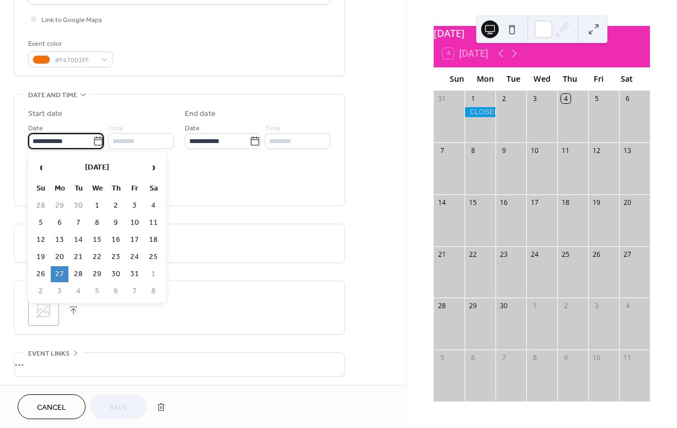
click at [63, 272] on td "27" at bounding box center [60, 274] width 18 height 16
type input "**********"
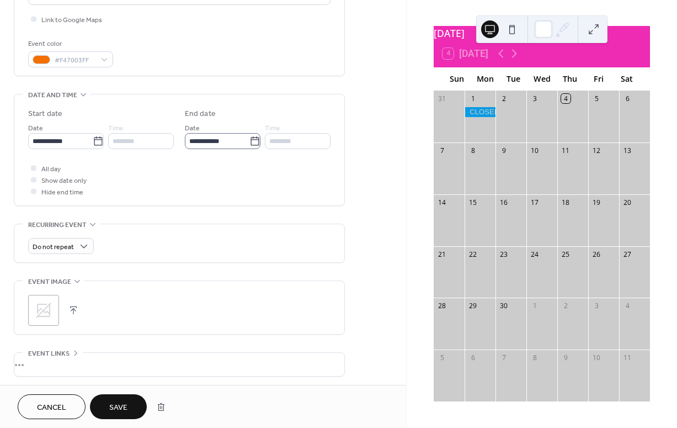
click at [254, 141] on icon at bounding box center [254, 141] width 11 height 11
click at [249, 141] on input "**********" at bounding box center [217, 141] width 65 height 16
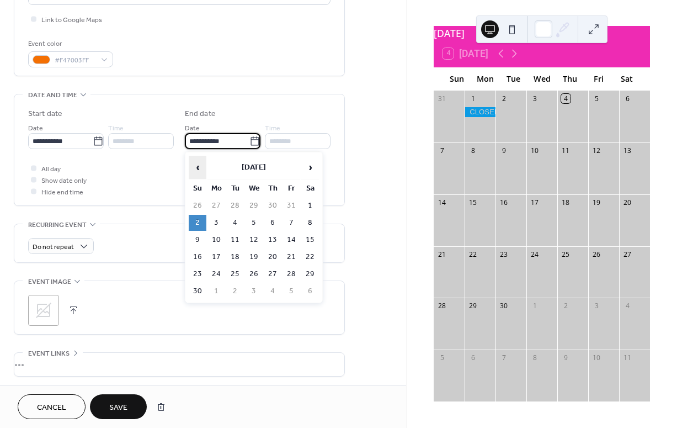
click at [197, 166] on span "‹" at bounding box center [197, 167] width 17 height 22
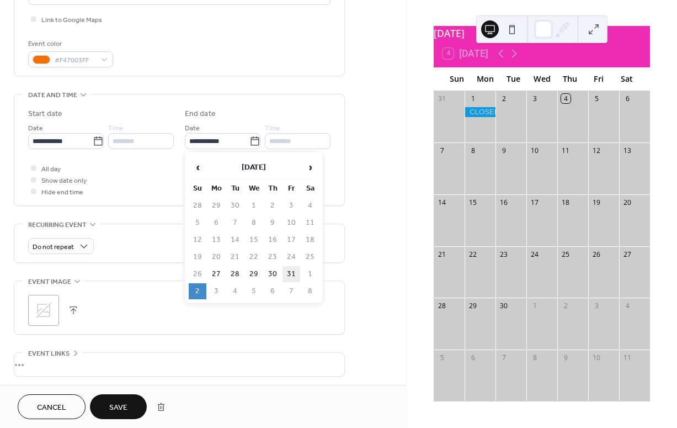
click at [289, 269] on td "31" at bounding box center [292, 274] width 18 height 16
type input "**********"
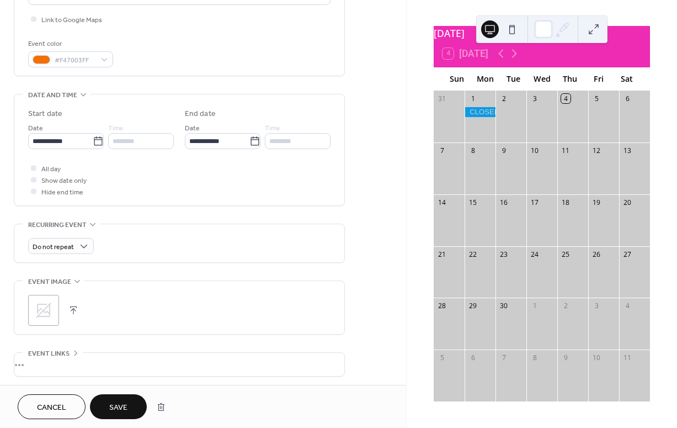
click at [121, 405] on span "Save" at bounding box center [118, 408] width 18 height 12
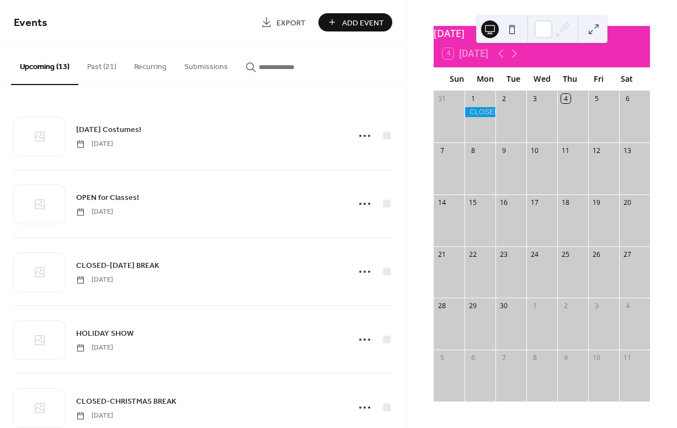
click at [103, 68] on button "Past (21)" at bounding box center [101, 64] width 47 height 39
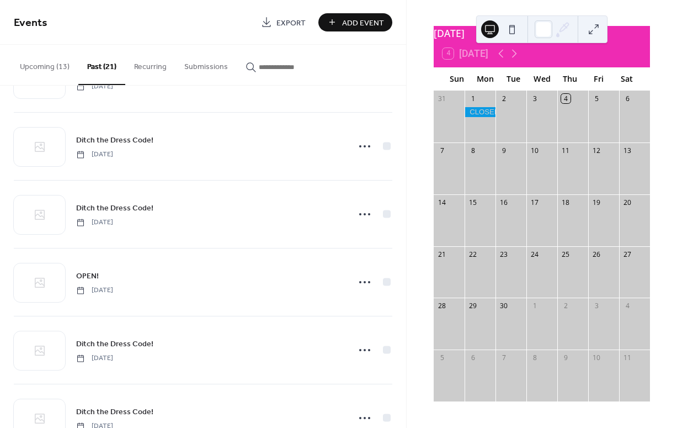
scroll to position [1116, 0]
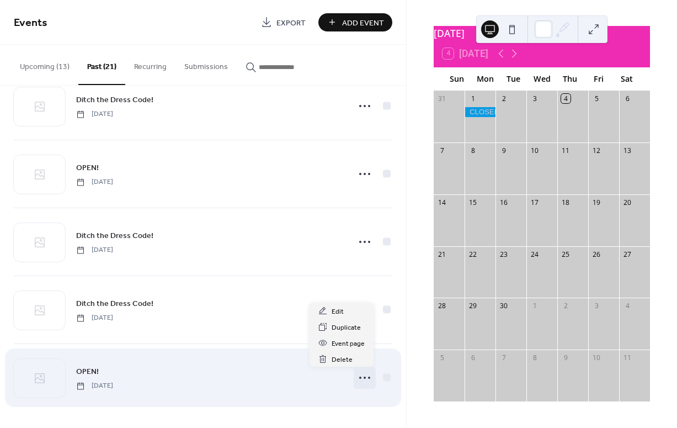
click at [359, 377] on circle at bounding box center [360, 377] width 2 height 2
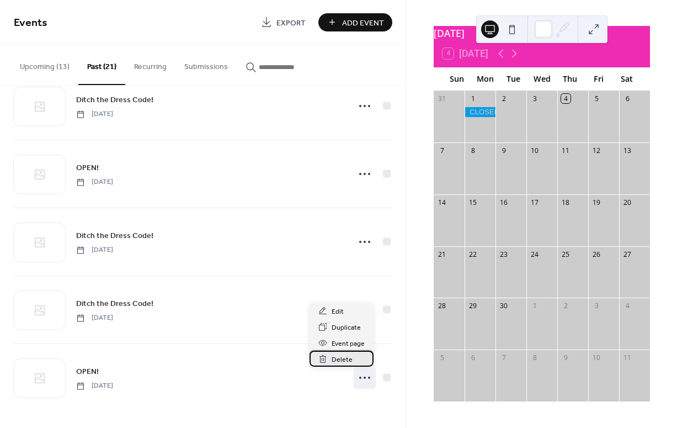
click at [339, 361] on span "Delete" at bounding box center [342, 360] width 21 height 12
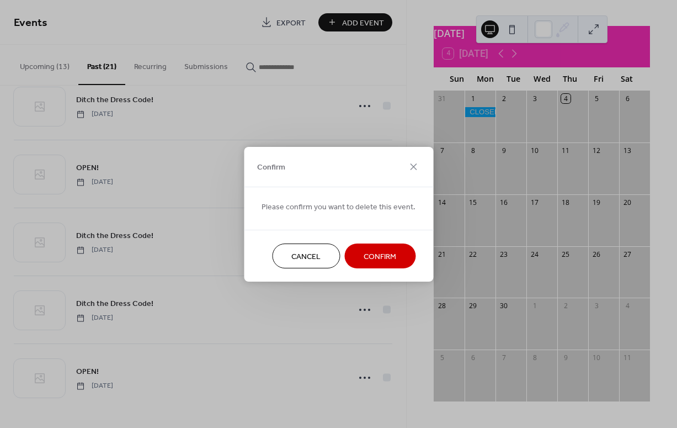
click at [376, 253] on span "Confirm" at bounding box center [380, 257] width 33 height 12
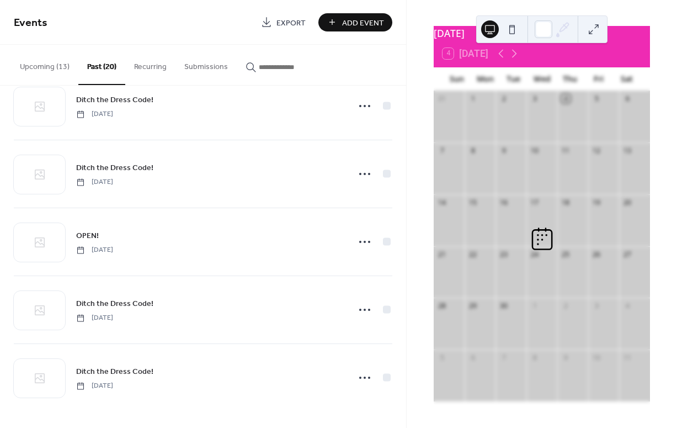
scroll to position [1048, 0]
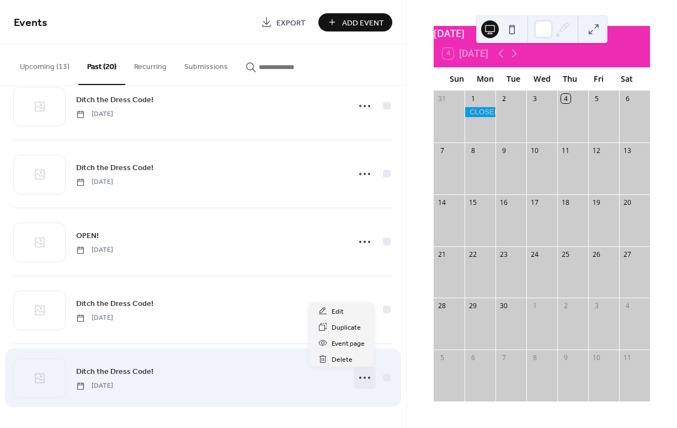
click at [362, 379] on icon at bounding box center [365, 378] width 18 height 18
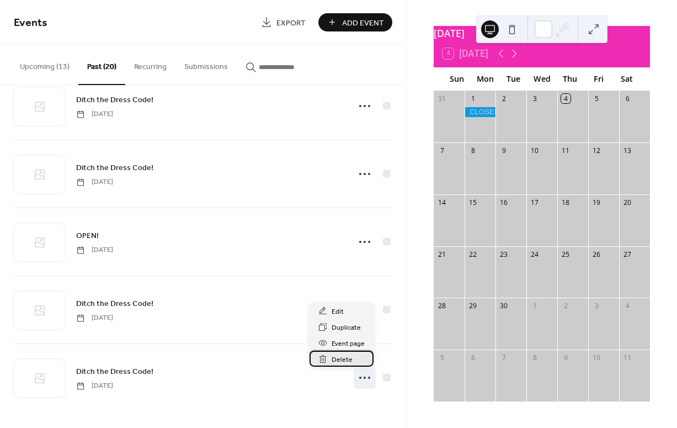
click at [345, 364] on span "Delete" at bounding box center [342, 360] width 21 height 12
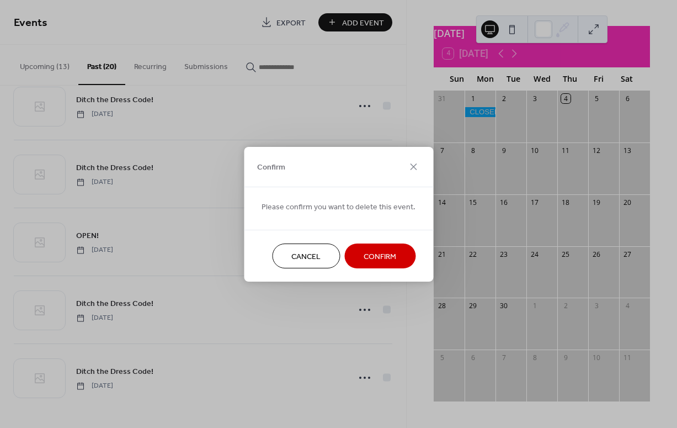
click at [381, 260] on span "Confirm" at bounding box center [380, 257] width 33 height 12
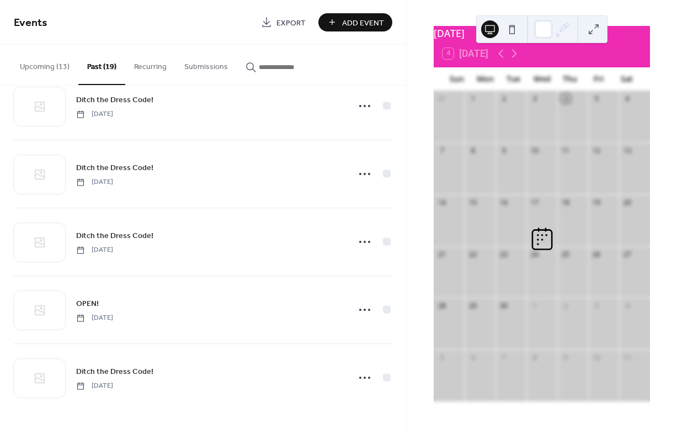
scroll to position [980, 0]
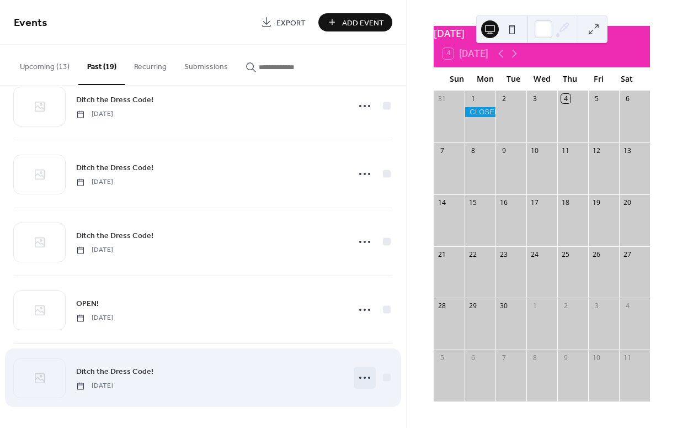
click at [364, 379] on icon at bounding box center [365, 378] width 18 height 18
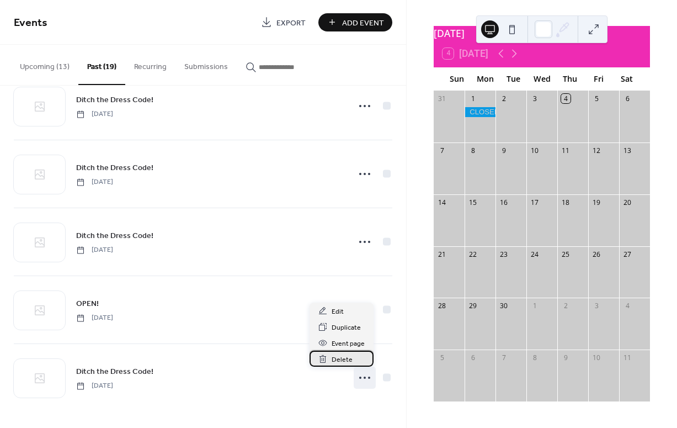
click at [342, 363] on span "Delete" at bounding box center [342, 360] width 21 height 12
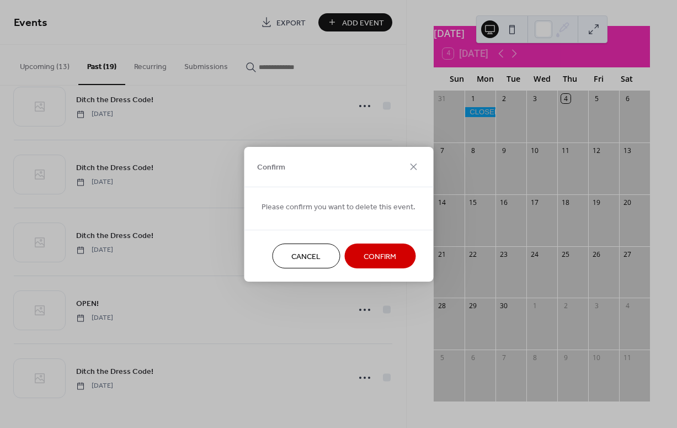
click at [375, 256] on span "Confirm" at bounding box center [380, 257] width 33 height 12
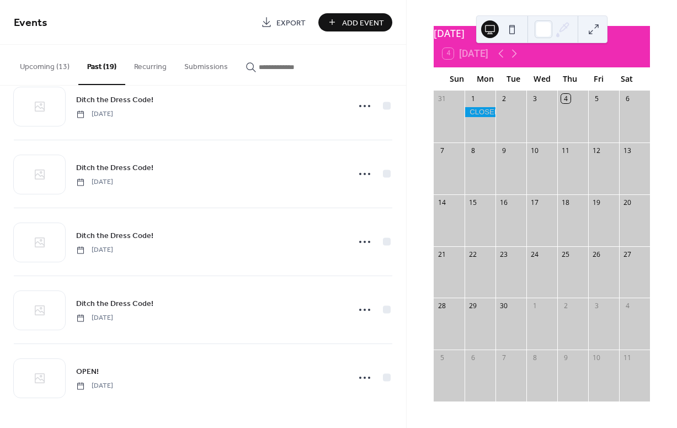
scroll to position [912, 0]
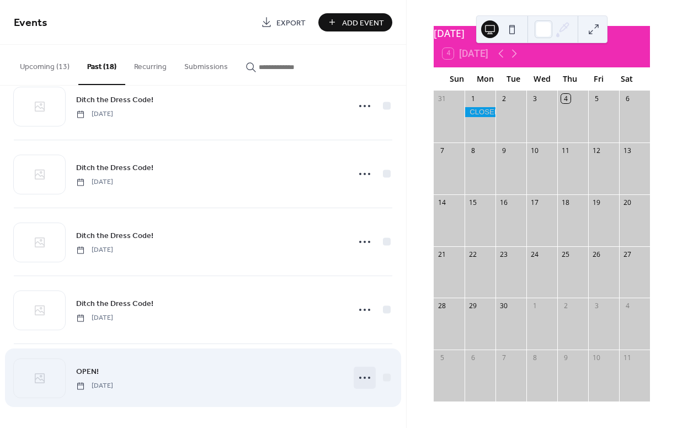
click at [364, 377] on icon at bounding box center [365, 378] width 18 height 18
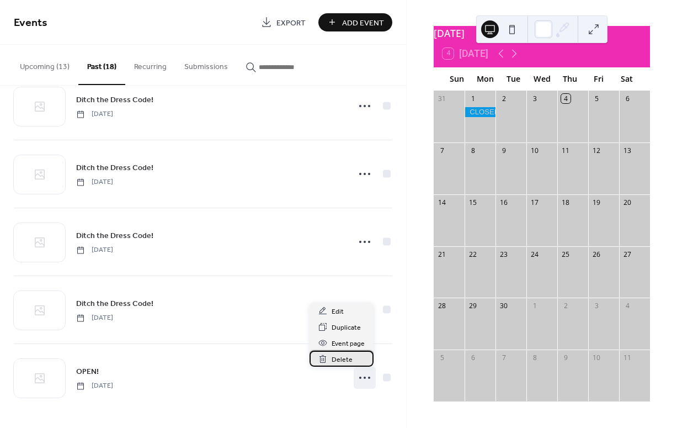
click at [345, 357] on span "Delete" at bounding box center [342, 360] width 21 height 12
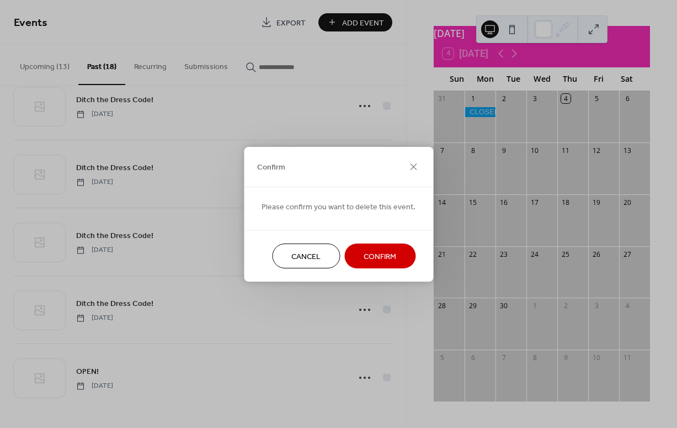
click at [375, 256] on span "Confirm" at bounding box center [380, 257] width 33 height 12
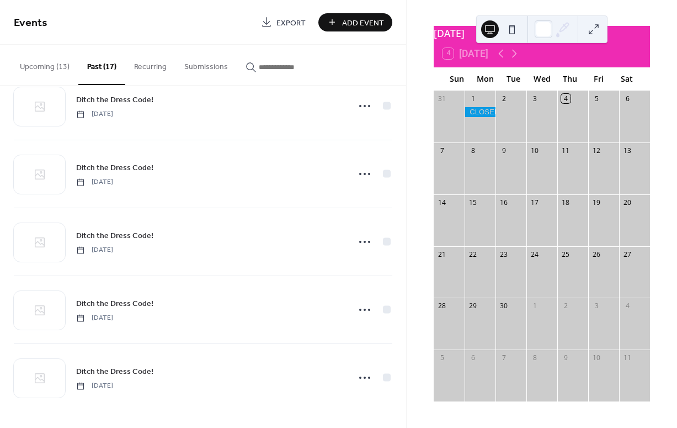
scroll to position [844, 0]
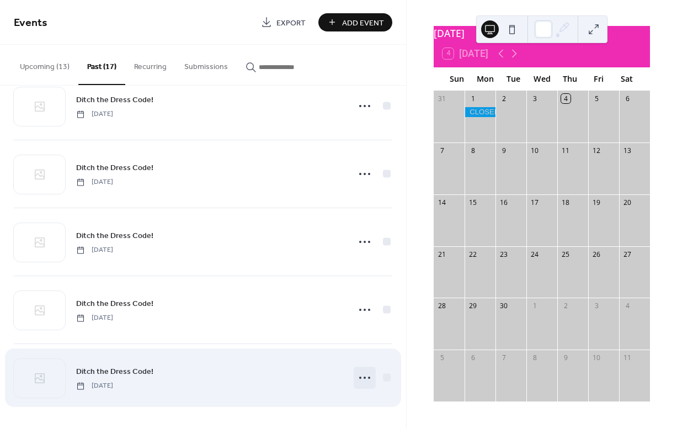
click at [366, 378] on icon at bounding box center [365, 378] width 18 height 18
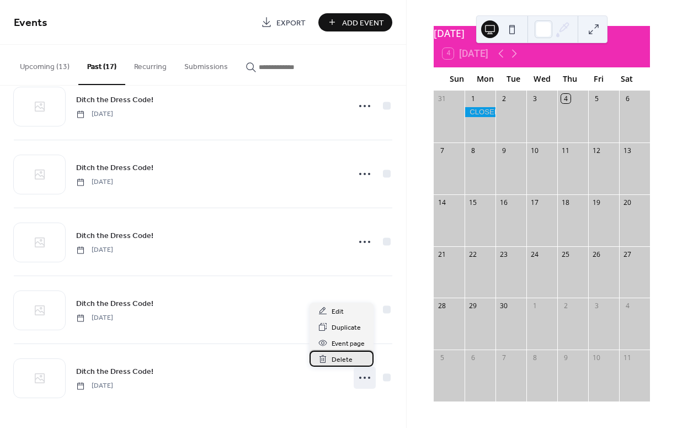
click at [341, 362] on span "Delete" at bounding box center [342, 360] width 21 height 12
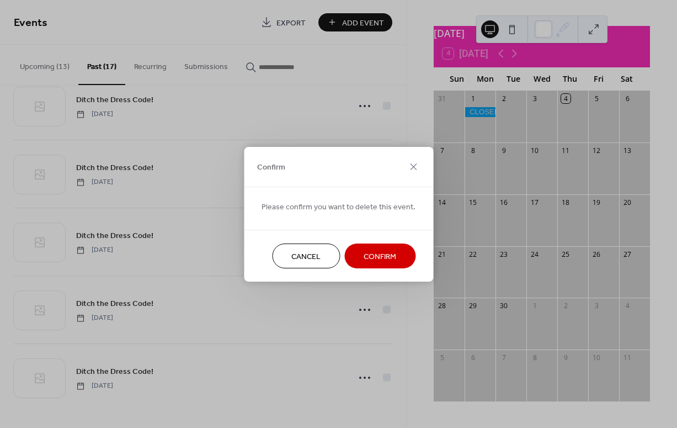
click at [377, 254] on span "Confirm" at bounding box center [380, 257] width 33 height 12
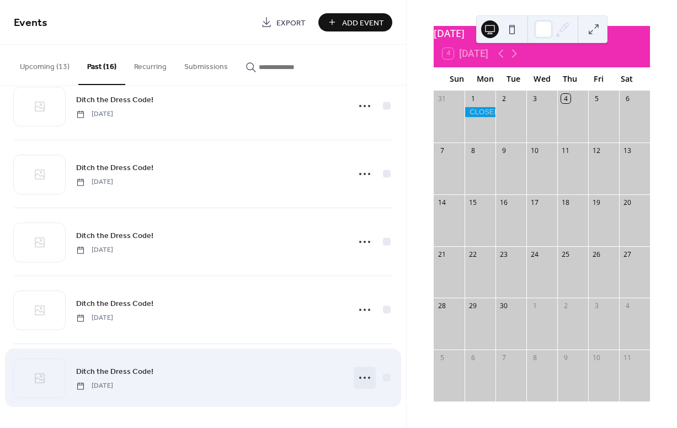
click at [364, 377] on circle at bounding box center [365, 377] width 2 height 2
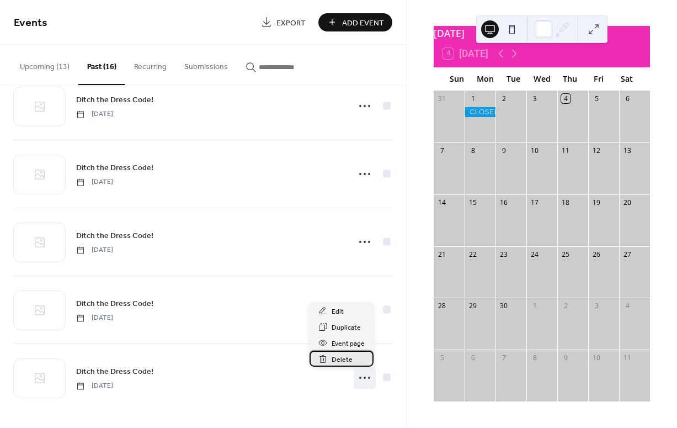
click at [342, 357] on span "Delete" at bounding box center [342, 360] width 21 height 12
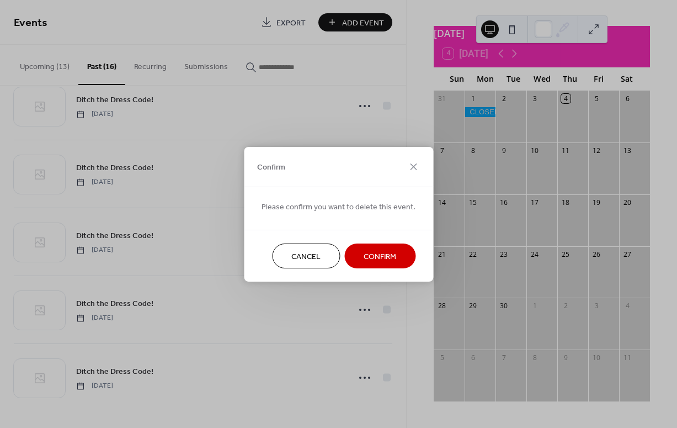
click at [379, 251] on span "Confirm" at bounding box center [380, 257] width 33 height 12
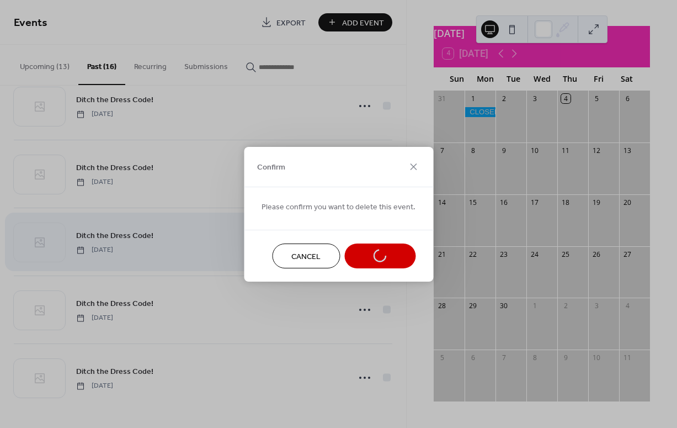
scroll to position [709, 0]
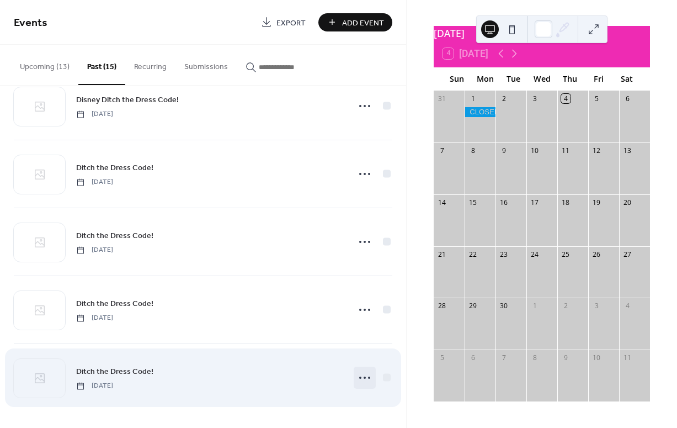
click at [362, 379] on icon at bounding box center [365, 378] width 18 height 18
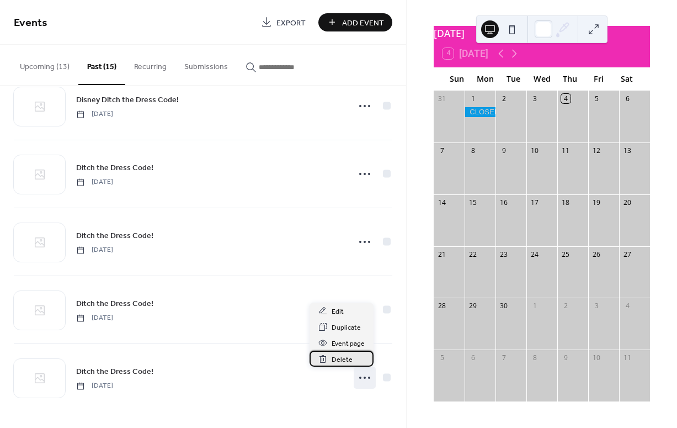
click at [348, 360] on span "Delete" at bounding box center [342, 360] width 21 height 12
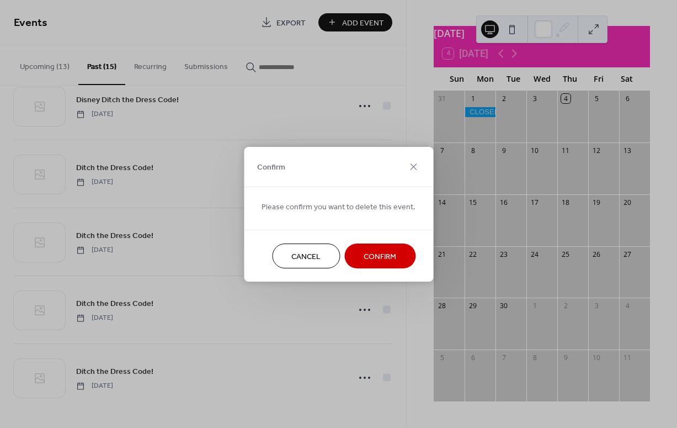
click at [378, 258] on span "Confirm" at bounding box center [380, 257] width 33 height 12
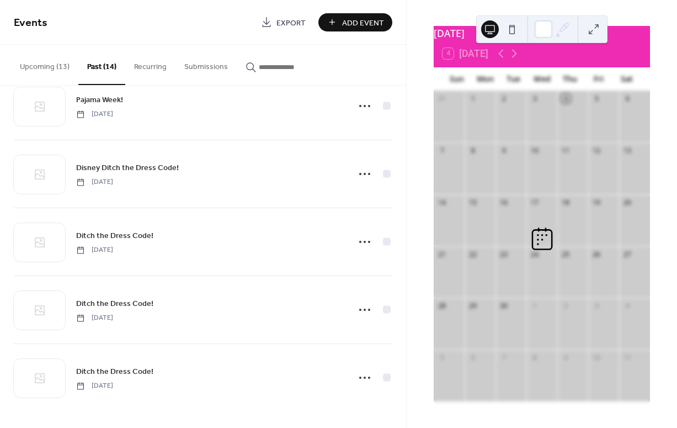
scroll to position [641, 0]
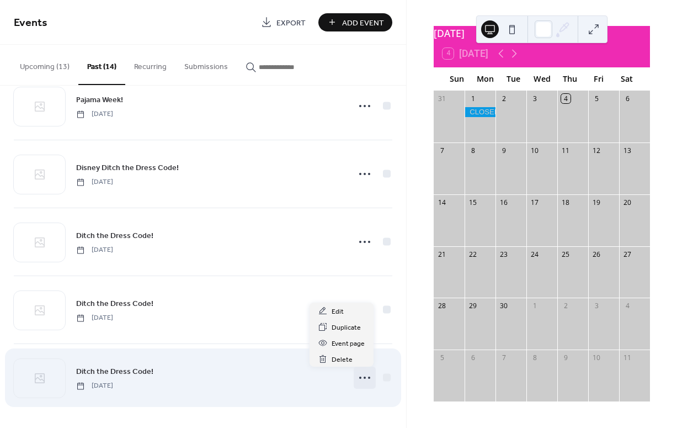
click at [364, 377] on circle at bounding box center [365, 377] width 2 height 2
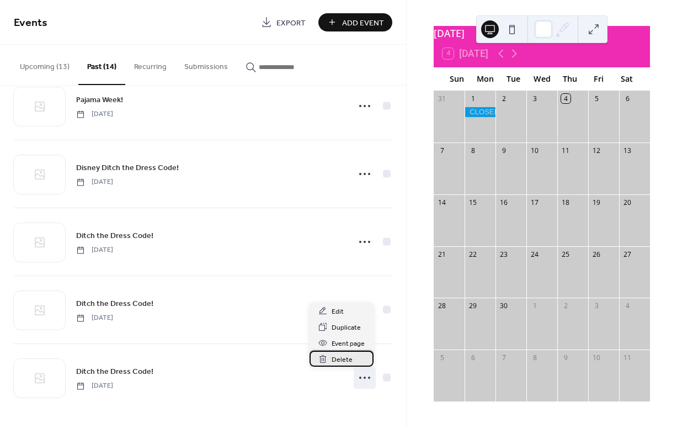
click at [349, 357] on span "Delete" at bounding box center [342, 360] width 21 height 12
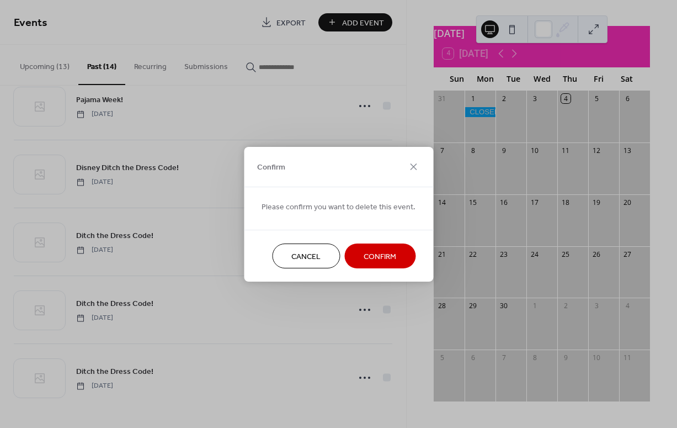
click at [374, 262] on span "Confirm" at bounding box center [380, 257] width 33 height 12
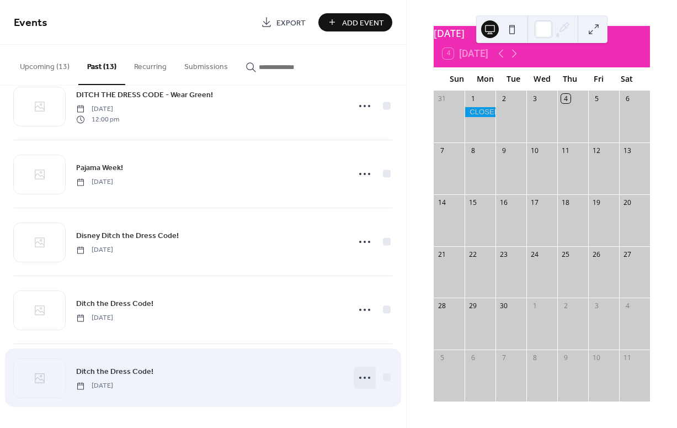
click at [366, 379] on icon at bounding box center [365, 378] width 18 height 18
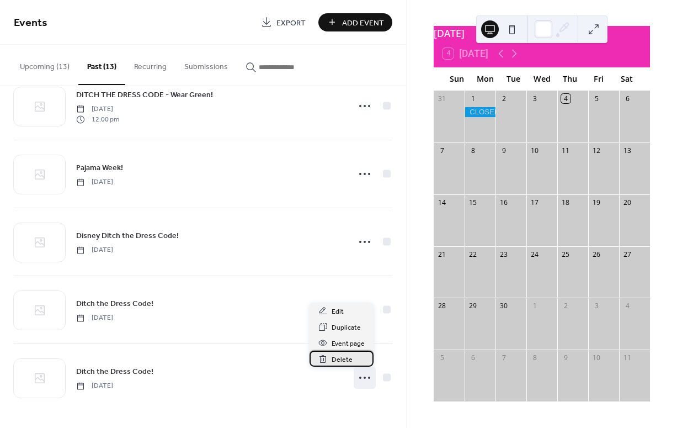
click at [344, 359] on span "Delete" at bounding box center [342, 360] width 21 height 12
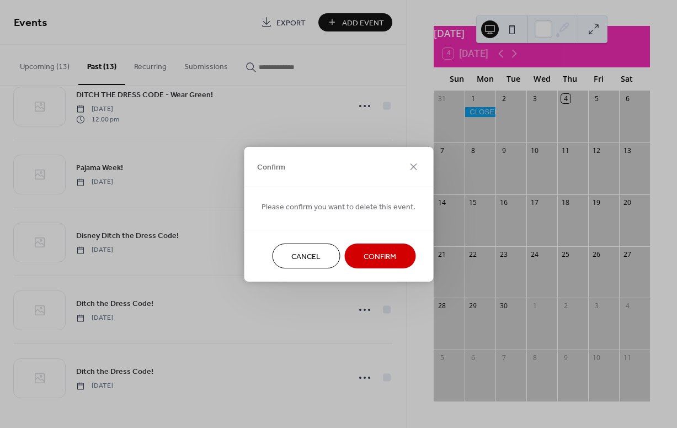
click at [376, 259] on span "Confirm" at bounding box center [380, 257] width 33 height 12
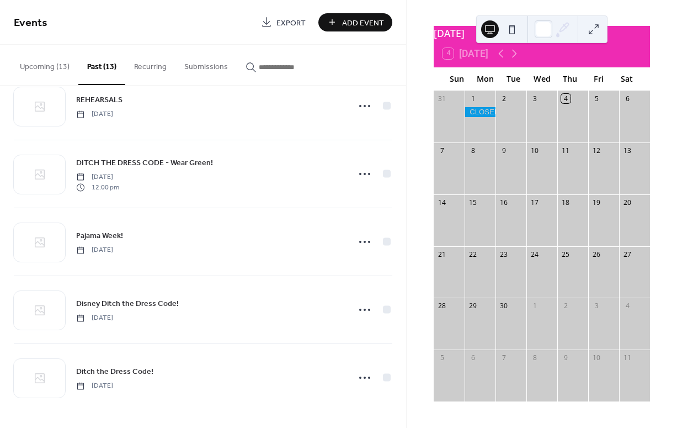
scroll to position [505, 0]
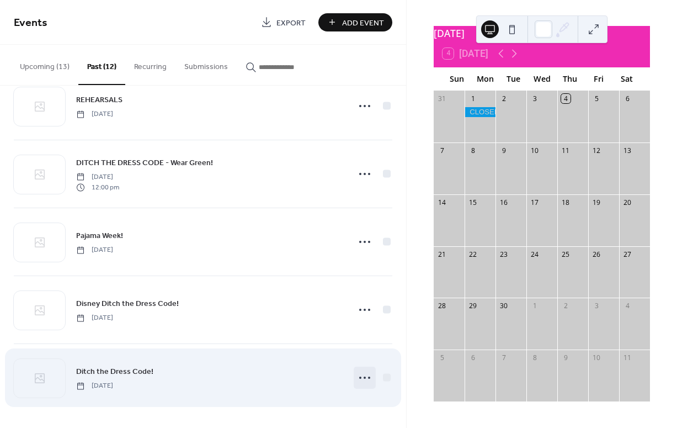
click at [364, 378] on circle at bounding box center [365, 377] width 2 height 2
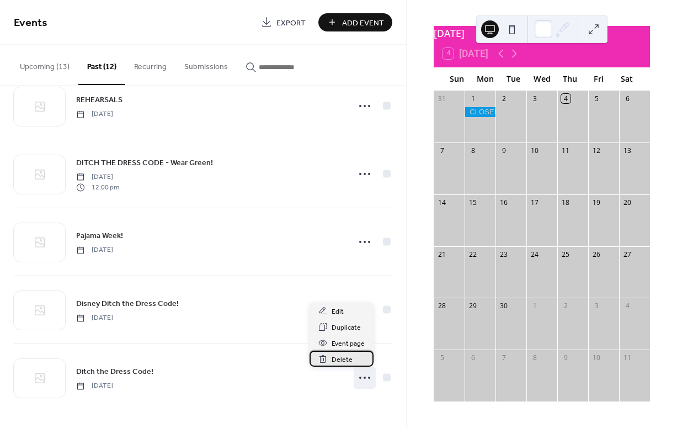
click at [345, 358] on span "Delete" at bounding box center [342, 360] width 21 height 12
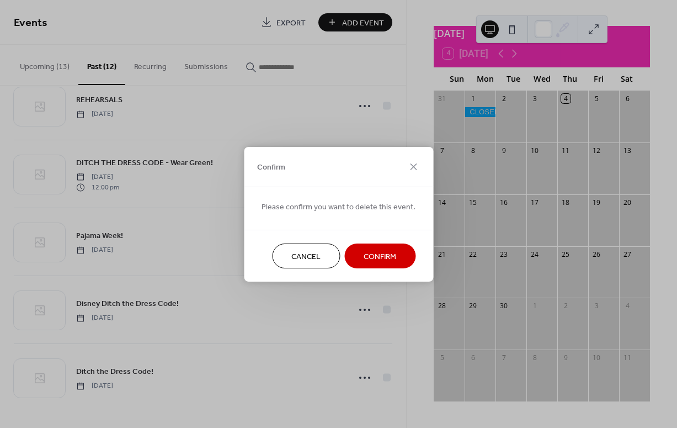
click at [373, 257] on span "Confirm" at bounding box center [380, 257] width 33 height 12
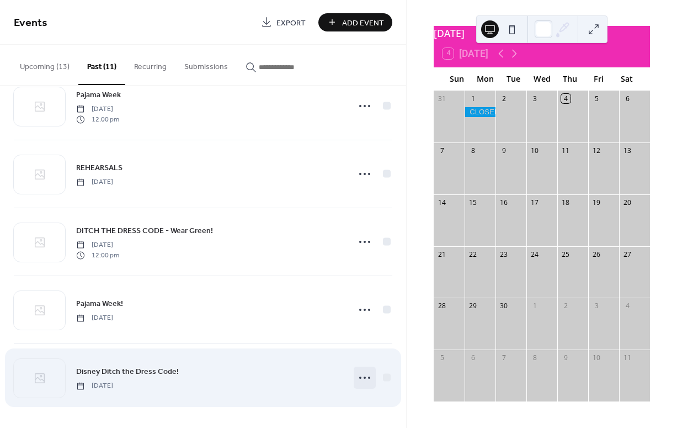
click at [363, 379] on icon at bounding box center [365, 378] width 18 height 18
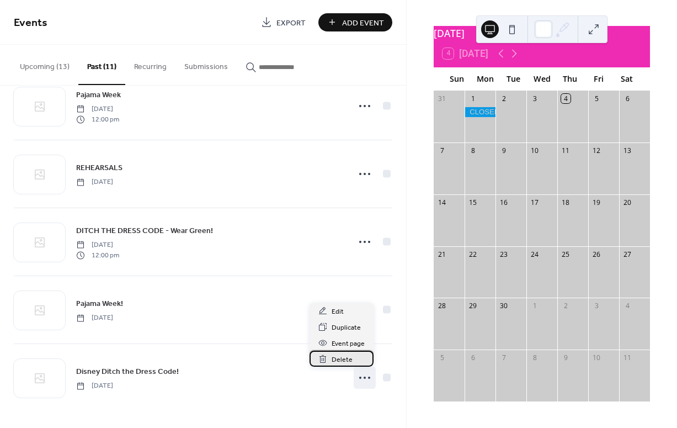
click at [348, 359] on span "Delete" at bounding box center [342, 360] width 21 height 12
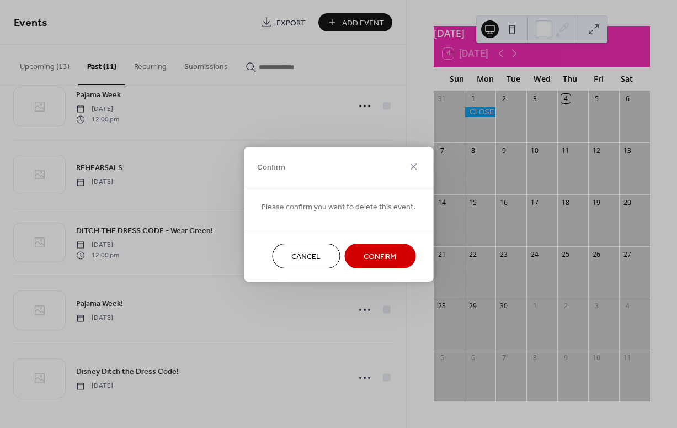
click at [374, 259] on span "Confirm" at bounding box center [380, 257] width 33 height 12
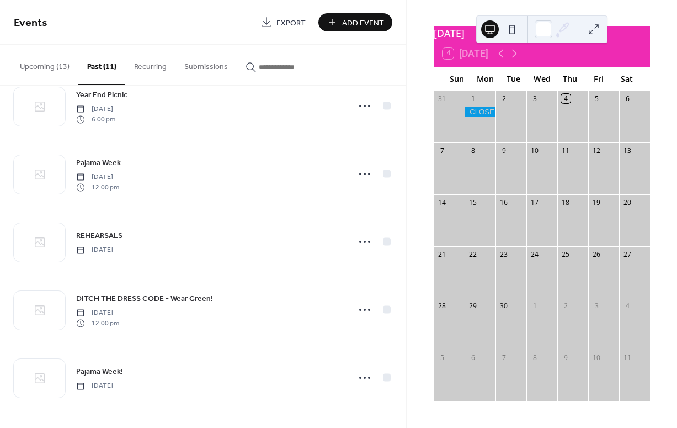
scroll to position [369, 0]
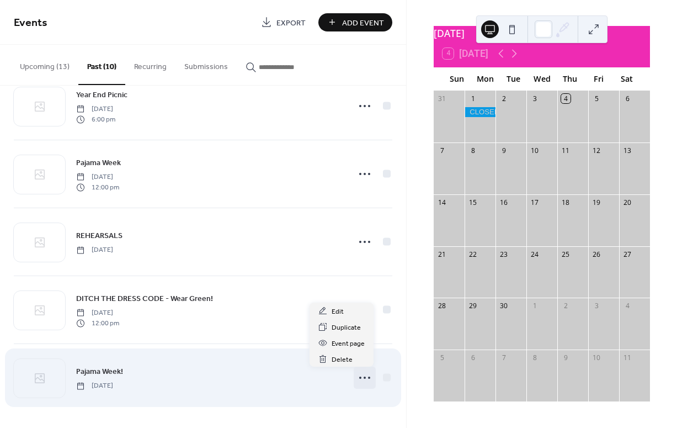
click at [364, 380] on icon at bounding box center [365, 378] width 18 height 18
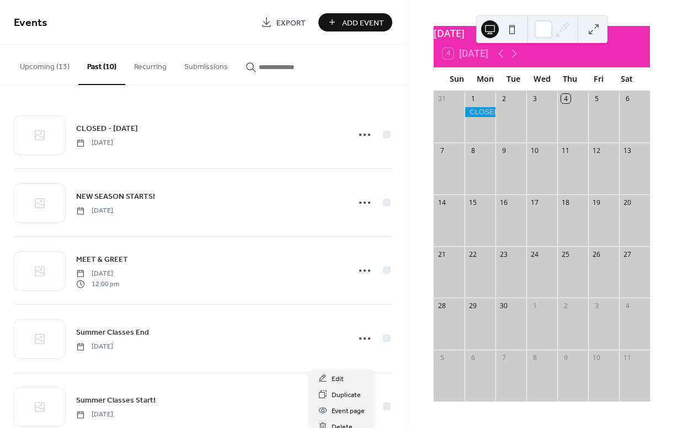
scroll to position [0, 0]
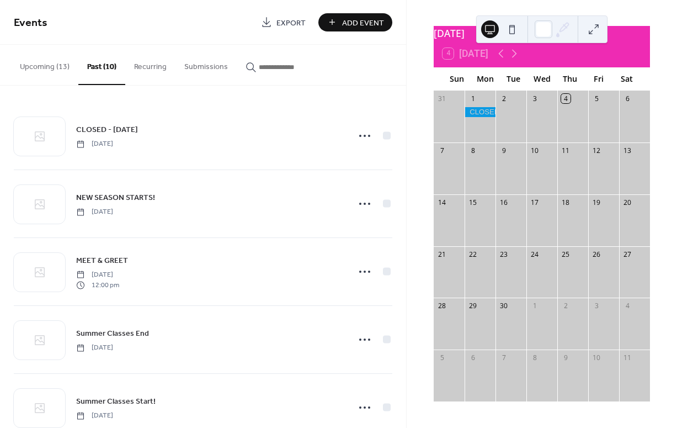
click at [45, 67] on button "Upcoming (13)" at bounding box center [44, 64] width 67 height 39
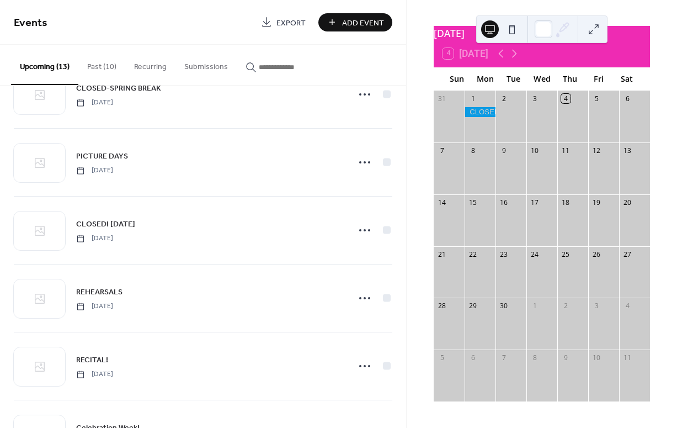
scroll to position [573, 0]
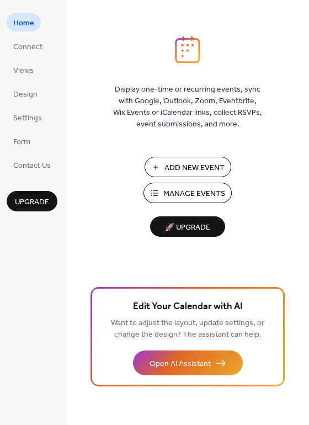
click at [191, 189] on span "Manage Events" at bounding box center [194, 194] width 62 height 12
click at [196, 189] on span "Manage Events" at bounding box center [194, 194] width 62 height 12
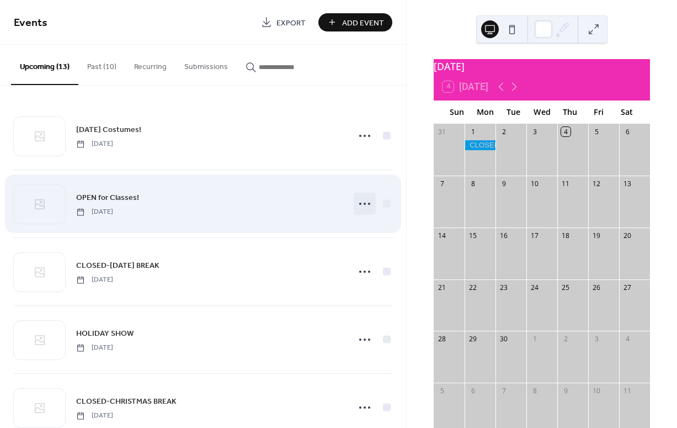
click at [364, 205] on icon at bounding box center [365, 204] width 18 height 18
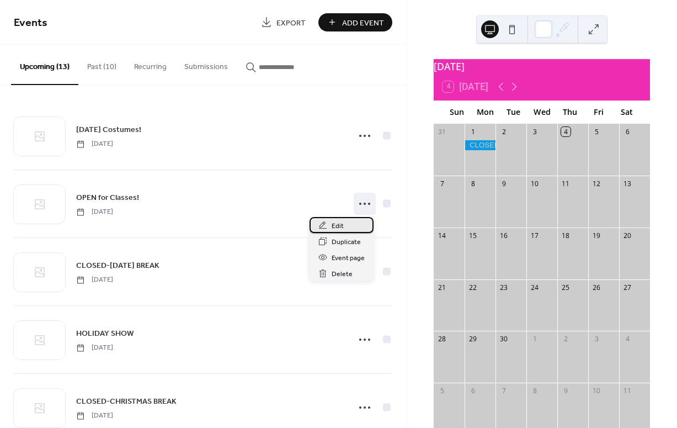
click at [344, 223] on div "Edit" at bounding box center [342, 225] width 64 height 16
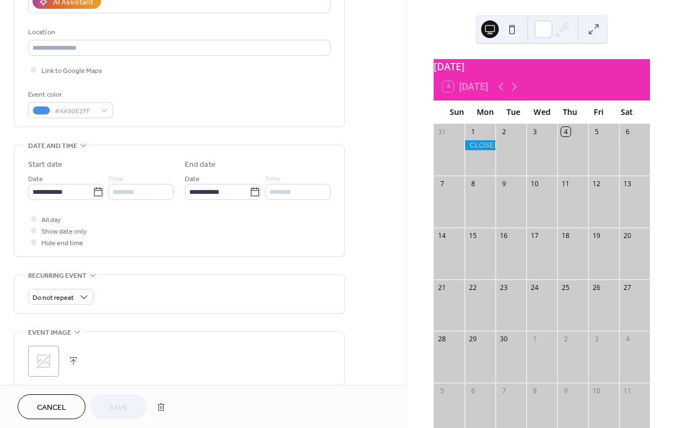
scroll to position [219, 0]
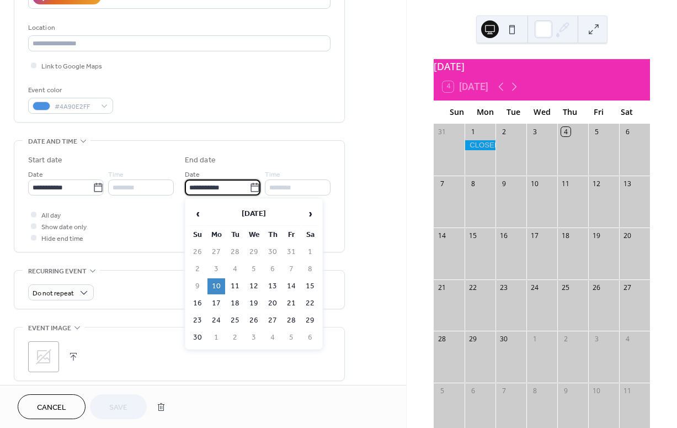
click at [213, 182] on input "**********" at bounding box center [217, 187] width 65 height 16
click at [232, 279] on td "11" at bounding box center [235, 286] width 18 height 16
type input "**********"
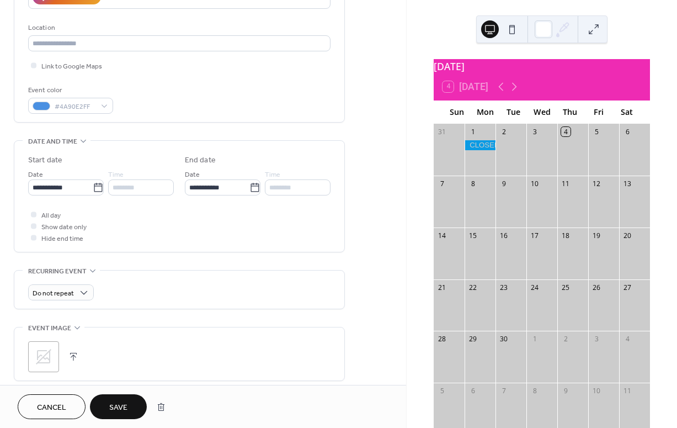
click at [127, 405] on span "Save" at bounding box center [118, 408] width 18 height 12
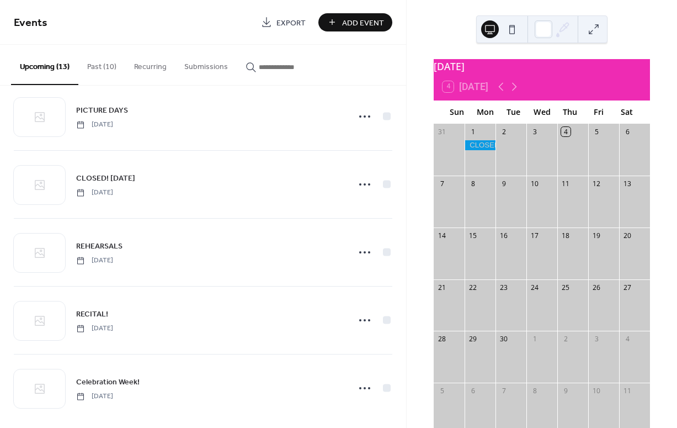
scroll to position [573, 0]
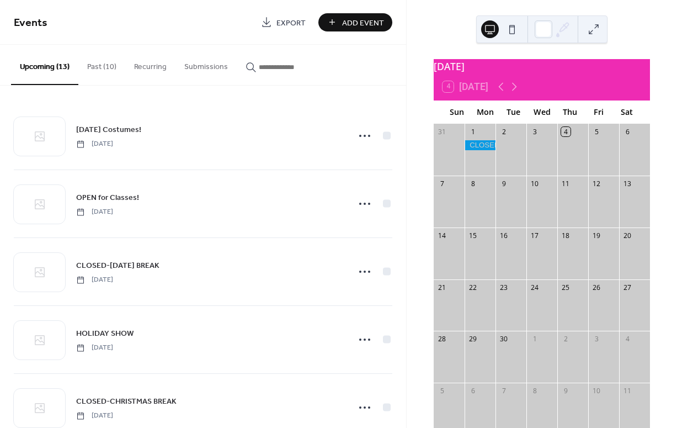
click at [92, 65] on button "Past (10)" at bounding box center [101, 64] width 47 height 39
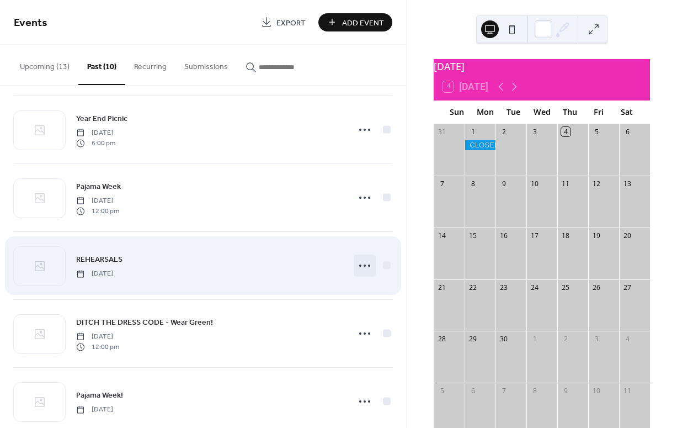
scroll to position [347, 0]
click at [360, 265] on icon at bounding box center [365, 265] width 18 height 18
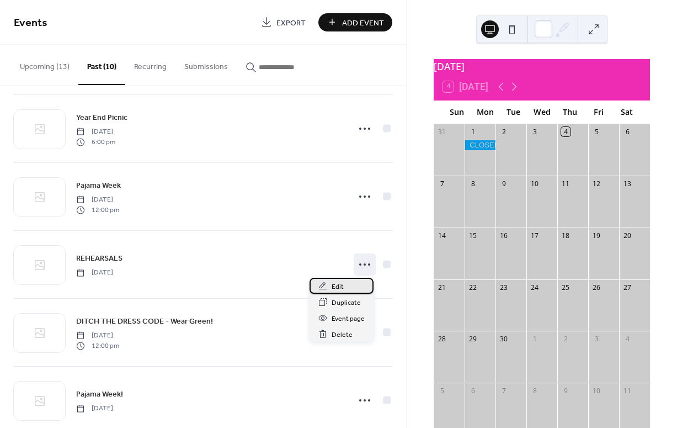
click at [341, 285] on span "Edit" at bounding box center [338, 287] width 12 height 12
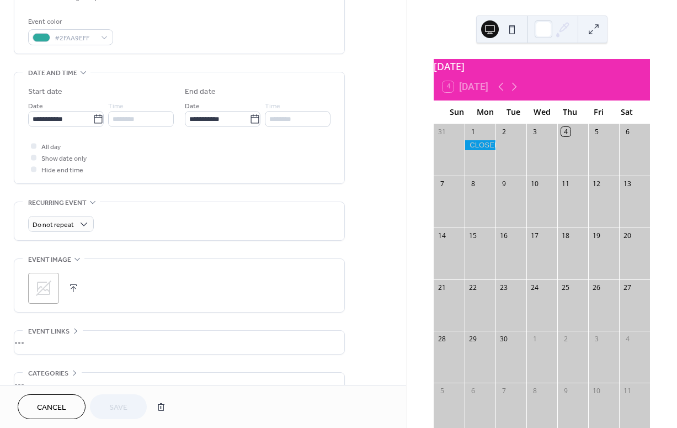
scroll to position [285, 0]
click at [95, 119] on icon at bounding box center [98, 121] width 11 height 11
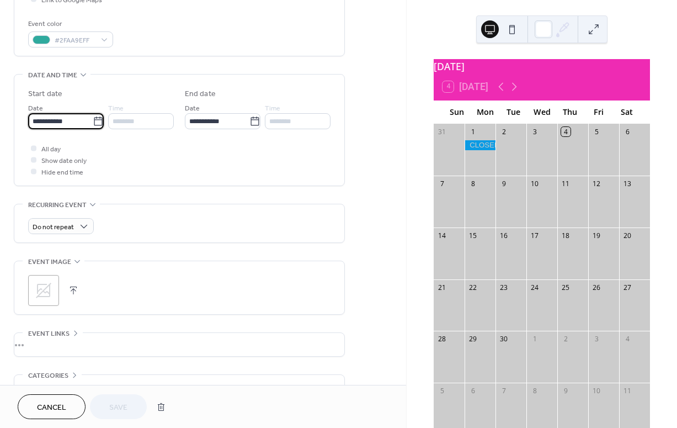
click at [93, 119] on input "**********" at bounding box center [60, 121] width 65 height 16
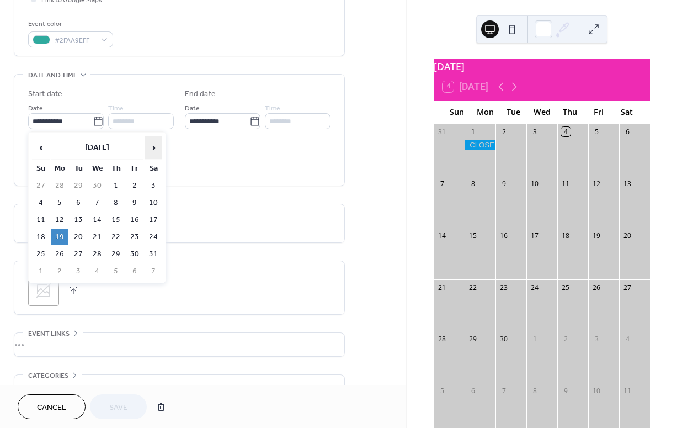
click at [156, 148] on span "›" at bounding box center [153, 147] width 17 height 22
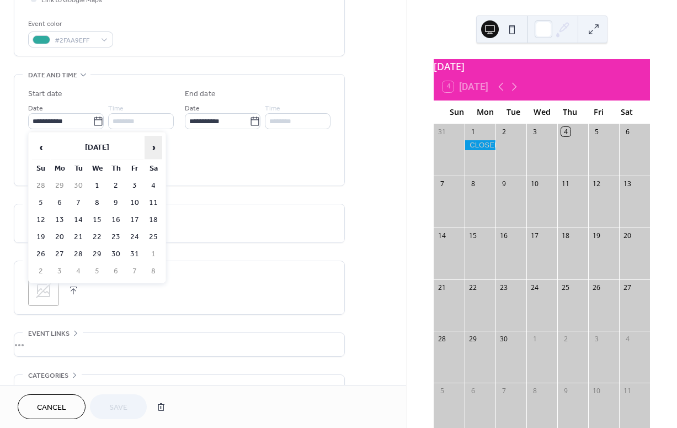
click at [156, 148] on span "›" at bounding box center [153, 147] width 17 height 22
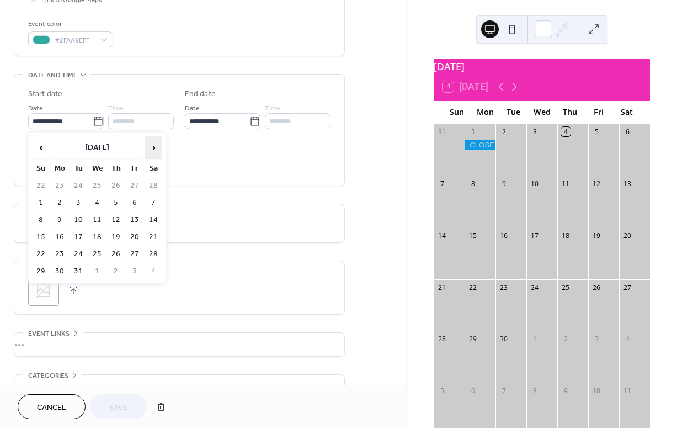
click at [156, 148] on span "›" at bounding box center [153, 147] width 17 height 22
click at [57, 233] on td "18" at bounding box center [60, 237] width 18 height 16
type input "**********"
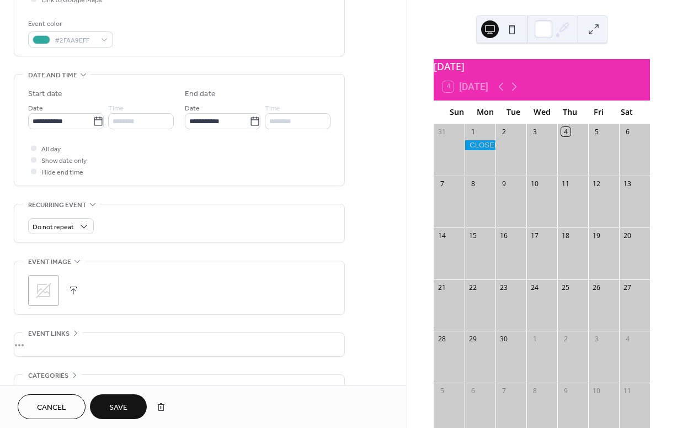
click at [119, 402] on span "Save" at bounding box center [118, 408] width 18 height 12
